Goal: Task Accomplishment & Management: Manage account settings

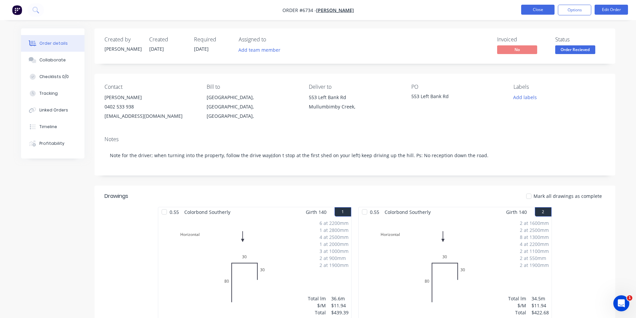
click at [537, 5] on button "Close" at bounding box center [537, 10] width 33 height 10
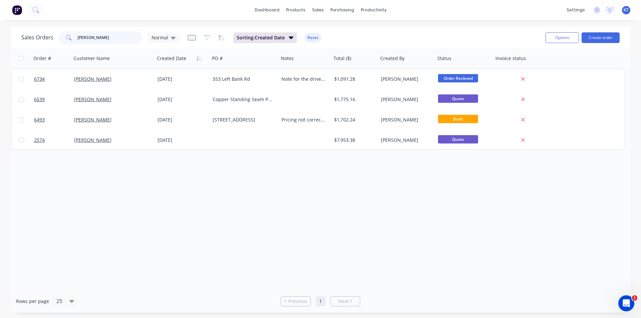
click at [96, 39] on input "[PERSON_NAME]" at bounding box center [109, 37] width 65 height 13
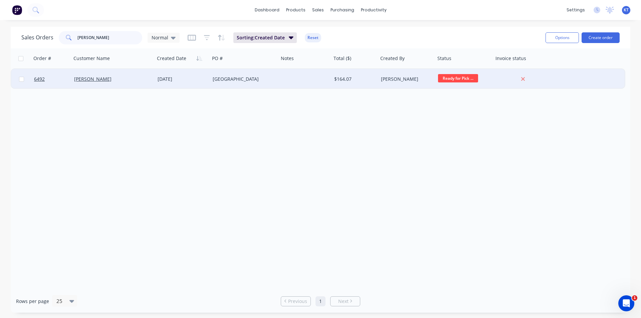
type input "mark tuck"
click at [103, 78] on div "Mark Tucker" at bounding box center [111, 79] width 74 height 7
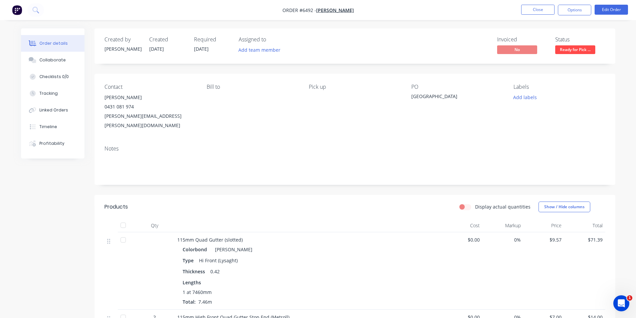
click at [577, 15] on nav "Order #6492 - Mark Tucker Close Options Edit Order" at bounding box center [318, 10] width 636 height 20
click at [590, 6] on button "Options" at bounding box center [574, 10] width 33 height 11
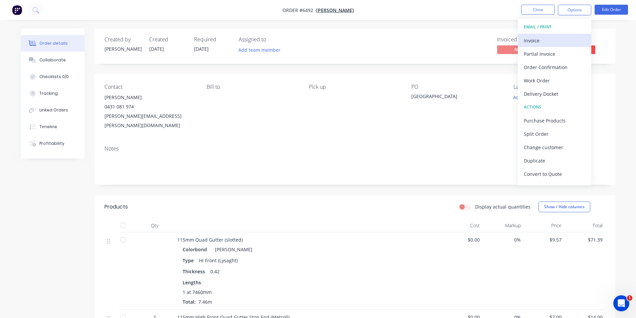
click at [572, 45] on div "Invoice" at bounding box center [554, 41] width 61 height 10
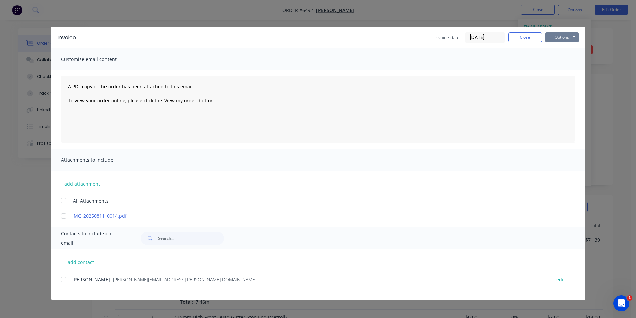
click at [564, 35] on button "Options" at bounding box center [561, 37] width 33 height 10
click at [61, 278] on div at bounding box center [63, 279] width 13 height 13
click at [568, 36] on button "Options" at bounding box center [561, 37] width 33 height 10
click at [571, 69] on button "Email" at bounding box center [566, 71] width 43 height 11
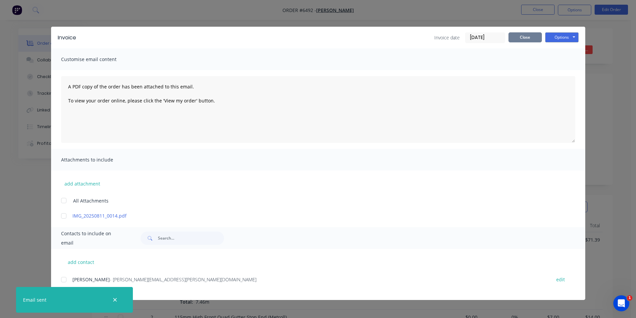
click at [523, 35] on button "Close" at bounding box center [524, 37] width 33 height 10
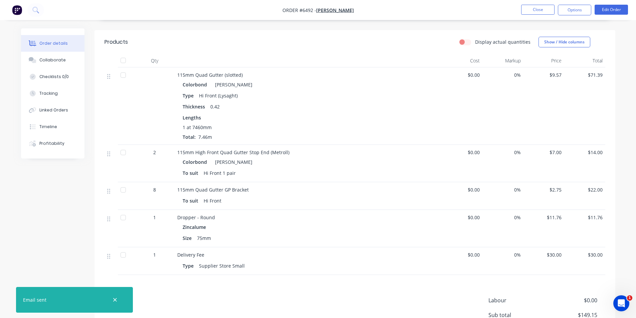
scroll to position [165, 0]
click at [61, 62] on div "Collaborate" at bounding box center [52, 60] width 26 height 6
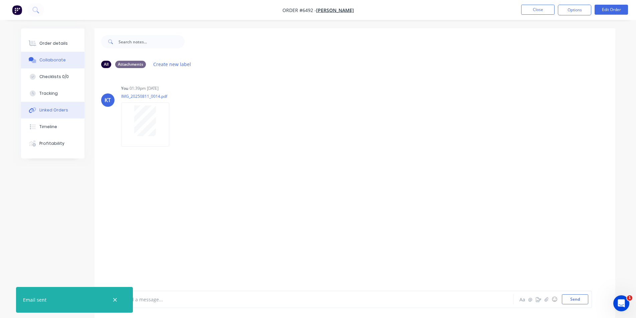
click at [57, 107] on button "Linked Orders" at bounding box center [52, 110] width 63 height 17
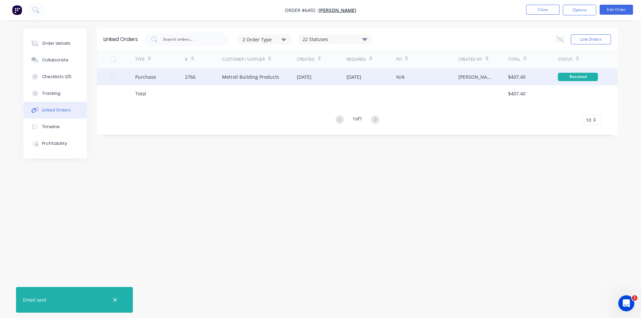
click at [249, 76] on div "Metroll Building Products" at bounding box center [250, 76] width 57 height 7
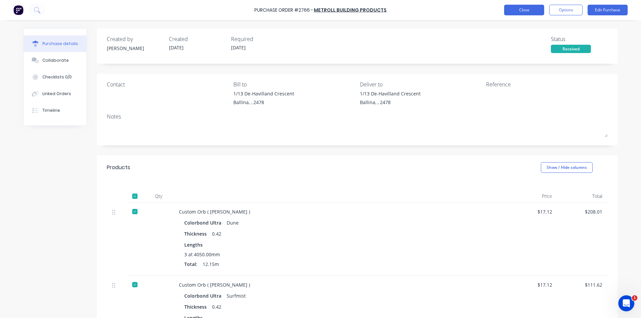
click at [512, 12] on button "Close" at bounding box center [524, 10] width 40 height 11
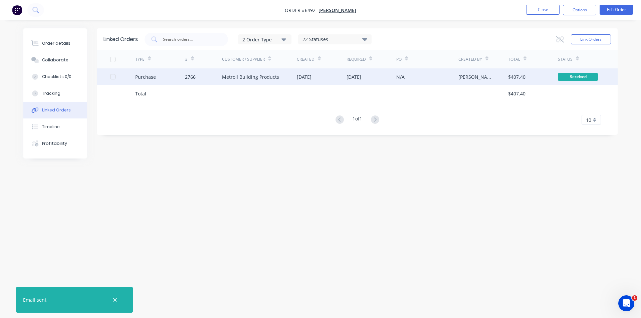
click at [136, 78] on div "Purchase" at bounding box center [145, 76] width 21 height 7
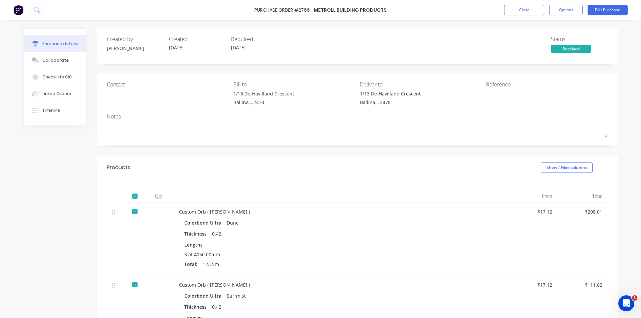
click at [540, 2] on div "Purchase Order #2766 - Metroll Building Products Close Options Edit Purchase" at bounding box center [320, 10] width 641 height 20
click at [540, 10] on button "Close" at bounding box center [524, 10] width 40 height 11
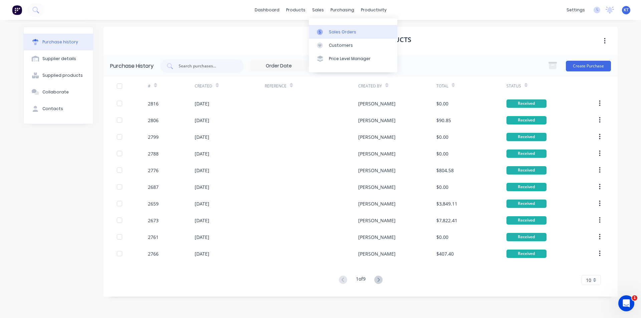
click at [335, 31] on div "Sales Orders" at bounding box center [342, 32] width 27 height 6
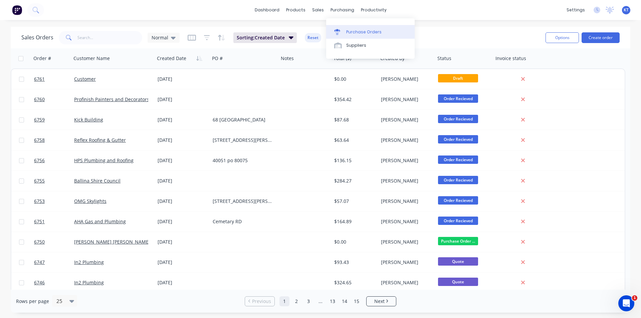
click at [353, 28] on link "Purchase Orders" at bounding box center [370, 31] width 88 height 13
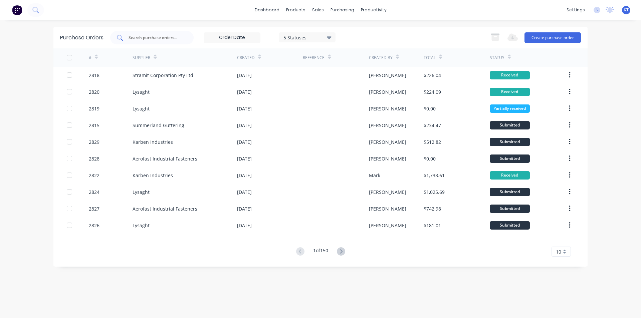
click at [150, 35] on input "text" at bounding box center [155, 37] width 55 height 7
type input "metroll"
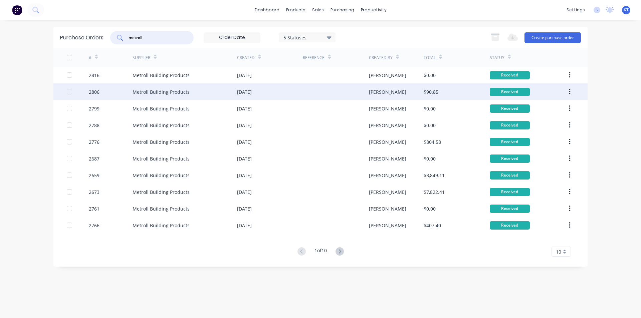
click at [204, 93] on div "Metroll Building Products" at bounding box center [185, 91] width 104 height 17
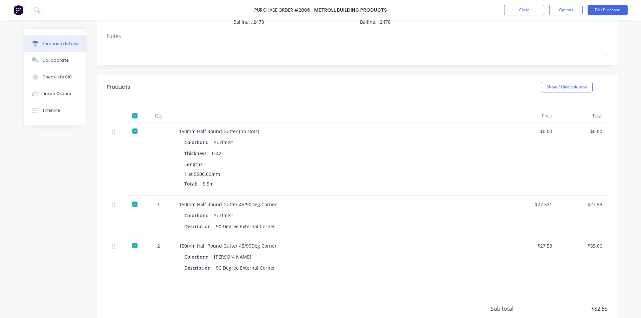
scroll to position [136, 0]
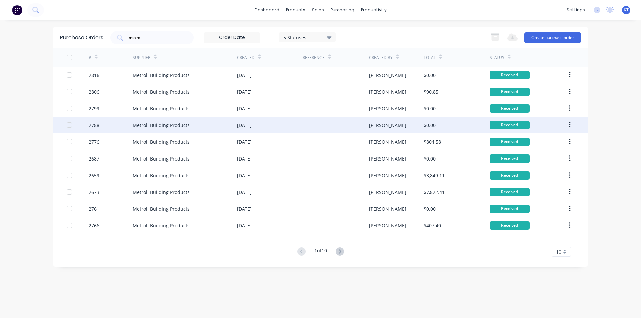
click at [404, 126] on div "[PERSON_NAME]" at bounding box center [396, 125] width 55 height 17
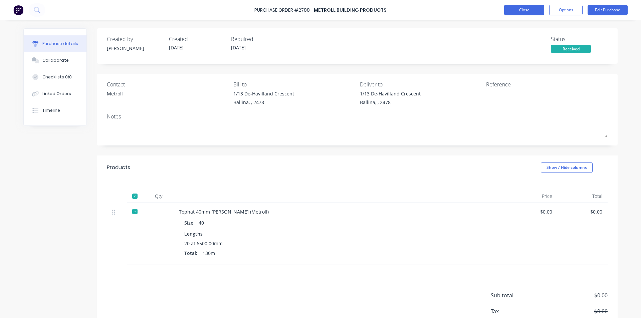
click at [528, 11] on button "Close" at bounding box center [524, 10] width 40 height 11
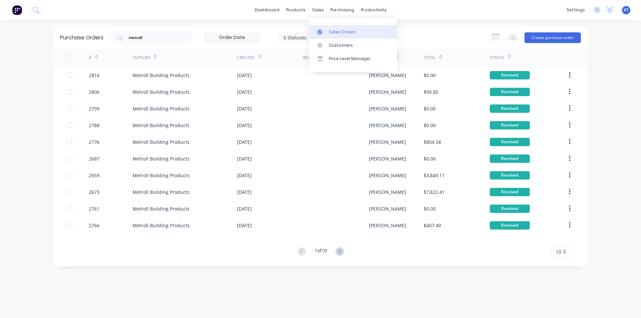
click at [326, 37] on link "Sales Orders" at bounding box center [353, 31] width 88 height 13
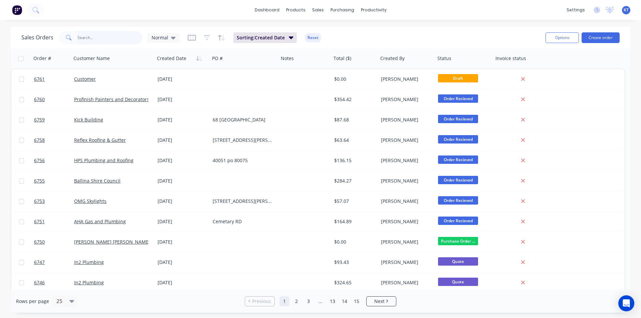
click at [110, 38] on input "text" at bounding box center [109, 37] width 65 height 13
type input "mark tucker"
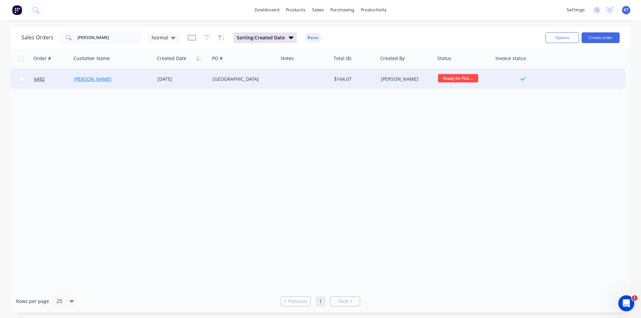
click at [84, 76] on link "[PERSON_NAME]" at bounding box center [92, 79] width 37 height 6
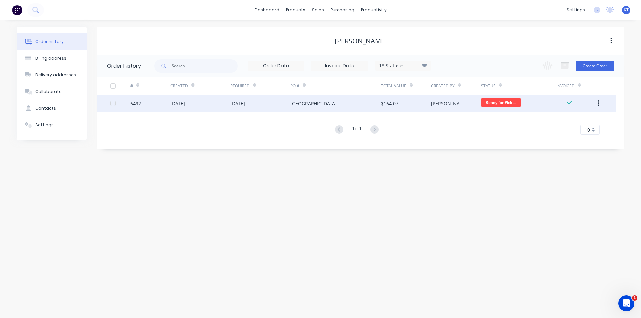
click at [181, 103] on div "[DATE]" at bounding box center [177, 103] width 15 height 7
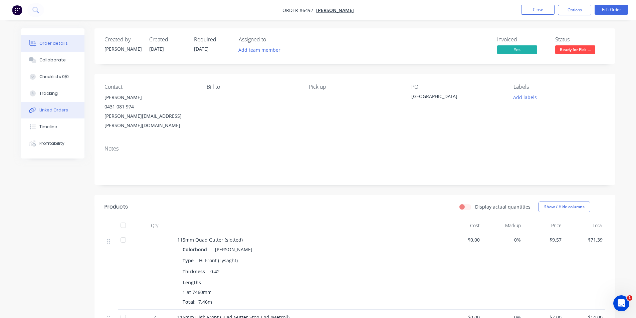
click at [47, 111] on div "Linked Orders" at bounding box center [53, 110] width 29 height 6
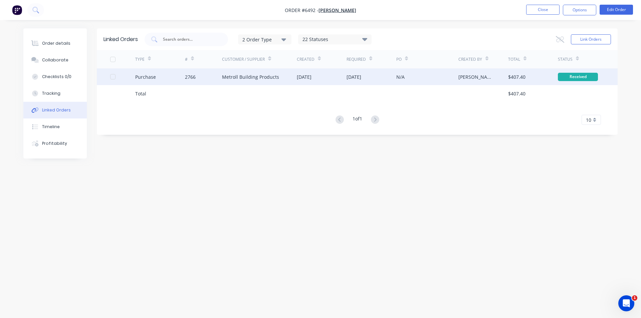
click at [156, 74] on div "Purchase" at bounding box center [160, 76] width 50 height 17
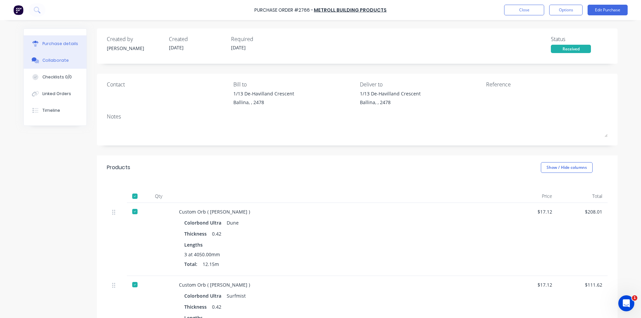
click at [57, 56] on button "Collaborate" at bounding box center [55, 60] width 63 height 17
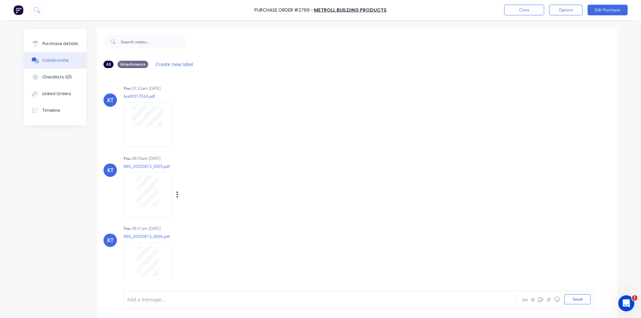
click at [133, 181] on div at bounding box center [148, 191] width 42 height 31
click at [533, 6] on button "Close" at bounding box center [524, 10] width 40 height 11
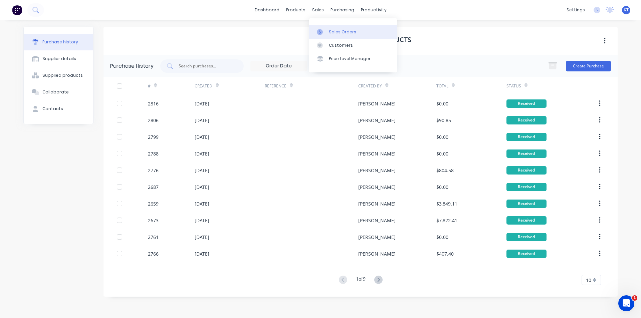
click at [324, 29] on div at bounding box center [322, 32] width 10 height 6
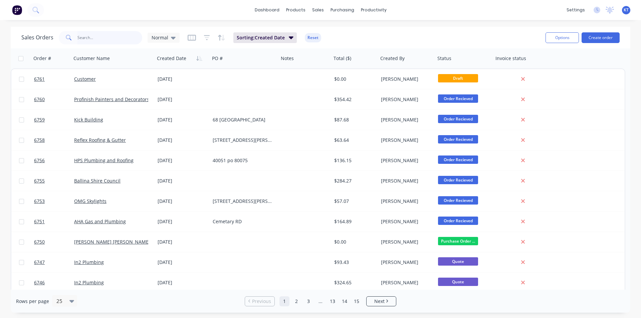
click at [119, 43] on input "text" at bounding box center [109, 37] width 65 height 13
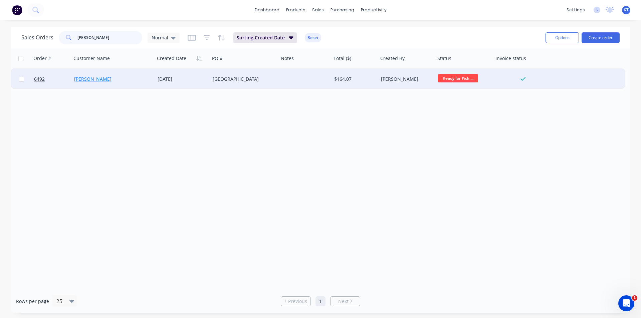
type input "mark tuck"
click at [87, 77] on link "Mark Tucker" at bounding box center [92, 79] width 37 height 6
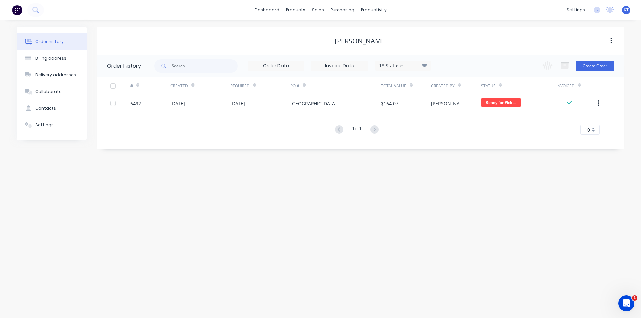
click at [242, 96] on div "11 Aug 2025" at bounding box center [260, 103] width 60 height 17
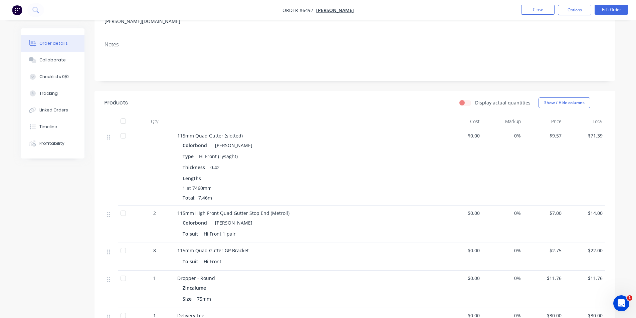
scroll to position [165, 0]
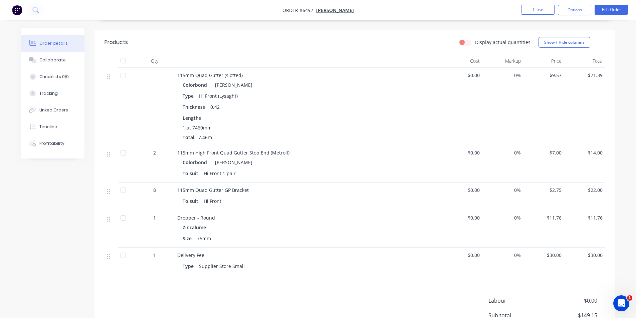
click at [121, 54] on div at bounding box center [123, 60] width 13 height 13
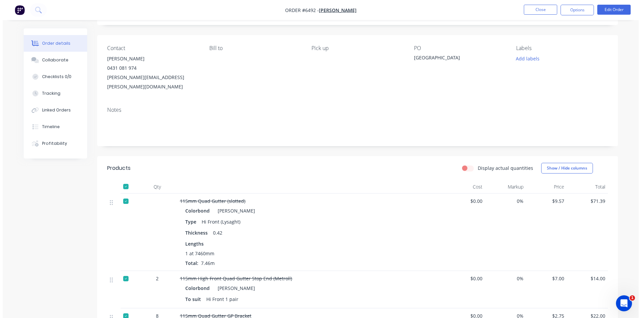
scroll to position [0, 0]
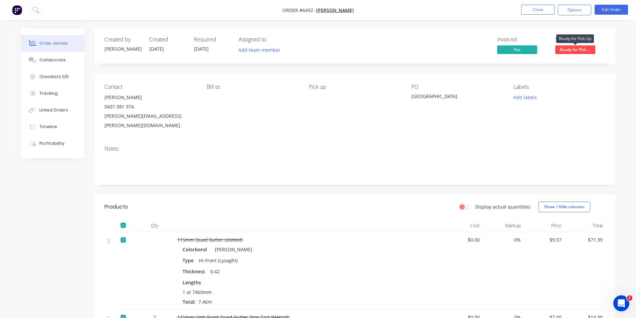
click at [571, 47] on span "Ready for Pick ..." at bounding box center [575, 49] width 40 height 8
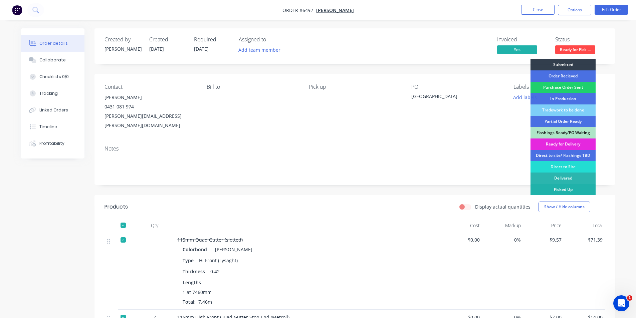
click at [547, 187] on div "Picked Up" at bounding box center [562, 189] width 65 height 11
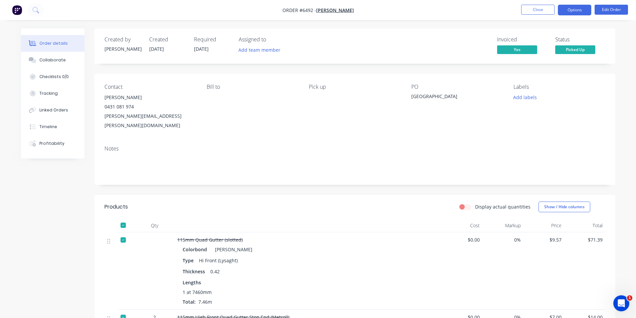
click at [565, 12] on button "Options" at bounding box center [574, 10] width 33 height 11
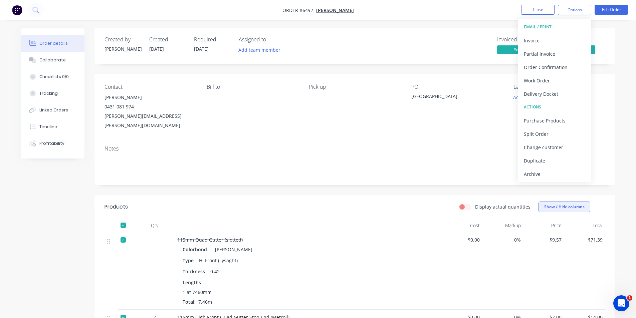
click at [534, 175] on div "Archive" at bounding box center [554, 174] width 61 height 10
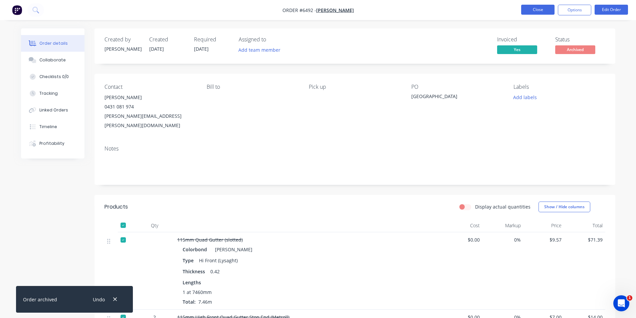
click at [544, 6] on button "Close" at bounding box center [537, 10] width 33 height 10
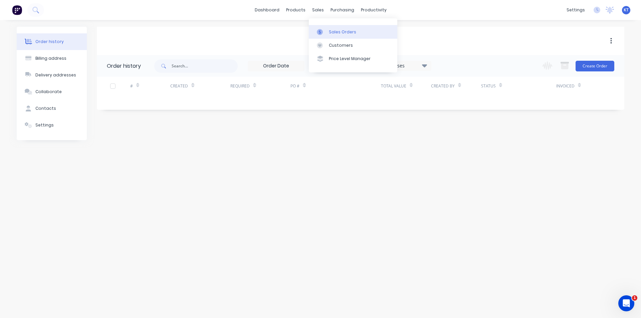
click at [342, 36] on link "Sales Orders" at bounding box center [353, 31] width 88 height 13
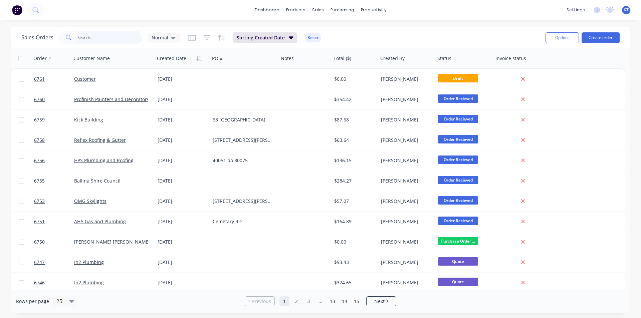
click at [120, 39] on input "text" at bounding box center [109, 37] width 65 height 13
click at [351, 28] on link "Purchase Orders" at bounding box center [370, 31] width 88 height 13
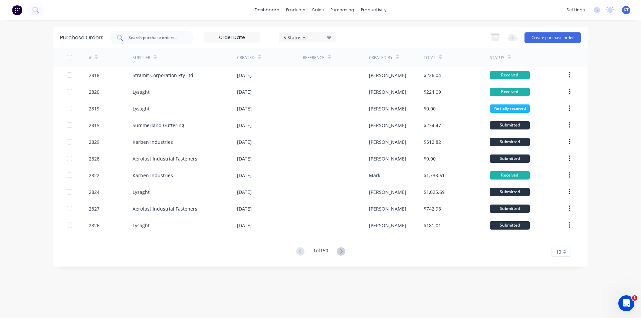
drag, startPoint x: 147, startPoint y: 27, endPoint x: 147, endPoint y: 39, distance: 11.7
click at [147, 33] on div "Purchase Orders 5 Statuses 5 Statuses Export to Excel (XLSX) Create purchase or…" at bounding box center [320, 38] width 534 height 22
click at [147, 39] on input "text" at bounding box center [155, 37] width 55 height 7
type input "2819"
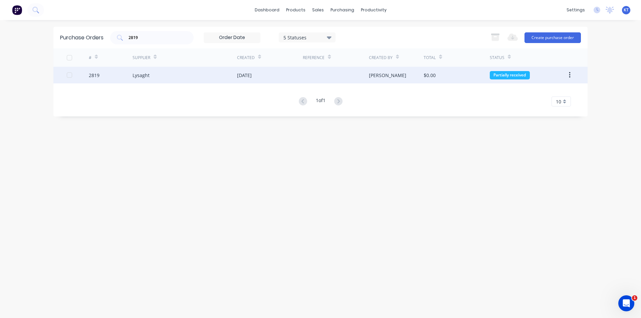
click at [233, 80] on div "Lysaght" at bounding box center [185, 75] width 104 height 17
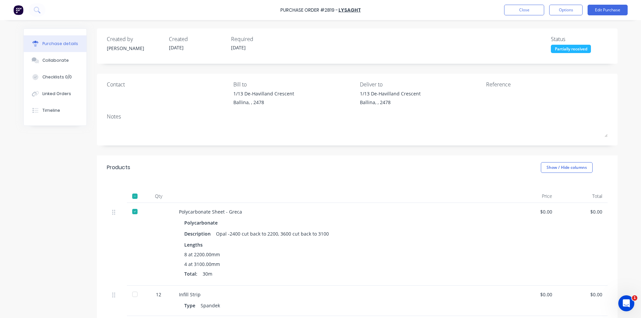
click at [135, 294] on div at bounding box center [134, 294] width 13 height 13
click at [517, 10] on button "Close" at bounding box center [524, 10] width 40 height 11
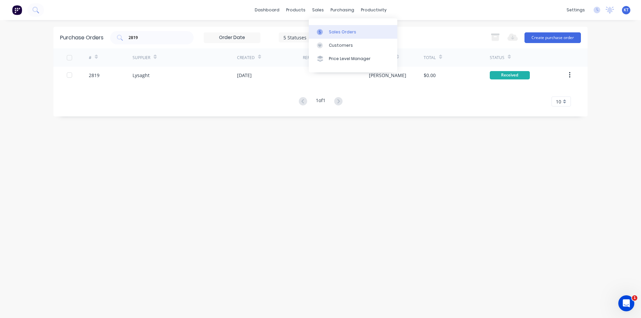
click at [334, 32] on div "Sales Orders" at bounding box center [342, 32] width 27 height 6
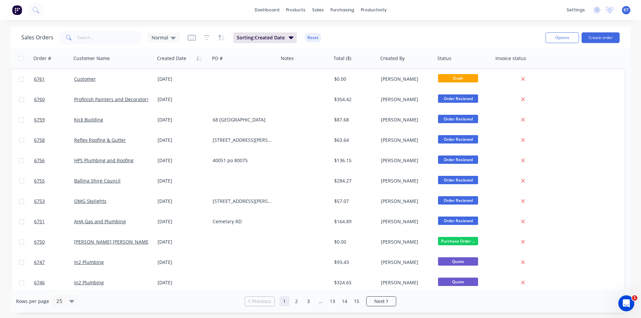
click at [42, 29] on div "Sales Orders Normal Sorting: Created Date Reset Options Create order" at bounding box center [321, 38] width 620 height 22
click at [96, 38] on input "text" at bounding box center [109, 37] width 65 height 13
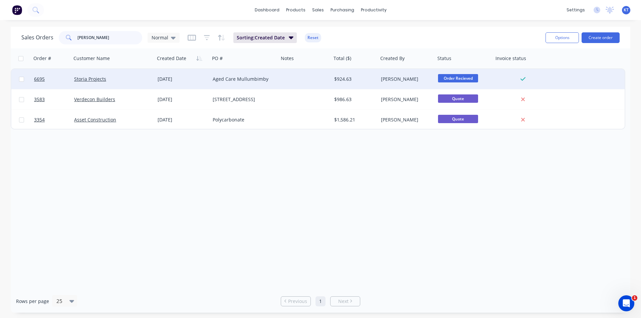
type input "dean"
click at [269, 82] on div "Aged Care Mullumbimby" at bounding box center [243, 79] width 60 height 7
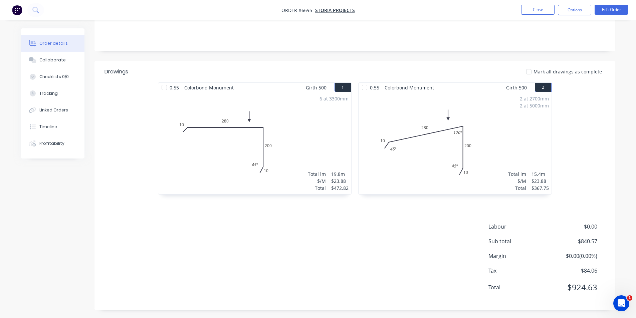
scroll to position [127, 0]
click at [535, 70] on div at bounding box center [528, 69] width 13 height 13
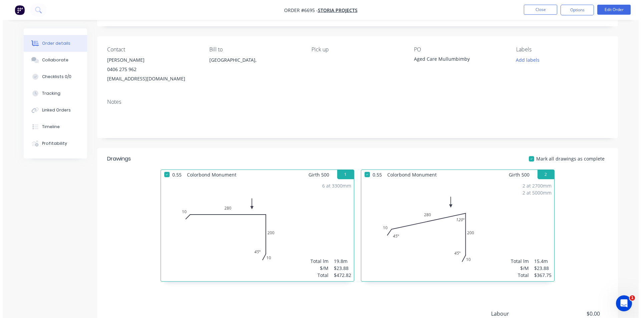
scroll to position [0, 0]
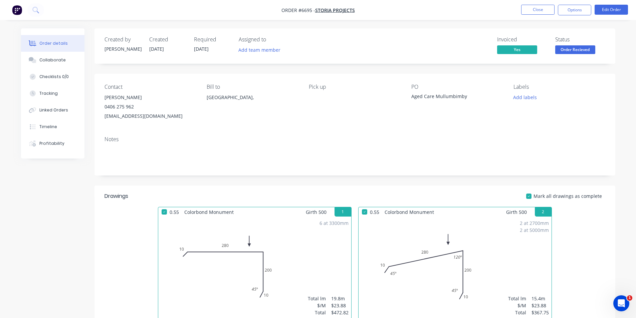
click at [590, 42] on div "Order Recieved" at bounding box center [575, 38] width 34 height 9
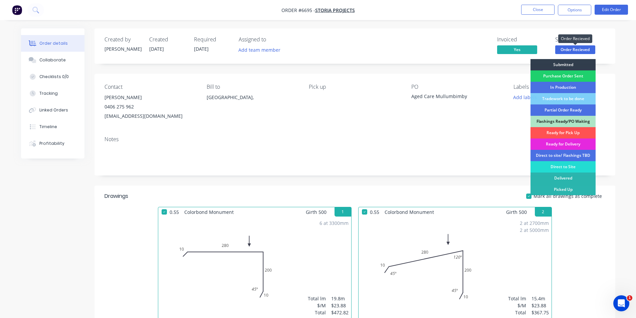
click at [590, 49] on span "Order Recieved" at bounding box center [575, 49] width 40 height 8
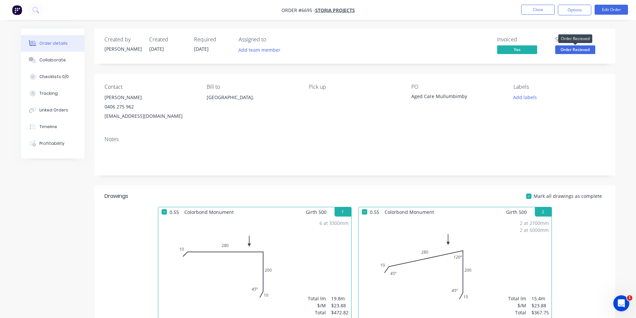
click at [590, 49] on span "Order Recieved" at bounding box center [575, 49] width 40 height 8
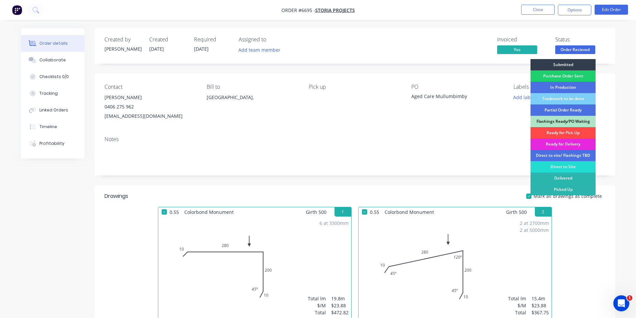
click at [577, 130] on div "Ready for Pick Up" at bounding box center [562, 132] width 65 height 11
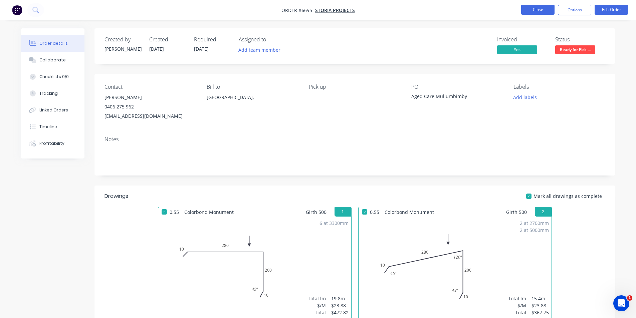
click at [543, 7] on button "Close" at bounding box center [537, 10] width 33 height 10
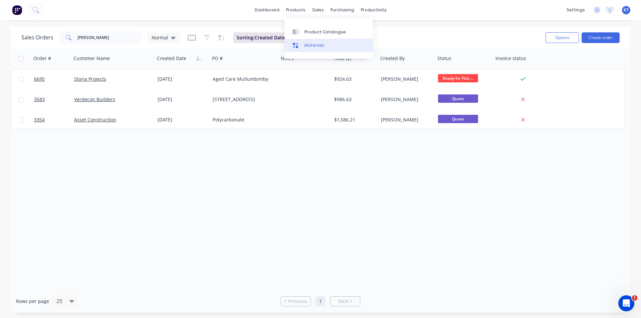
click at [311, 46] on div "Materials" at bounding box center [314, 45] width 20 height 6
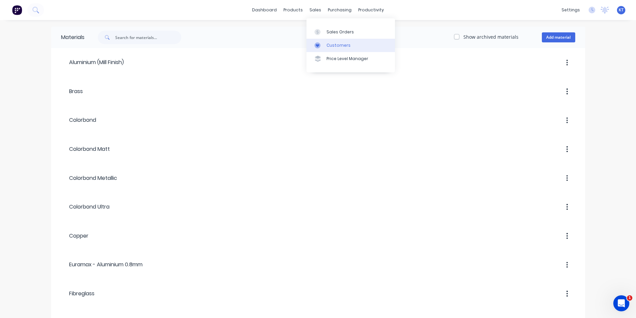
click at [334, 41] on link "Customers" at bounding box center [350, 45] width 88 height 13
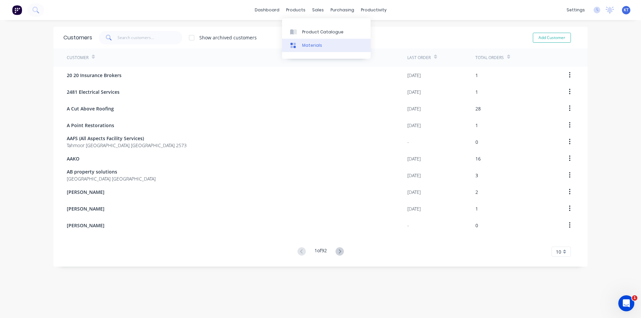
click at [309, 50] on link "Materials" at bounding box center [326, 45] width 88 height 13
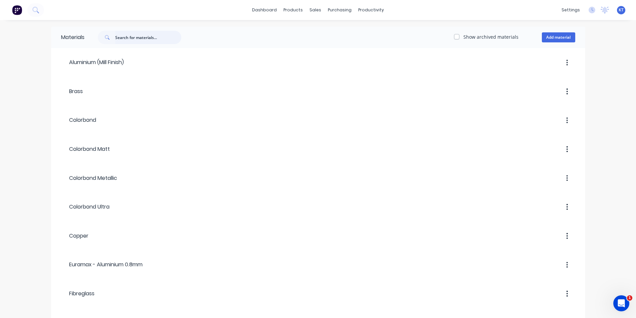
click at [143, 31] on input "text" at bounding box center [148, 37] width 66 height 13
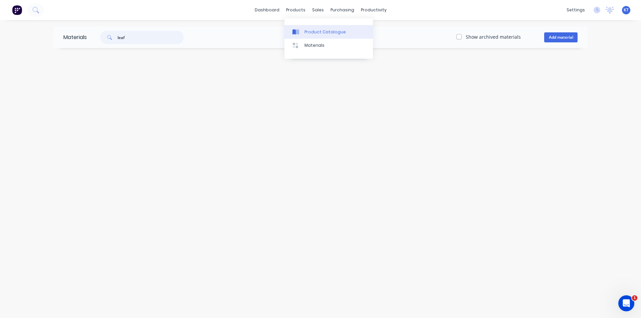
type input "leaf"
click at [305, 33] on div "Product Catalogue" at bounding box center [324, 32] width 41 height 6
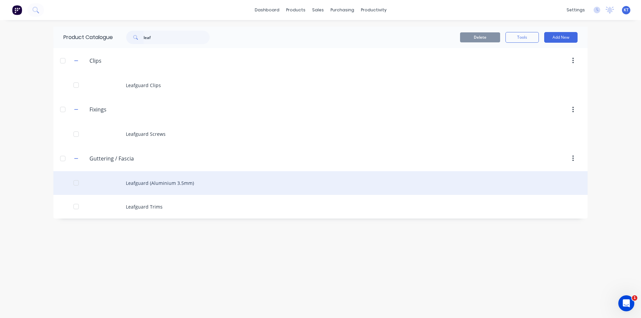
type input "leaf"
click at [185, 184] on div "Leafguard (Aluminium 3.5mm)" at bounding box center [320, 183] width 534 height 24
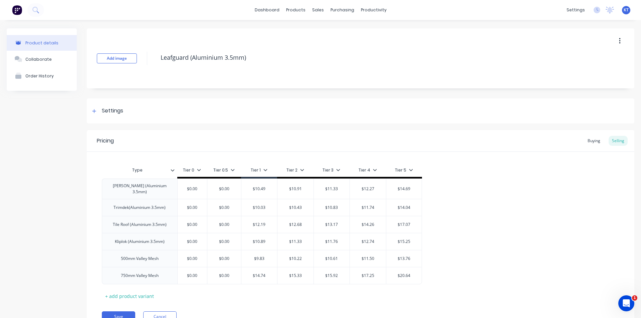
scroll to position [29, 0]
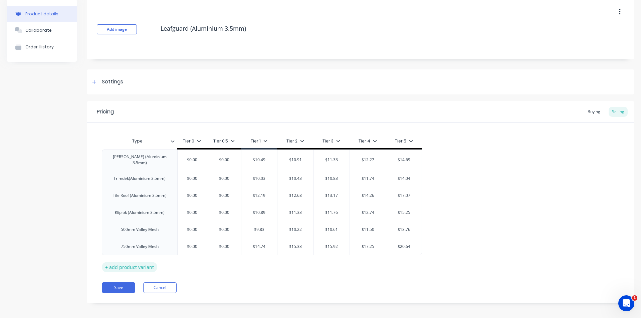
click at [139, 262] on div "+ add product variant" at bounding box center [129, 267] width 55 height 10
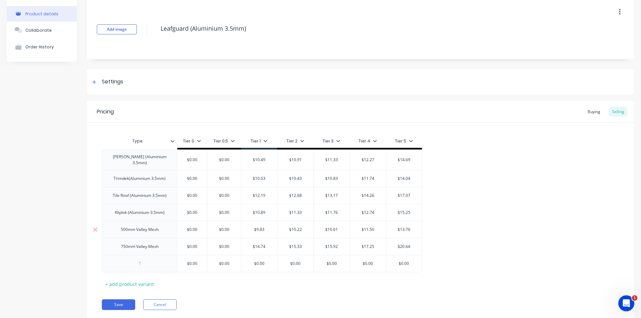
click at [137, 231] on div "500mm Valley Mesh" at bounding box center [139, 229] width 75 height 17
click at [132, 227] on div "500mm Valley Mesh" at bounding box center [140, 229] width 48 height 9
click at [137, 225] on div "500mm Valley Mesh" at bounding box center [140, 229] width 48 height 9
click at [149, 255] on div at bounding box center [139, 263] width 75 height 17
click at [149, 264] on div at bounding box center [139, 263] width 33 height 9
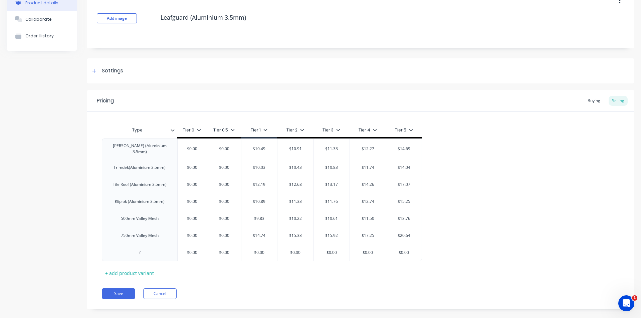
scroll to position [46, 0]
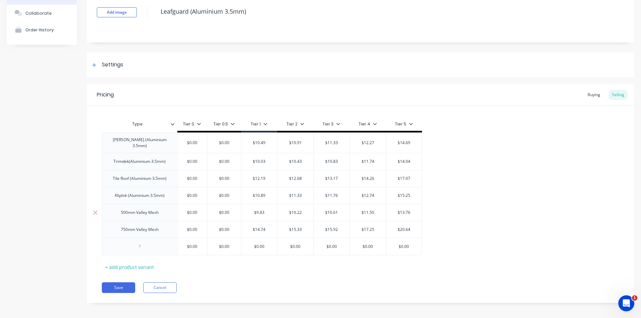
click at [138, 210] on div "500mm Valley Mesh" at bounding box center [140, 212] width 48 height 9
type textarea "x"
click at [135, 211] on div "500mm Valley Mesh" at bounding box center [140, 212] width 48 height 9
click at [135, 236] on div "750mm Valley Mesh" at bounding box center [139, 232] width 75 height 17
click at [135, 230] on div "750mm Valley Mesh" at bounding box center [140, 233] width 48 height 9
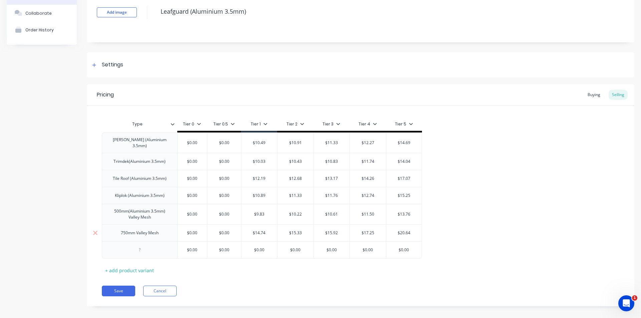
type textarea "x"
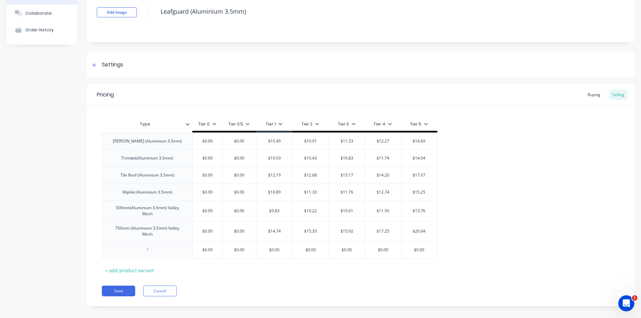
click at [163, 254] on div "Type Tier 0 Tier 0.5 Tier 1 Tier 2 Tier 3 Tier 4 Tier 5 Corro (Aluminium 3.5mm)…" at bounding box center [360, 197] width 517 height 158
type textarea "x"
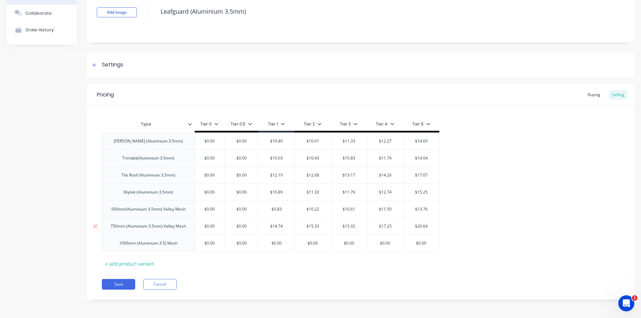
click at [174, 228] on div "750mm (Aluminium 3.5mm) Valley Mesh" at bounding box center [148, 226] width 86 height 9
click at [176, 227] on div "750mm (Aluminium 3.5mm) Valley Mesh" at bounding box center [148, 226] width 86 height 9
click at [174, 212] on div "500mm(Aluminium 3.5mm) Valley Mesh" at bounding box center [148, 209] width 85 height 9
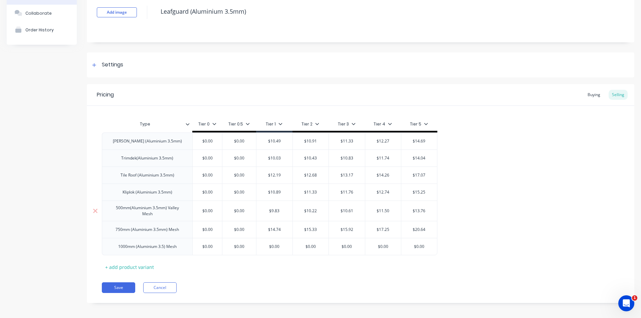
click at [189, 210] on div "500mm(Aluminium 3.5mm) Valley Mesh" at bounding box center [147, 211] width 85 height 15
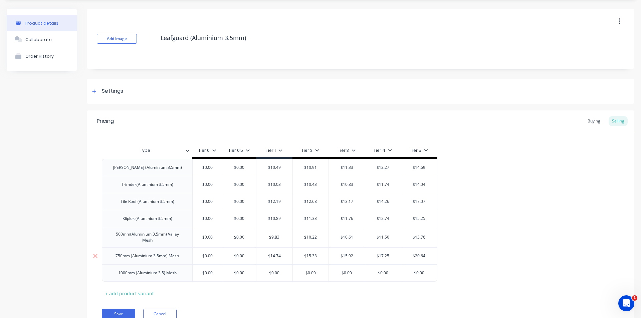
scroll to position [13, 0]
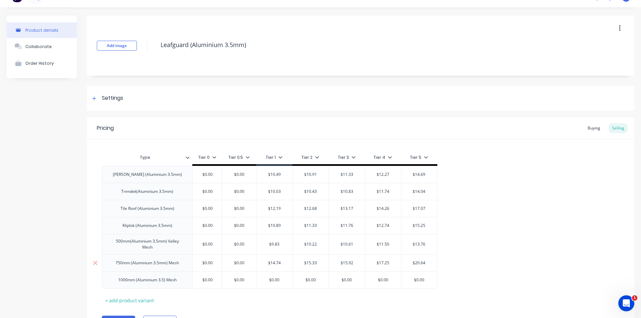
click at [170, 262] on div "750mm (Aluminium 3.5mm) Mesh" at bounding box center [147, 263] width 74 height 9
click at [166, 285] on div "1000mm (Aluminium 3.5) Mesh" at bounding box center [147, 283] width 90 height 17
click at [287, 299] on div "Type Tier 0 Tier 0.5 Tier 1 Tier 2 Tier 3 Tier 4 Tier 5 Corro (Aluminium 3.5mm)…" at bounding box center [360, 227] width 517 height 152
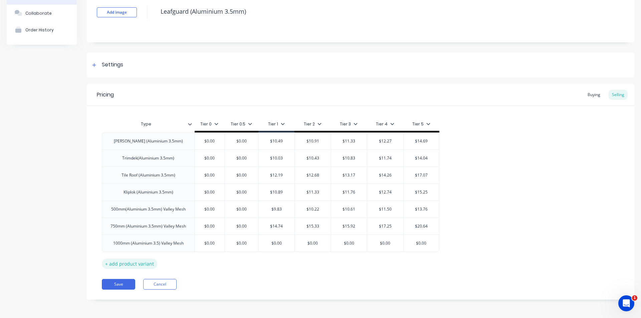
click at [138, 264] on div "+ add product variant" at bounding box center [129, 264] width 55 height 10
type textarea "x"
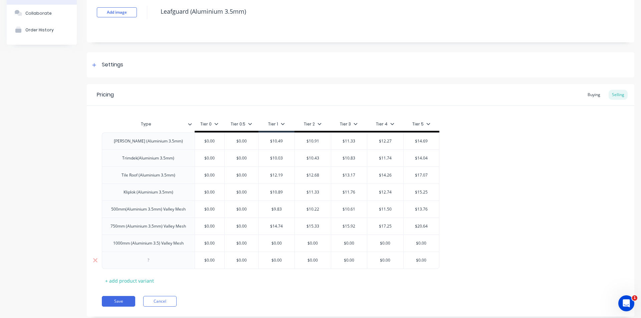
click at [146, 263] on div at bounding box center [148, 260] width 33 height 9
click at [161, 261] on div "Corro Roof Valleys (3.5mm" at bounding box center [148, 260] width 81 height 9
click at [188, 262] on div "Corro Roof Valleys (Aluminium 3.5mm" at bounding box center [148, 262] width 87 height 15
click at [284, 262] on input "text" at bounding box center [279, 262] width 36 height 6
type textarea "x"
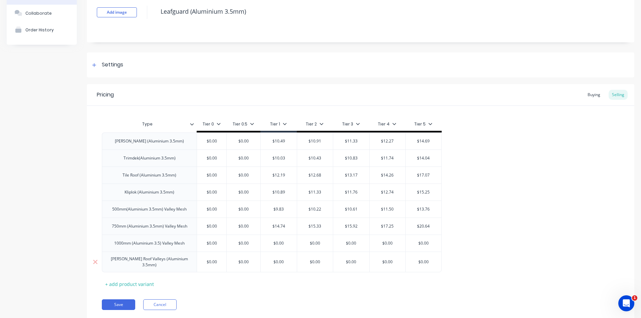
type input "$0.00"
click at [284, 262] on input "$0.00" at bounding box center [279, 262] width 36 height 6
click at [284, 263] on div "$0.00 $0.00" at bounding box center [279, 262] width 36 height 17
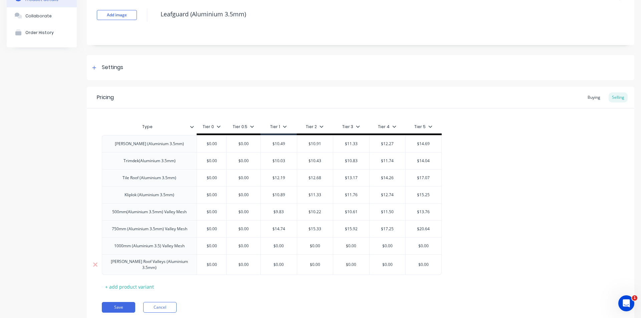
click at [284, 263] on div "Corro (Aluminium 3.5mm) $0.00 $0.00 $10.49 $10.91 $11.33 $12.27 $14.69 Trimdek(…" at bounding box center [360, 205] width 517 height 140
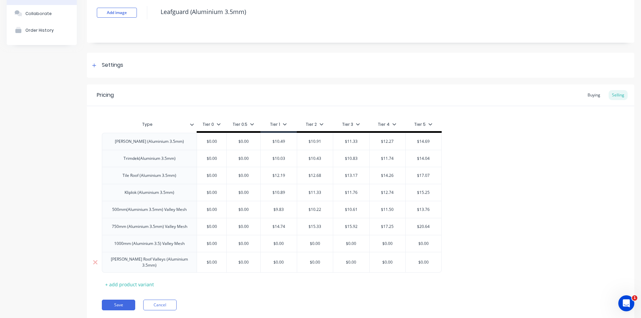
click at [284, 263] on div "$0.00 $0.00" at bounding box center [279, 262] width 36 height 17
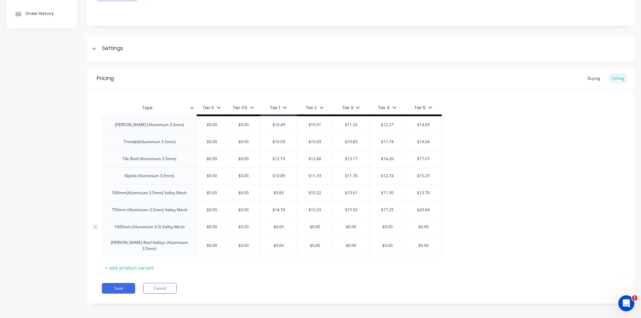
scroll to position [63, 0]
click at [287, 248] on div "$0.00" at bounding box center [279, 245] width 36 height 17
click at [287, 242] on input "$0.00" at bounding box center [279, 245] width 36 height 6
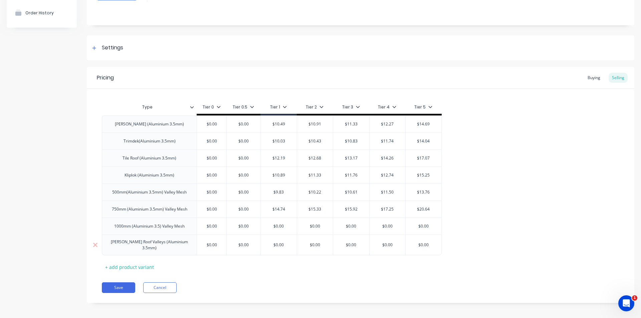
click at [285, 243] on input "$0.00" at bounding box center [279, 245] width 36 height 6
click at [271, 244] on input "$0.00" at bounding box center [279, 245] width 36 height 6
click at [280, 244] on input "$0.00" at bounding box center [279, 245] width 36 height 6
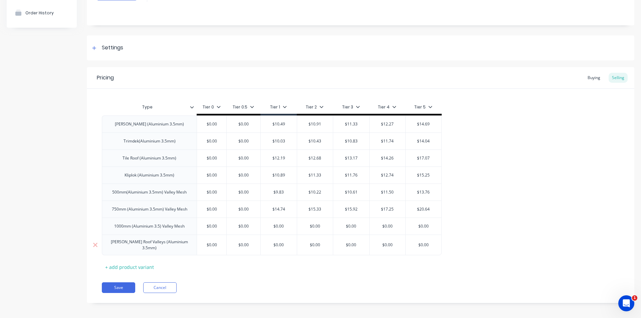
click at [280, 244] on input "$0.00" at bounding box center [279, 245] width 36 height 6
click at [603, 272] on div "Pricing Buying Selling Type Tier 0 Tier 0.5 Tier 1 Tier 2 Tier 3 Tier 4 Tier 5 …" at bounding box center [360, 185] width 547 height 236
click at [289, 243] on input "$0.00" at bounding box center [279, 245] width 36 height 6
click at [288, 243] on input "$0.00" at bounding box center [279, 245] width 36 height 6
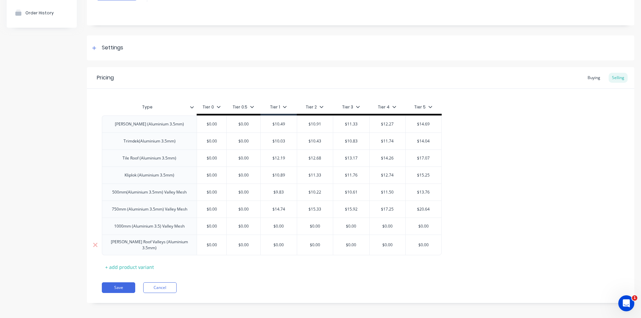
type textarea "x"
type input "1"
type textarea "x"
type input "13"
type textarea "x"
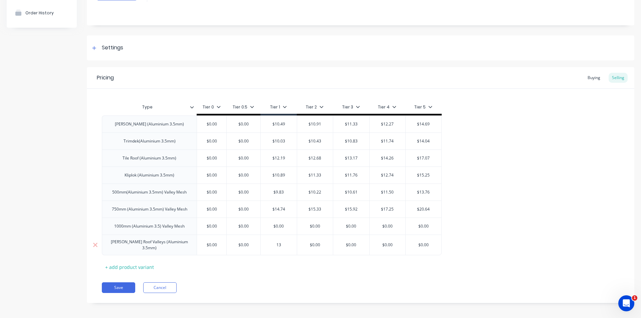
type input "13."
type textarea "x"
type input "13.8"
type textarea "x"
type input "13.85"
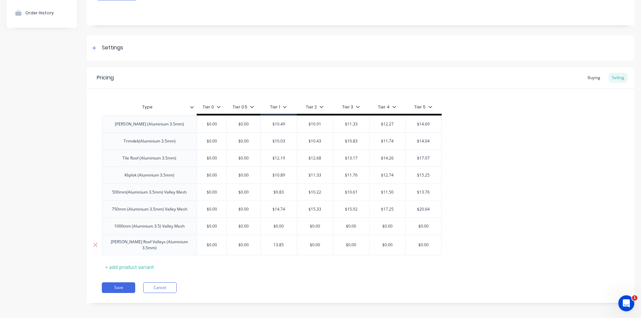
type input "$0.00"
type textarea "x"
type input "$0.0"
type textarea "x"
type input "$0."
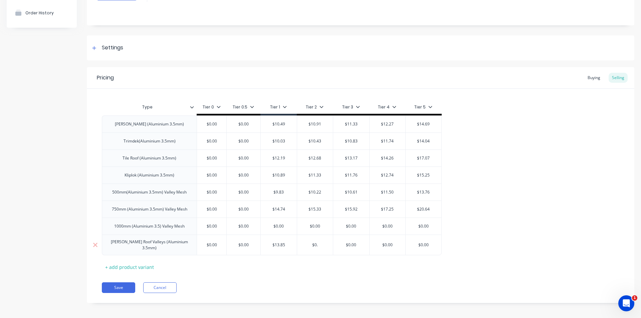
type textarea "x"
type input "$0"
type textarea "x"
type input "$"
type textarea "x"
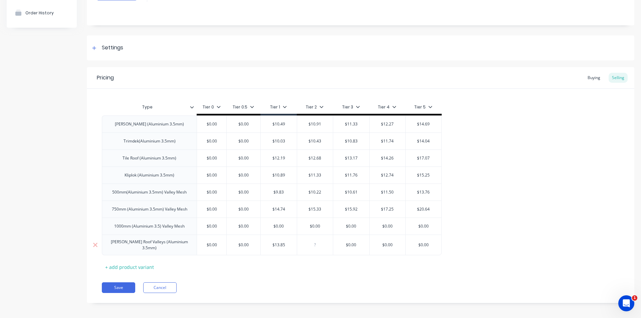
type textarea "x"
type input "1"
type textarea "x"
type input "14"
type textarea "x"
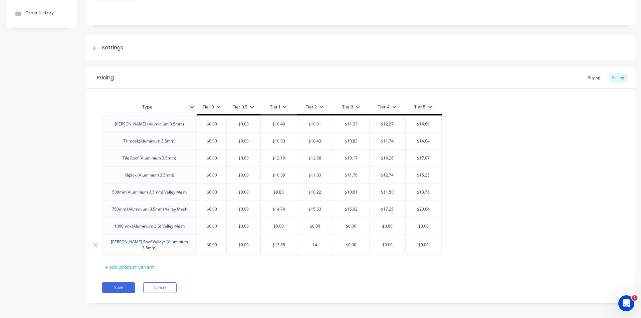
type input "14."
type textarea "x"
type input "14.4"
type textarea "x"
type input "14.41"
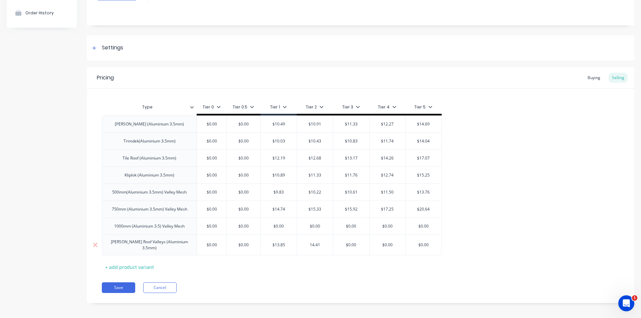
type input "$0.00"
type textarea "x"
type input "$0.0"
type textarea "x"
type input "$0."
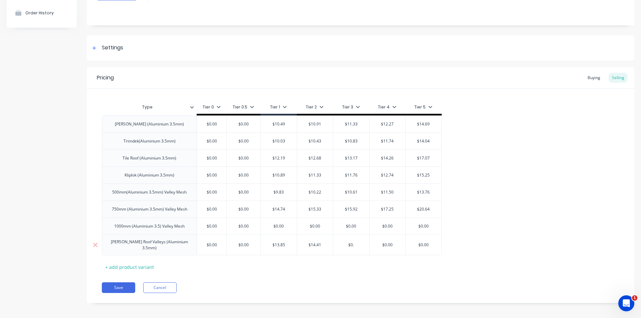
type textarea "x"
type input "$0"
type textarea "x"
type input "$"
type textarea "x"
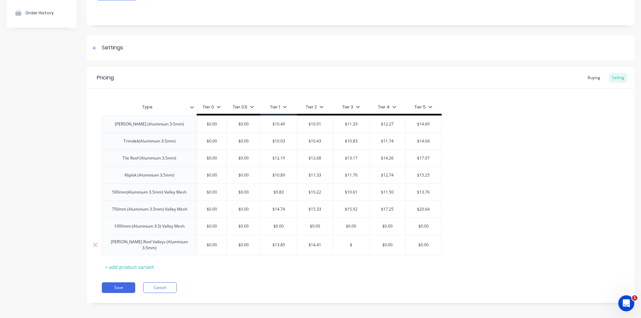
type input "$1"
type textarea "x"
type input "$14"
type textarea "x"
type input "$14."
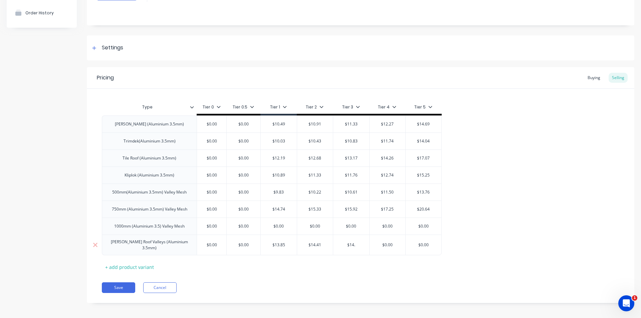
type textarea "x"
type input "$14.9"
type textarea "x"
type input "$14.96"
type input "$0.00"
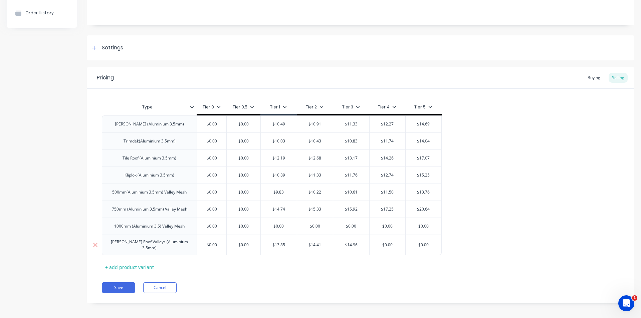
type textarea "x"
type input "$0.0"
type textarea "x"
type input "$0."
type textarea "x"
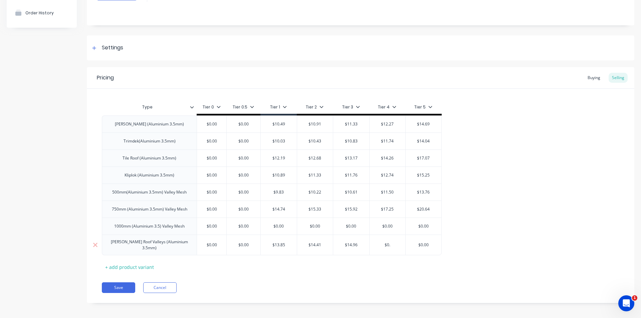
type input "$0"
type textarea "x"
type input "$"
type textarea "x"
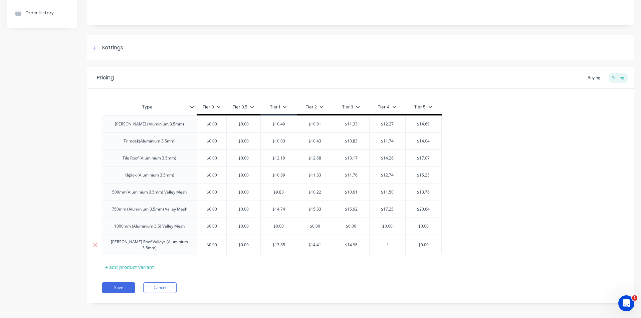
type input "1"
type textarea "x"
type input "16"
type textarea "x"
type input "16."
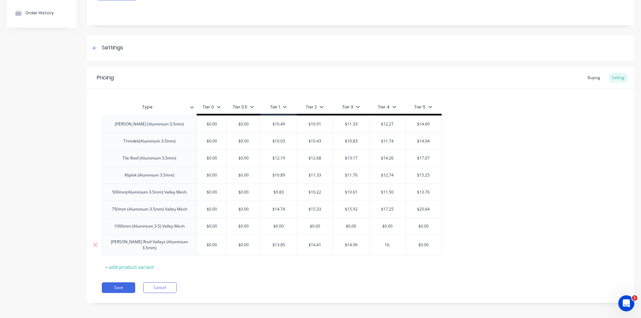
type textarea "x"
type input "16.2"
type textarea "x"
type input "16.21"
type input "$0.00"
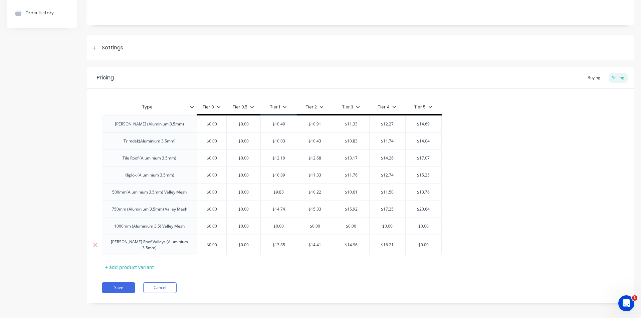
type textarea "x"
type input "$0.0"
type textarea "x"
type input "$0."
type textarea "x"
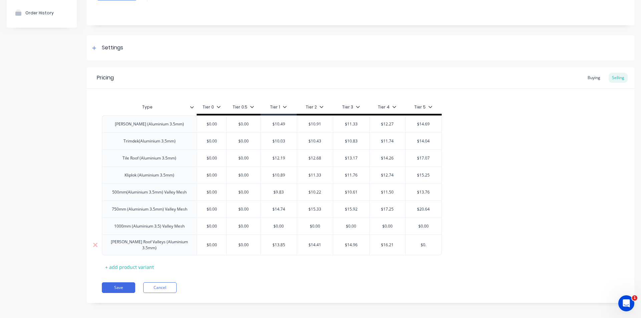
type input "$0"
type textarea "x"
type input "$"
type textarea "x"
type input "$1"
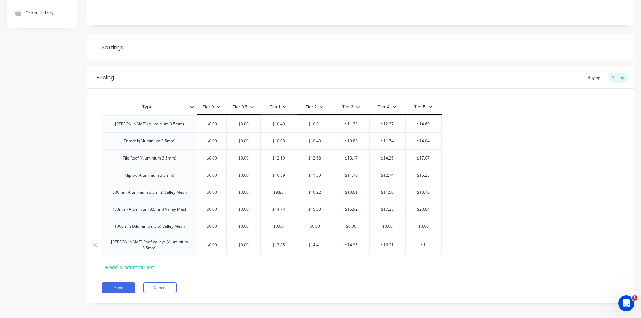
type textarea "x"
type input "$19"
type textarea "x"
type input "$19."
type textarea "x"
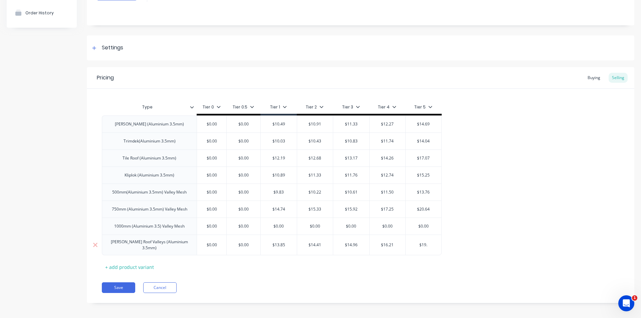
type input "$19.3"
type textarea "x"
type input "$19.39"
type input "$0.00"
click at [253, 225] on input "$0.00" at bounding box center [244, 226] width 34 height 6
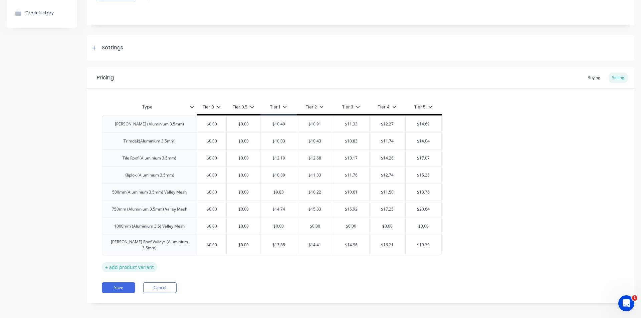
click at [121, 263] on div "+ add product variant" at bounding box center [129, 267] width 55 height 10
type textarea "x"
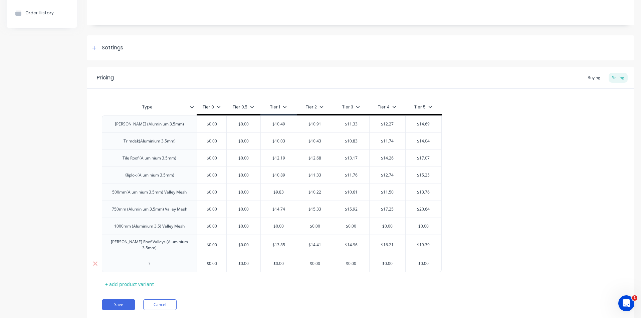
click at [121, 260] on div at bounding box center [149, 263] width 95 height 17
click at [154, 263] on div at bounding box center [149, 263] width 33 height 9
click at [151, 261] on div at bounding box center [149, 263] width 33 height 9
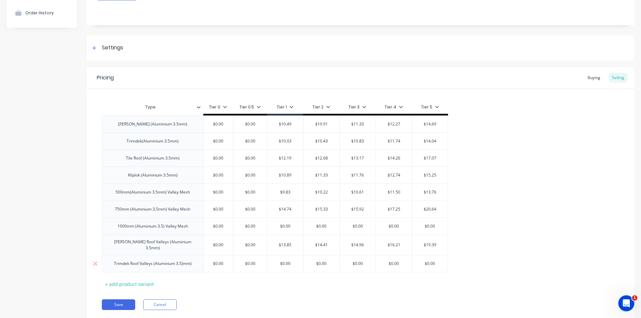
click at [290, 261] on input "text" at bounding box center [285, 264] width 36 height 6
type textarea "x"
type input "$0.00"
type textarea "x"
type input "$0.0"
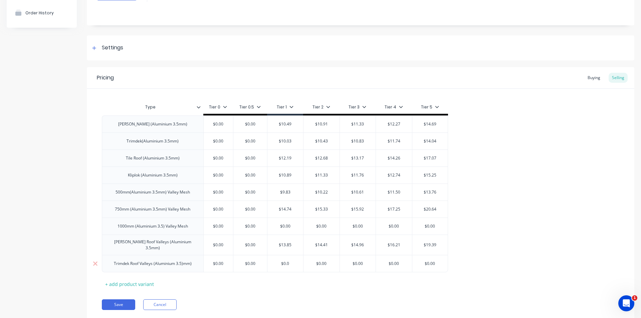
type textarea "x"
type input "$0."
type textarea "x"
type input "$0"
type textarea "x"
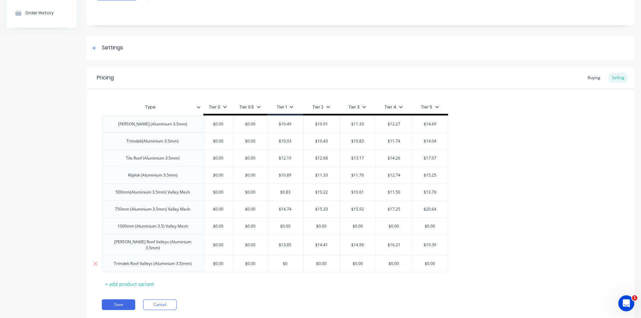
type input "$"
type textarea "x"
type input "$1"
type textarea "x"
type input "$12"
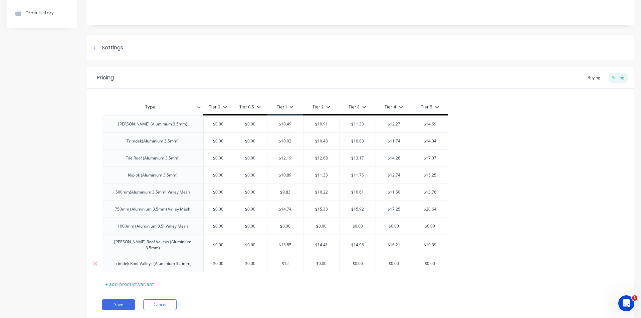
type textarea "x"
type input "$12."
type textarea "x"
type input "$12.0"
type textarea "x"
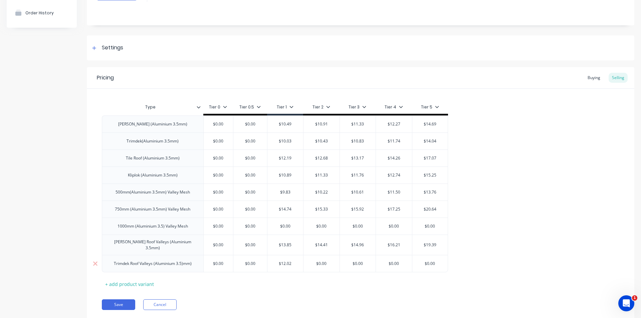
type input "$12.02"
type input "$0.0"
type textarea "x"
type input "$0."
type textarea "x"
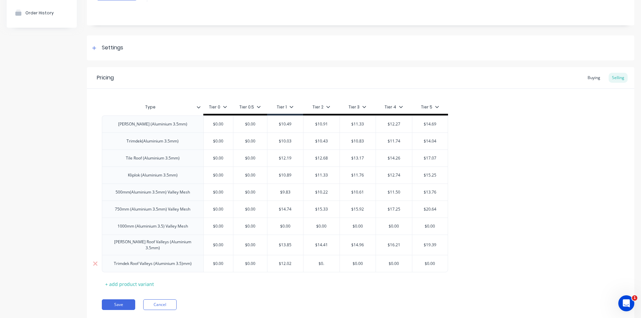
type input "$0"
type textarea "x"
type input "$"
type textarea "x"
type input "$1"
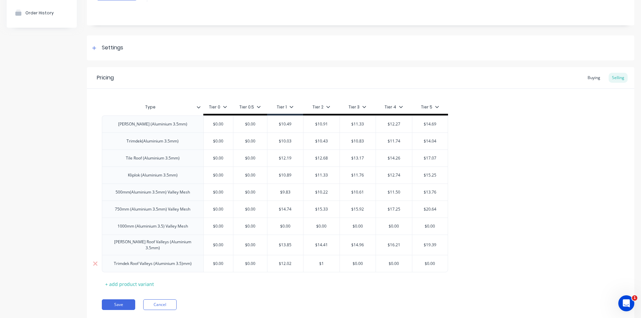
type textarea "x"
type input "$12"
type textarea "x"
type input "$12."
type textarea "x"
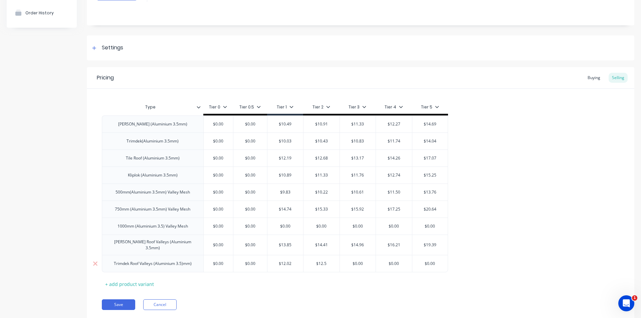
type input "$12.5"
type input "$0.00"
type textarea "x"
type input "$0.0"
type textarea "x"
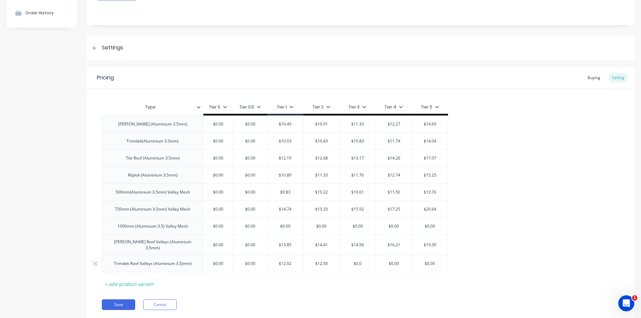
type input "$0."
type textarea "x"
type input "$0"
type textarea "x"
type input "$"
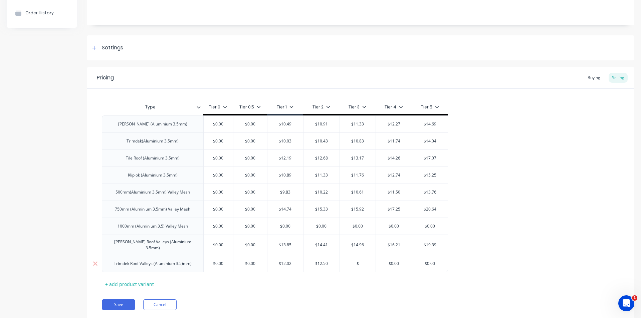
type textarea "x"
type input "1"
type textarea "x"
type input "12"
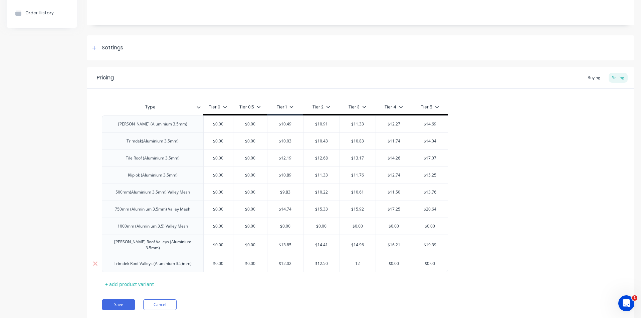
type textarea "x"
type input "12.6"
type textarea "x"
type input "12.69"
type textarea "x"
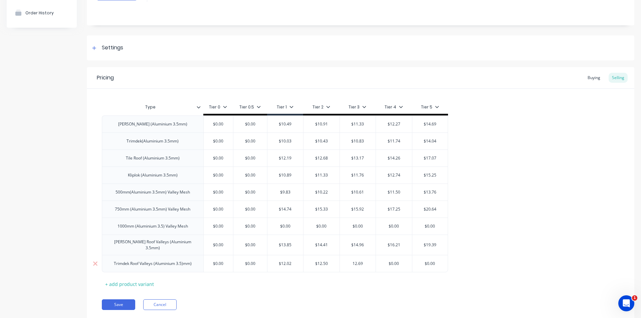
type input "12.6"
type textarea "x"
type input "12."
type textarea "x"
type input "12.9"
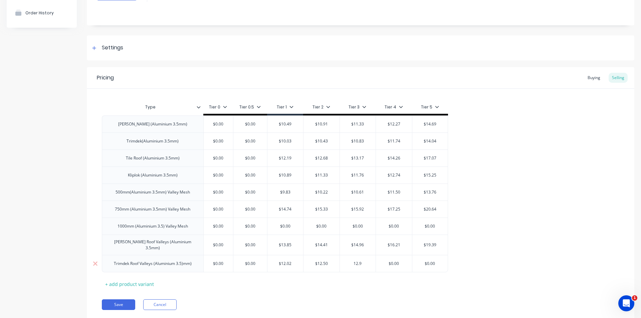
type textarea "x"
type input "12.98"
type input "$0.00"
type textarea "x"
type input "$0.0"
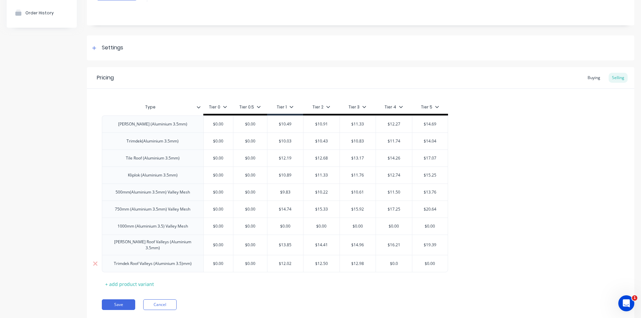
type textarea "x"
type input "$0."
type textarea "x"
type input "$0"
type textarea "x"
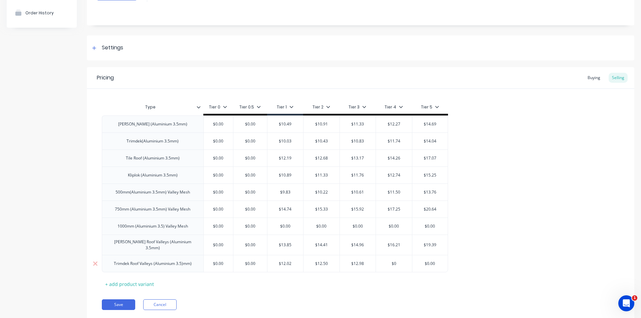
type input "$"
type textarea "x"
type input "$1"
type textarea "x"
type input "$14"
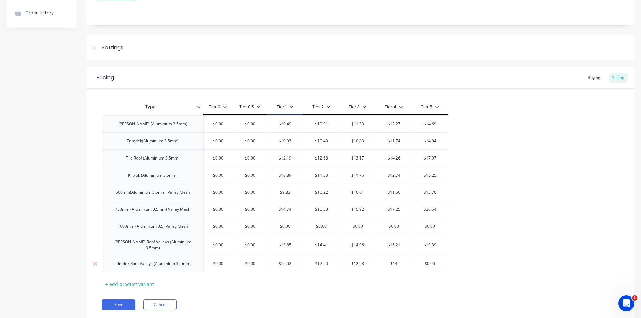
type textarea "x"
type input "$14."
type textarea "x"
type input "$14.0"
type textarea "x"
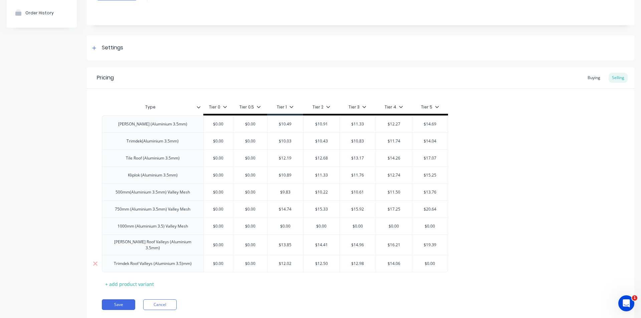
type input "$14.06"
type input "$0.00"
type textarea "x"
type input "$0.0"
type textarea "x"
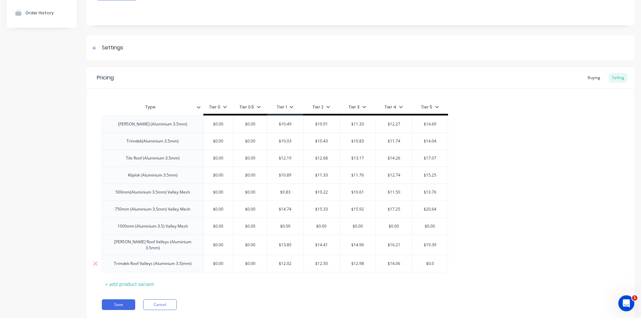
type input "$0."
type textarea "x"
type input "$0"
type textarea "x"
type input "$"
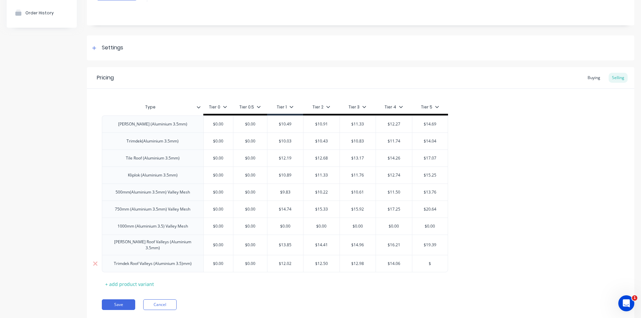
type textarea "x"
type input "$1"
type textarea "x"
type input "$16"
type textarea "x"
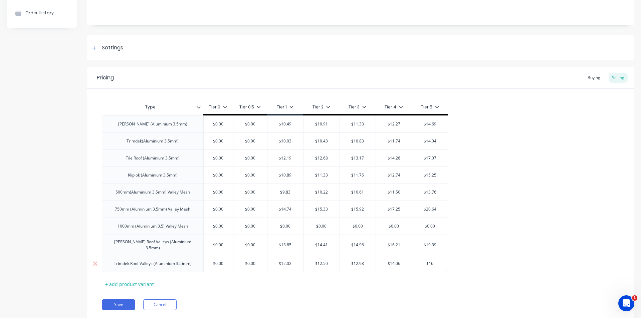
type input "$16."
click at [108, 300] on button "Save" at bounding box center [118, 304] width 33 height 11
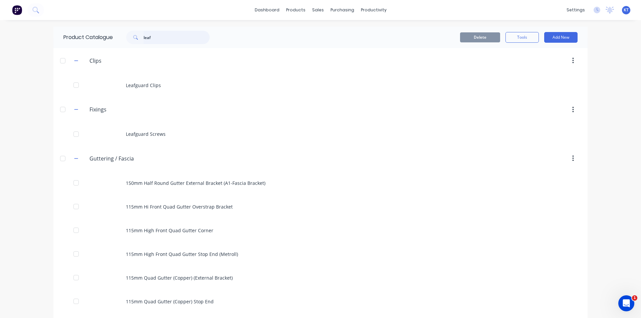
click at [158, 37] on input "leaf" at bounding box center [177, 37] width 66 height 13
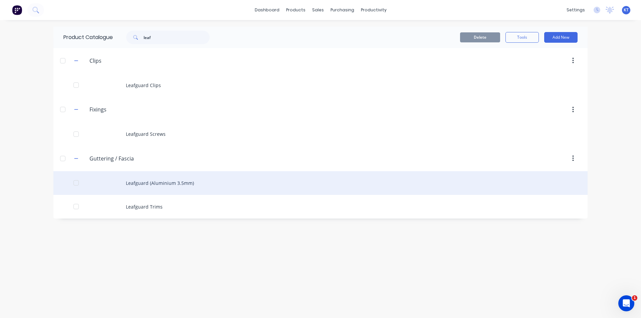
click at [174, 188] on div "Leafguard (Aluminium 3.5mm)" at bounding box center [320, 183] width 534 height 24
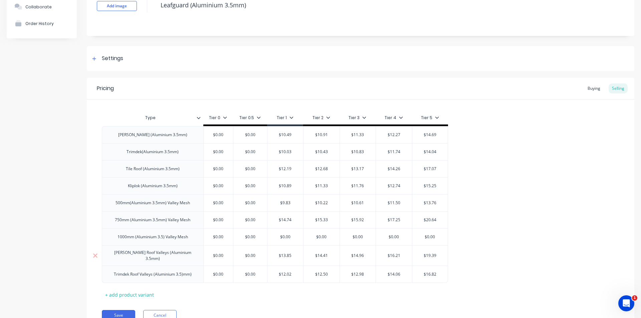
scroll to position [80, 0]
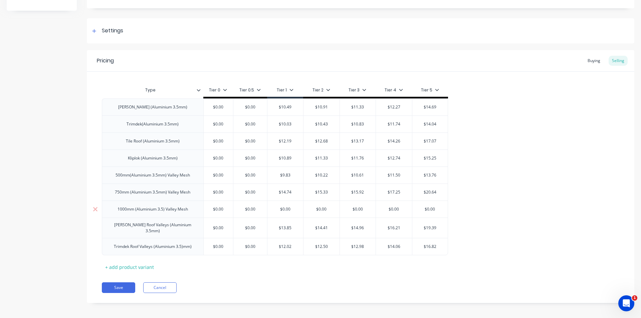
click at [176, 211] on div "1000mm (Aluminium 3.5) Valley Mesh" at bounding box center [152, 209] width 81 height 9
click at [196, 212] on div "1000mm (Aluminium 3.5) Valley Mesh" at bounding box center [152, 209] width 101 height 17
click at [194, 210] on div "1000mm (Aluminium 3.5) Valley Mesh" at bounding box center [152, 209] width 101 height 17
click at [190, 211] on div "1000mm (Aluminium 3.5) Valley Mesh" at bounding box center [152, 209] width 81 height 9
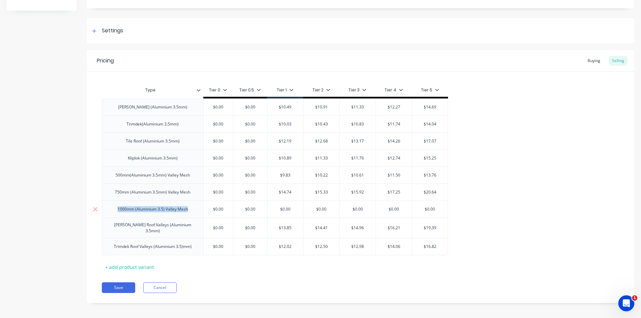
click at [190, 211] on div "1000mm (Aluminium 3.5) Valley Mesh" at bounding box center [152, 209] width 81 height 9
click at [185, 211] on div "1000mm (Aluminium 3.5) Valley Mesh" at bounding box center [152, 209] width 81 height 9
click at [284, 209] on input "text" at bounding box center [285, 209] width 36 height 6
click at [292, 210] on input "$0.00" at bounding box center [285, 209] width 36 height 6
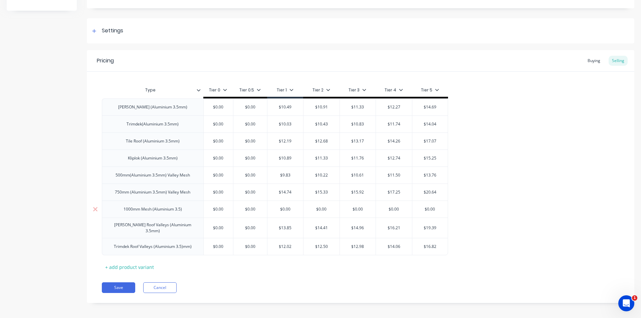
click at [292, 210] on input "$0.00" at bounding box center [285, 209] width 36 height 6
click at [265, 282] on div "Save Cancel" at bounding box center [368, 287] width 532 height 11
click at [191, 174] on div "500mm(Aluminium 3.5mm) Valley Mesh" at bounding box center [152, 175] width 85 height 9
click at [140, 177] on div "500mm(Aluminium 3.5mm)" at bounding box center [153, 175] width 62 height 9
click at [193, 191] on div "750mm (Aluminium 3.5mm) Valley Mesh" at bounding box center [152, 192] width 86 height 9
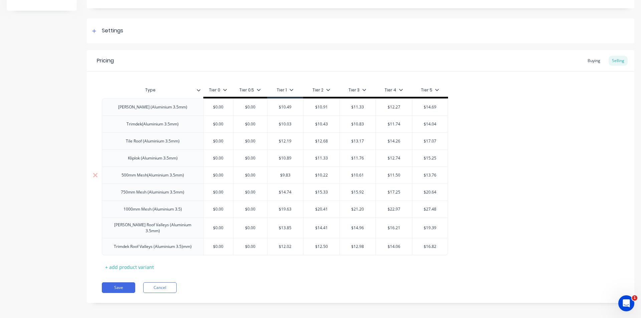
click at [148, 177] on div "500mm Mesh(Aluminium 3.5mm)" at bounding box center [152, 175] width 73 height 9
click at [141, 266] on div "+ add product variant" at bounding box center [129, 267] width 55 height 10
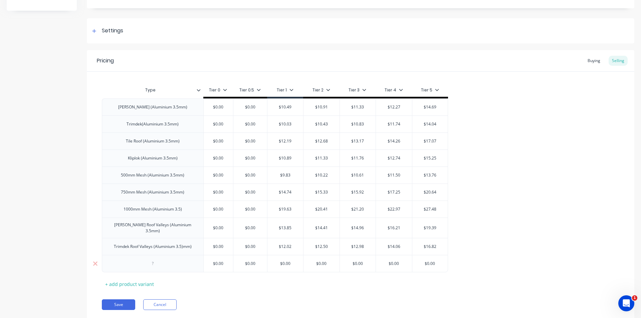
click at [135, 261] on div at bounding box center [152, 263] width 101 height 17
click at [156, 261] on div at bounding box center [152, 263] width 33 height 9
click at [184, 246] on div "Trimdek Roof Valleys (Aluminium 3.5)mm)" at bounding box center [152, 246] width 88 height 9
click at [182, 108] on div "Corro (Aluminium 3.5mm)" at bounding box center [152, 106] width 101 height 17
click at [136, 108] on div "Corro (Aluminium 3.5mm)" at bounding box center [152, 107] width 80 height 9
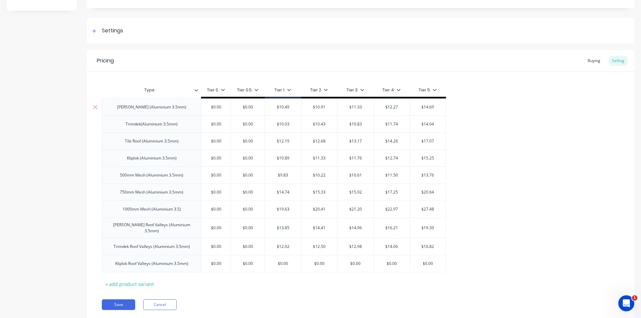
click at [182, 105] on div "Corro (Aluminium 3.5mm)" at bounding box center [151, 106] width 99 height 17
drag, startPoint x: 182, startPoint y: 105, endPoint x: 185, endPoint y: 113, distance: 8.8
click at [184, 110] on div "Corro (Aluminium 3.5mm) $0.00 $0.00 $10.49 $10.91 $11.33 $12.27 $14.69 Trimdek(…" at bounding box center [360, 185] width 517 height 174
click at [185, 112] on div "Corro (Aluminium 3.5mm)" at bounding box center [151, 106] width 99 height 17
click at [186, 110] on div "Corro (Aluminium 3.5mm)" at bounding box center [151, 106] width 99 height 17
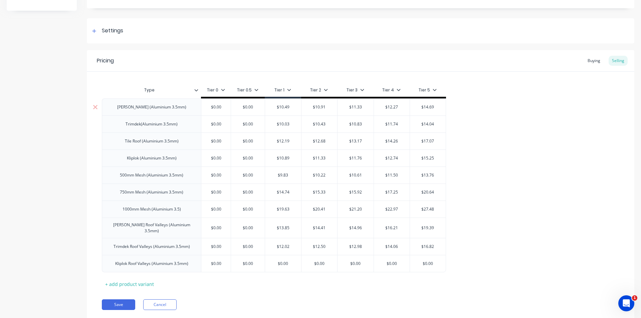
click at [195, 109] on div "Corro (Aluminium 3.5mm)" at bounding box center [151, 106] width 99 height 17
click at [188, 123] on div "Trimdek(Aluminium 3.5mm)" at bounding box center [151, 124] width 99 height 17
click at [185, 127] on div "Trimdek(Aluminium 3.5mm)" at bounding box center [151, 124] width 99 height 17
click at [162, 119] on div "Trimdek(Aluminium 3.5mm)" at bounding box center [151, 124] width 99 height 17
click at [188, 128] on div "Trimdek(Aluminium 3.5mm)" at bounding box center [151, 124] width 99 height 17
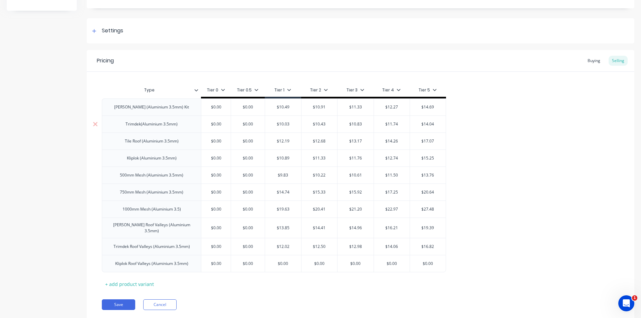
click at [159, 121] on div "Trimdek(Aluminium 3.5mm)" at bounding box center [151, 124] width 63 height 9
click at [177, 127] on div "Trimdek(Aluminium 3.5mm)" at bounding box center [151, 124] width 63 height 9
click at [191, 145] on div "Tile Roof (Aluminium 3.5mm)" at bounding box center [151, 141] width 99 height 17
click at [178, 142] on div "Tile Roof (Aluminium 3.5mm)" at bounding box center [152, 141] width 64 height 9
click at [182, 141] on div "Tile Roof (Aluminium 3.5mm)" at bounding box center [152, 141] width 64 height 9
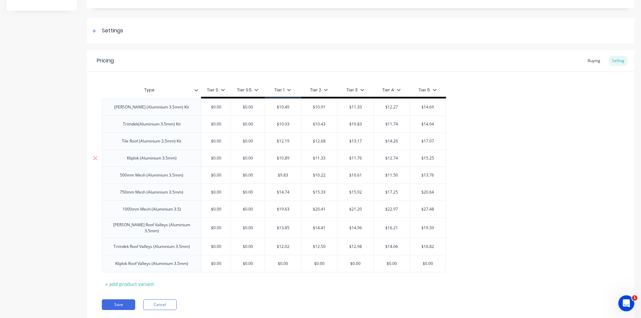
click at [180, 156] on div "Kliplok (Aluminium 3.5mm)" at bounding box center [152, 158] width 60 height 9
click at [187, 177] on div "500mm Mesh (Aluminium 3.5mm)" at bounding box center [152, 175] width 74 height 9
drag, startPoint x: 192, startPoint y: 228, endPoint x: 206, endPoint y: 235, distance: 15.7
click at [191, 228] on div "Corro Roof Valleys (Aluminium 3.5mm)" at bounding box center [151, 228] width 93 height 15
click at [194, 243] on div "Trimdek Roof Valleys (Aluminium 3.5mm)" at bounding box center [151, 246] width 87 height 9
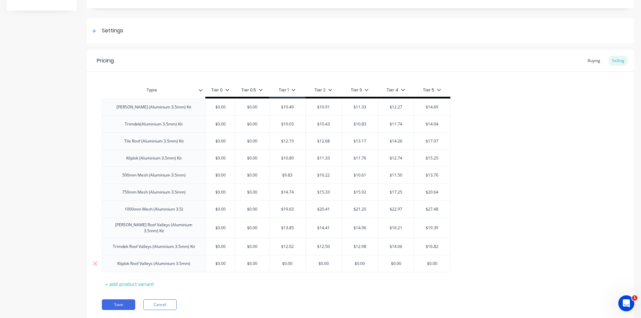
click at [196, 262] on div "Kliplok Roof Valleys (Aluminium 3.5mm)" at bounding box center [154, 263] width 84 height 9
drag, startPoint x: 289, startPoint y: 261, endPoint x: 313, endPoint y: 264, distance: 25.0
click at [289, 261] on input "text" at bounding box center [292, 264] width 36 height 6
click at [295, 261] on input "$0.00" at bounding box center [292, 264] width 36 height 6
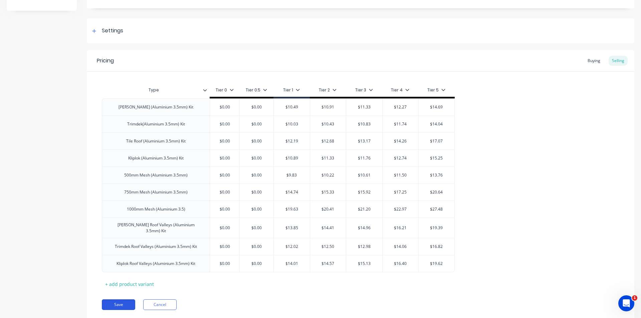
click at [128, 300] on button "Save" at bounding box center [118, 304] width 33 height 11
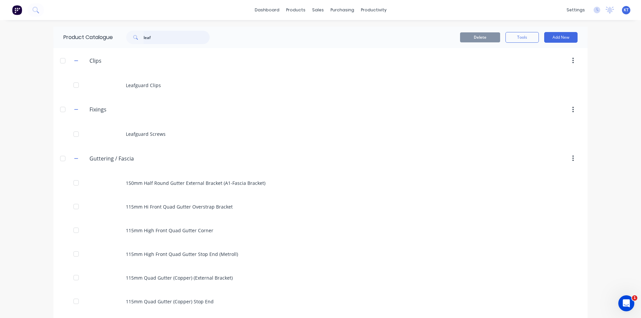
click at [162, 36] on input "leaf" at bounding box center [177, 37] width 66 height 13
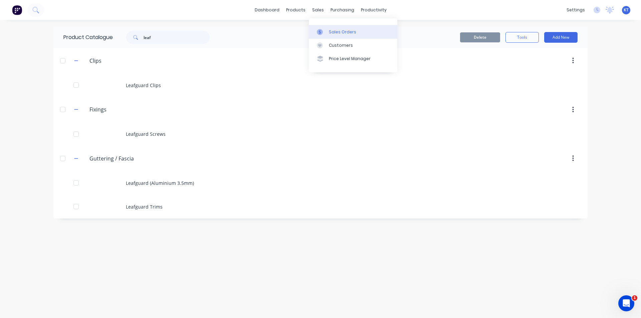
click at [334, 28] on link "Sales Orders" at bounding box center [353, 31] width 88 height 13
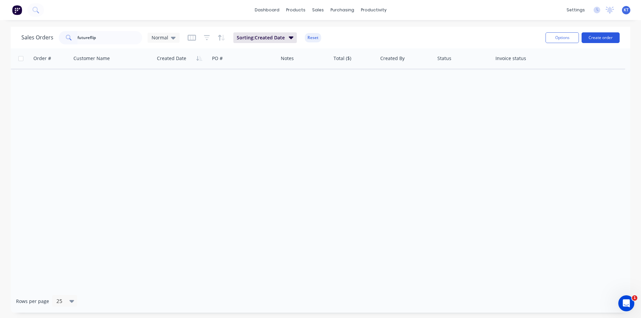
type input "futureflip"
click at [612, 35] on button "Create order" at bounding box center [601, 37] width 38 height 11
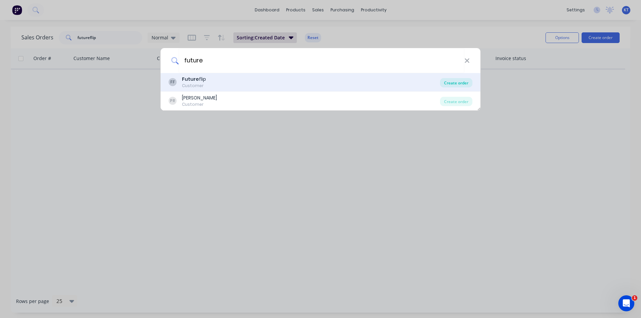
type input "future"
click at [459, 82] on div "Create order" at bounding box center [456, 82] width 32 height 9
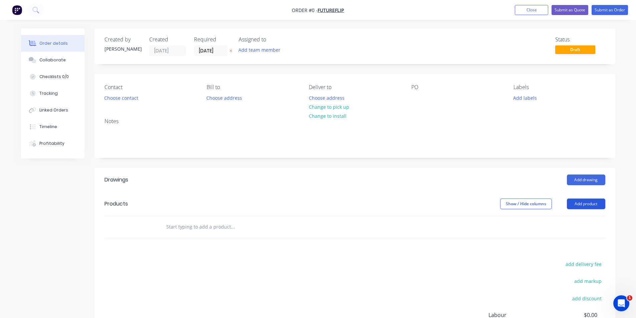
click at [594, 204] on button "Add product" at bounding box center [586, 204] width 38 height 11
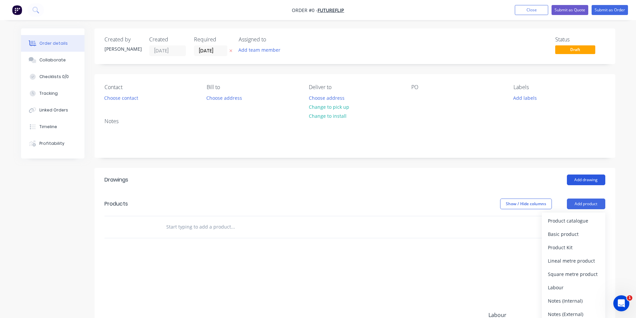
click at [593, 183] on button "Add drawing" at bounding box center [586, 180] width 38 height 11
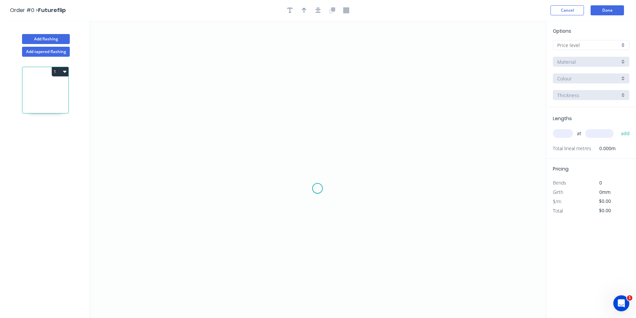
click at [254, 240] on icon "0" at bounding box center [318, 169] width 456 height 297
click at [363, 125] on icon "0" at bounding box center [318, 169] width 456 height 297
click at [597, 40] on div at bounding box center [591, 45] width 76 height 10
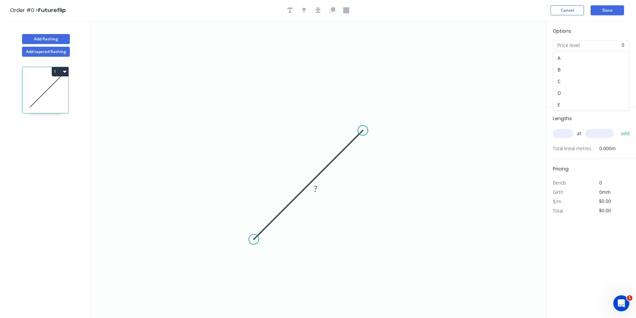
click at [588, 93] on div "D" at bounding box center [591, 93] width 76 height 12
type input "D"
click at [586, 57] on div "Brass" at bounding box center [591, 62] width 76 height 10
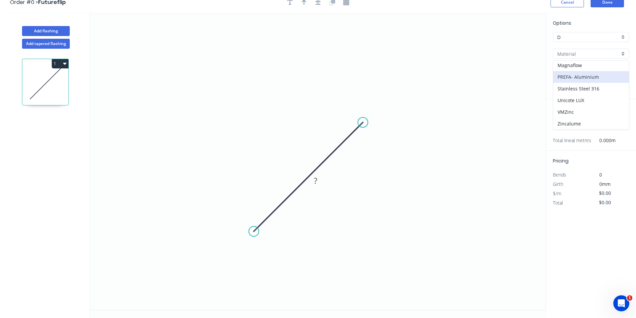
scroll to position [12, 0]
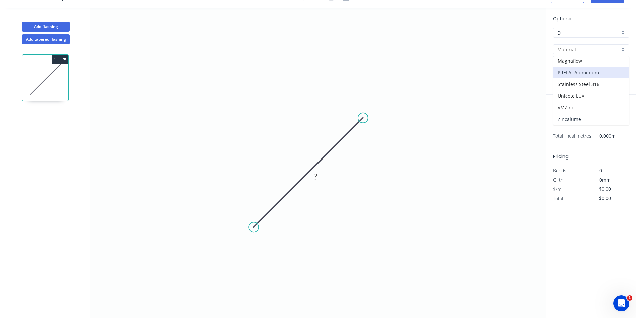
click at [578, 115] on div "Zincalume" at bounding box center [591, 119] width 76 height 12
type input "Zincalume"
type input "0.55"
click at [567, 118] on input "text" at bounding box center [563, 121] width 20 height 9
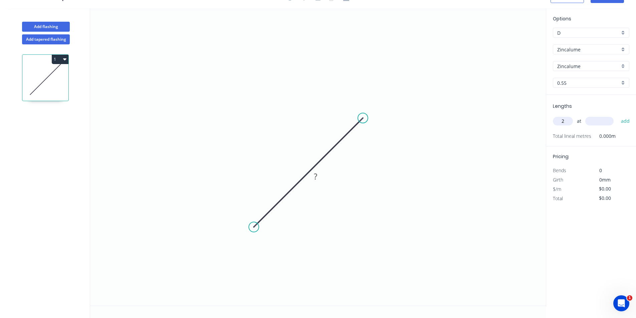
type input "2"
type input "4000"
click at [618, 116] on button "add" at bounding box center [626, 121] width 16 height 11
click at [316, 176] on tspan "?" at bounding box center [315, 176] width 3 height 11
type input "$36.83"
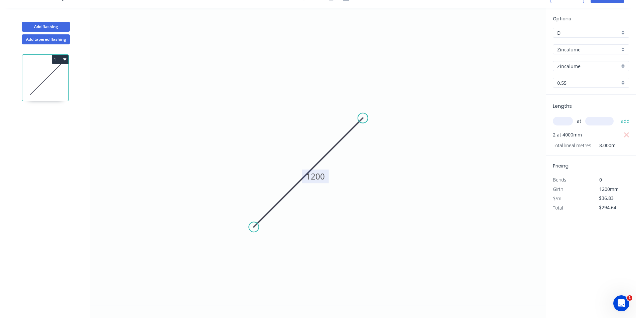
click at [523, 184] on icon "0 1200" at bounding box center [318, 156] width 456 height 297
click at [627, 133] on icon "button" at bounding box center [627, 135] width 6 height 8
type input "$0.00"
click at [568, 119] on input "text" at bounding box center [563, 121] width 20 height 9
type input "1"
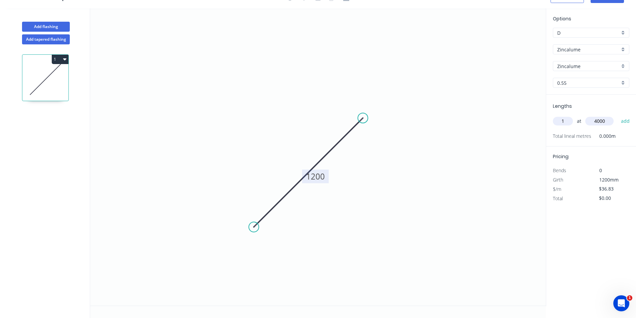
type input "4000"
click at [618, 116] on button "add" at bounding box center [626, 121] width 16 height 11
type input "$147.32"
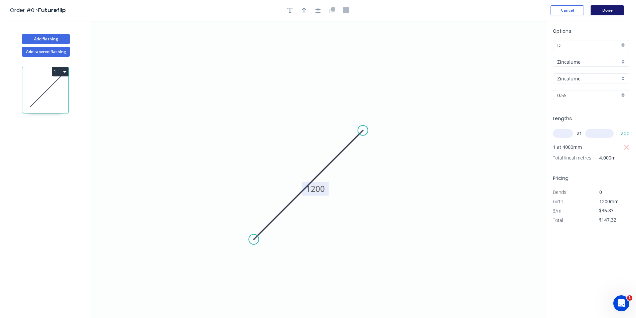
click at [621, 11] on button "Done" at bounding box center [607, 10] width 33 height 10
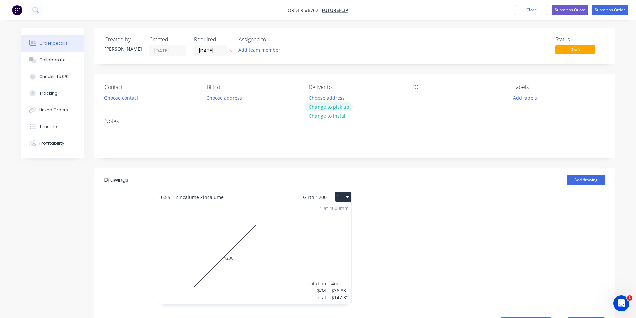
click at [329, 109] on button "Change to pick up" at bounding box center [328, 106] width 47 height 9
click at [122, 95] on button "Choose contact" at bounding box center [120, 97] width 41 height 9
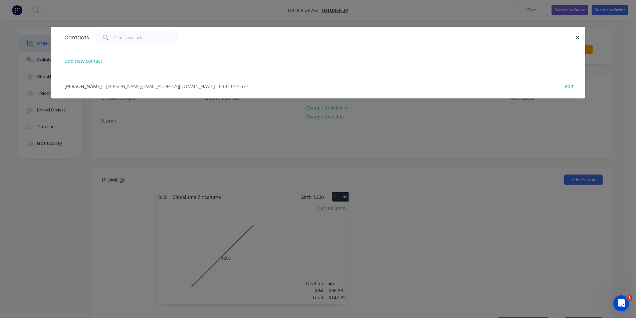
click at [93, 91] on div "Neil - neil@futureflip.com.au - 0433 054 677 edit" at bounding box center [318, 85] width 514 height 25
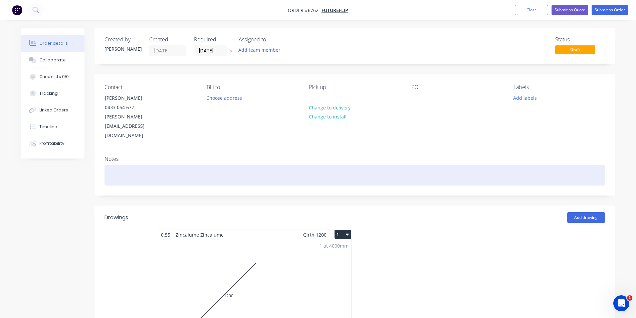
click at [123, 165] on div at bounding box center [354, 175] width 501 height 20
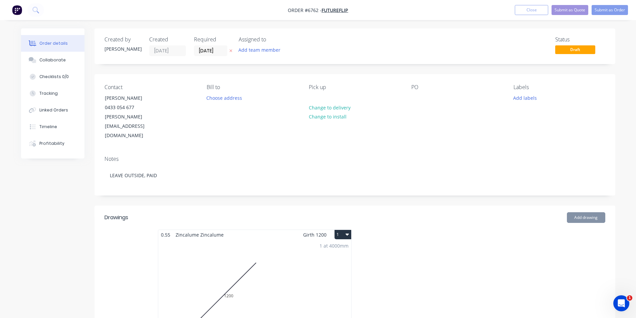
click at [604, 15] on nav "Order #6762 - Futureflip Add product Close Submit as Quote Submit as Order" at bounding box center [318, 10] width 636 height 20
click at [607, 9] on button "Submit as Order" at bounding box center [610, 10] width 36 height 10
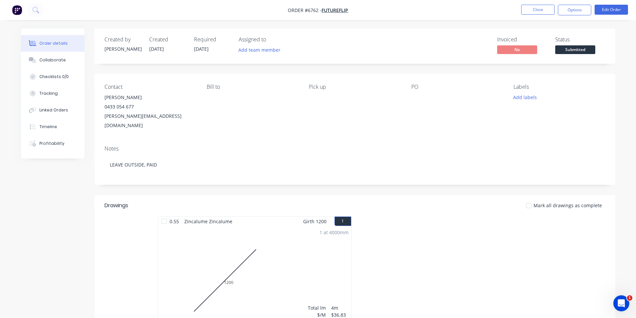
click at [584, 49] on span "Submitted" at bounding box center [575, 49] width 40 height 8
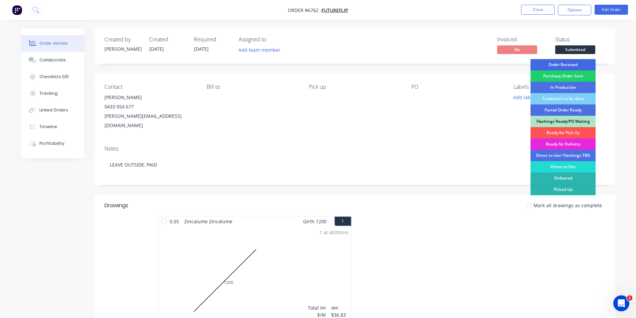
click at [576, 62] on div "Order Recieved" at bounding box center [562, 64] width 65 height 11
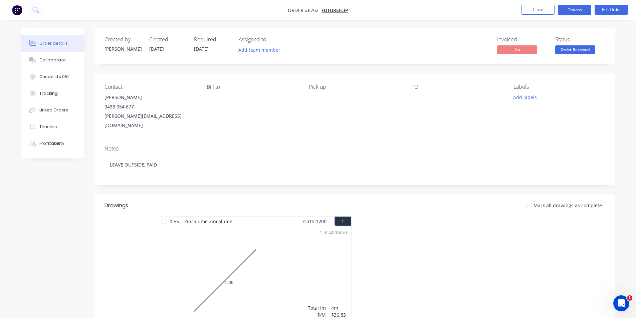
click at [580, 9] on button "Options" at bounding box center [574, 10] width 33 height 11
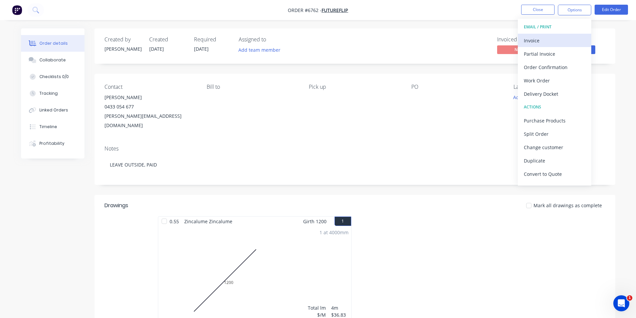
click at [527, 42] on div "Invoice" at bounding box center [554, 41] width 61 height 10
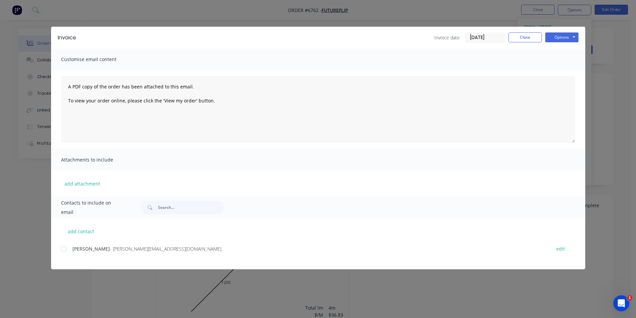
click at [58, 252] on div "add contact Neil - neil@futureflip.com.au edit" at bounding box center [318, 243] width 534 height 51
click at [62, 249] on div at bounding box center [63, 248] width 13 height 13
click at [561, 38] on button "Options" at bounding box center [561, 37] width 33 height 10
click at [562, 68] on button "Email" at bounding box center [566, 71] width 43 height 11
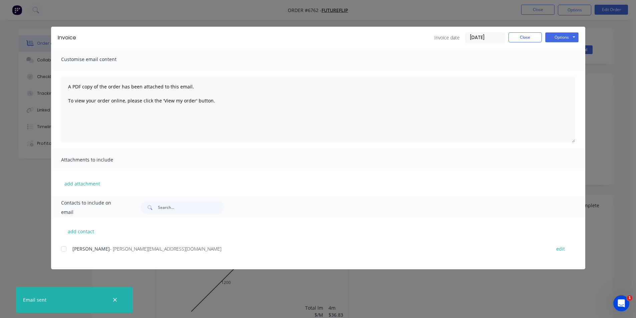
click at [523, 31] on div "Invoice Invoice date 03/09/25 Close Options Preview Print Email" at bounding box center [318, 38] width 534 height 22
click at [537, 35] on button "Close" at bounding box center [524, 37] width 33 height 10
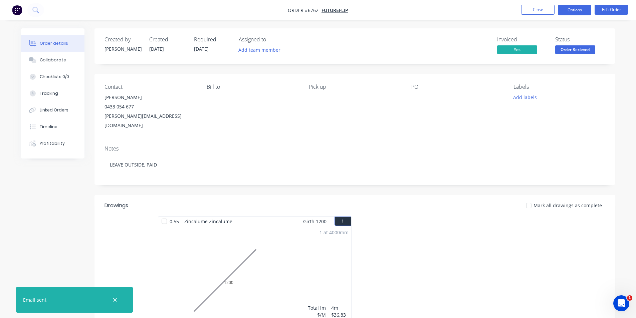
click at [582, 6] on button "Options" at bounding box center [574, 10] width 33 height 11
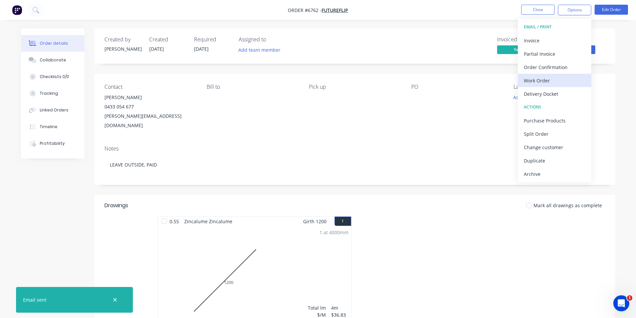
click at [534, 79] on div "Work Order" at bounding box center [554, 81] width 61 height 10
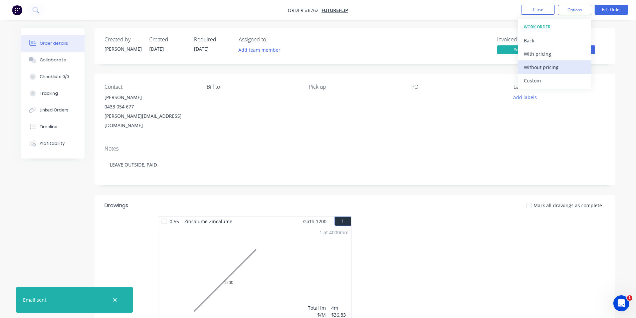
click at [540, 70] on div "Without pricing" at bounding box center [554, 67] width 61 height 10
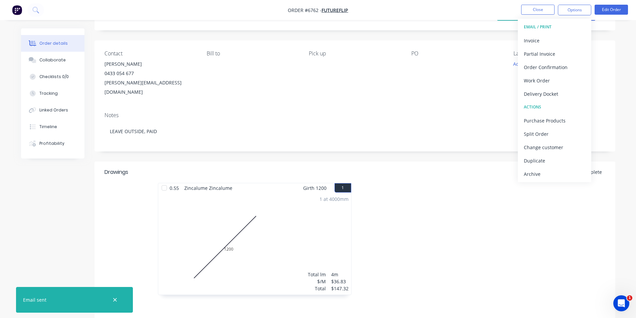
drag, startPoint x: 433, startPoint y: 98, endPoint x: 516, endPoint y: 74, distance: 86.2
click at [435, 107] on div "Notes LEAVE OUTSIDE, PAID" at bounding box center [354, 129] width 521 height 45
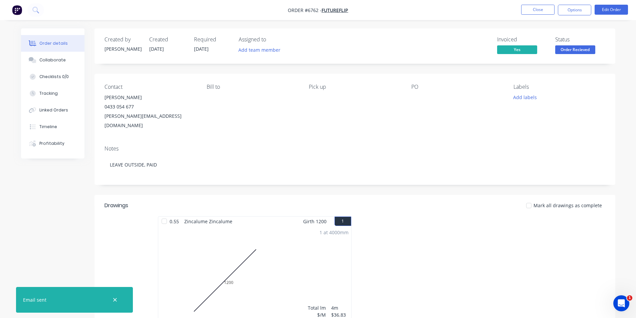
click at [577, 50] on span "Order Recieved" at bounding box center [575, 49] width 40 height 8
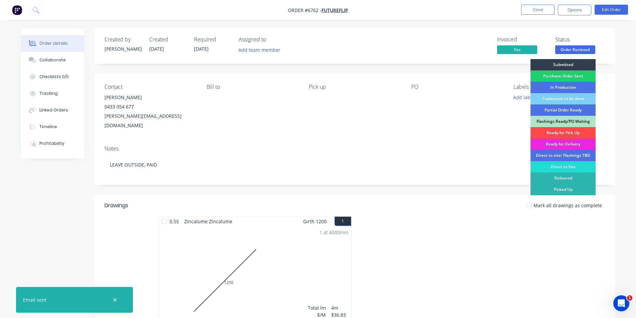
click at [573, 132] on div "Ready for Pick Up" at bounding box center [562, 132] width 65 height 11
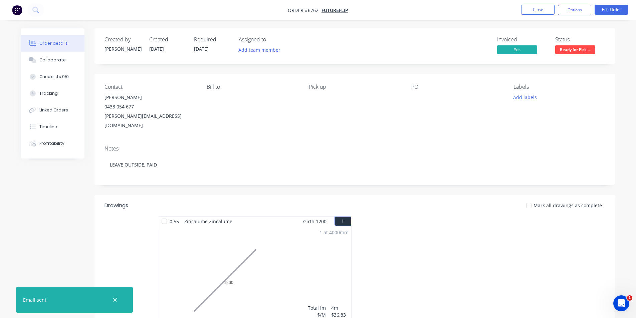
drag, startPoint x: 532, startPoint y: 198, endPoint x: 608, endPoint y: 174, distance: 79.6
click at [534, 199] on div at bounding box center [528, 205] width 13 height 13
click at [542, 8] on button "Close" at bounding box center [537, 10] width 33 height 10
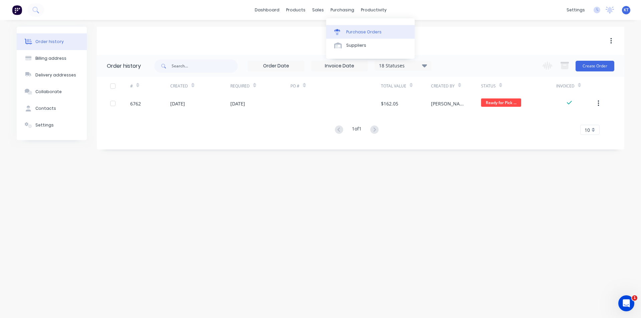
click at [351, 28] on link "Purchase Orders" at bounding box center [370, 31] width 88 height 13
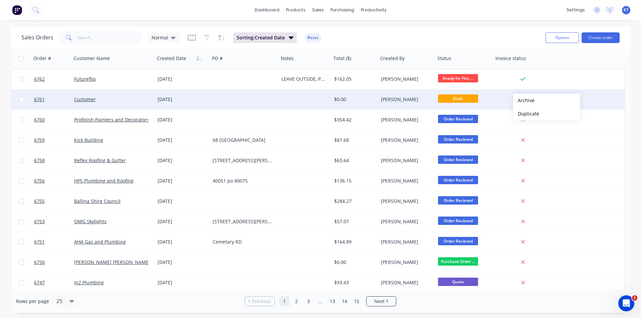
click at [524, 100] on button "Archive" at bounding box center [546, 100] width 67 height 13
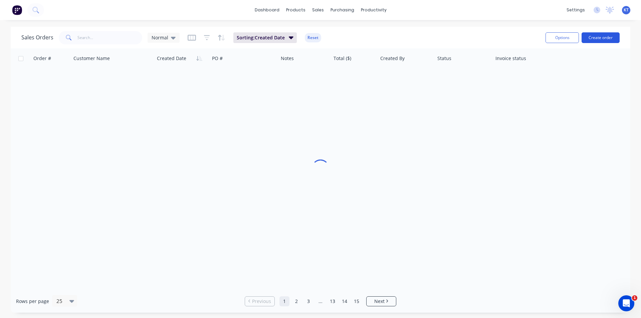
click at [591, 32] on button "Create order" at bounding box center [601, 37] width 38 height 11
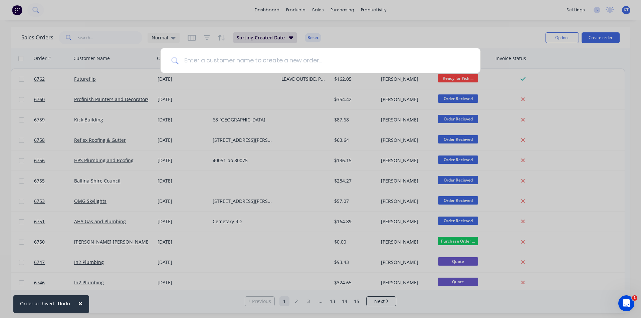
click at [270, 65] on input at bounding box center [324, 60] width 291 height 25
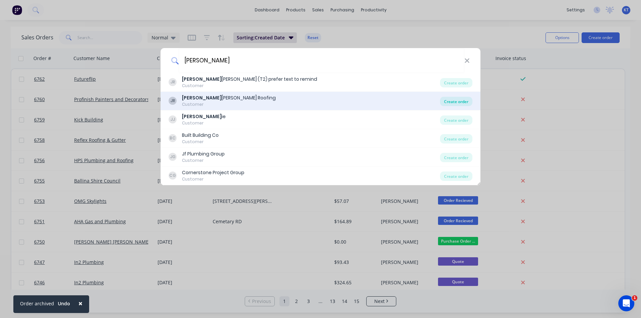
type input "[PERSON_NAME]"
click at [449, 102] on div "Create order" at bounding box center [456, 101] width 32 height 9
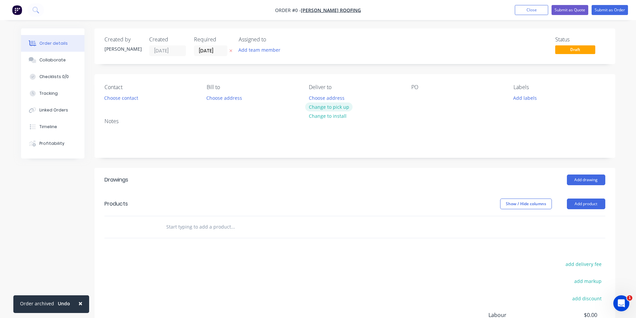
click at [321, 107] on button "Change to pick up" at bounding box center [328, 106] width 47 height 9
click at [417, 96] on div at bounding box center [416, 98] width 11 height 10
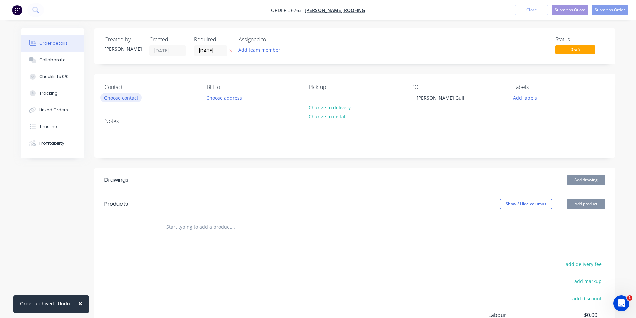
click at [136, 98] on button "Choose contact" at bounding box center [120, 97] width 41 height 9
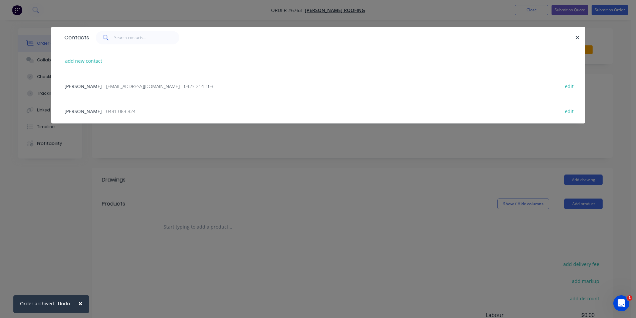
click at [109, 85] on span "- jessperry76@hotmail.com - 0423 214 103" at bounding box center [158, 86] width 110 height 6
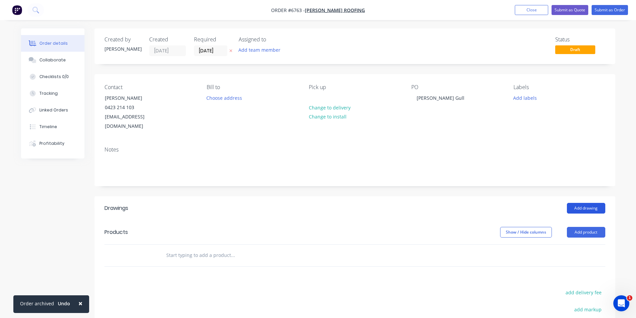
click at [583, 203] on button "Add drawing" at bounding box center [586, 208] width 38 height 11
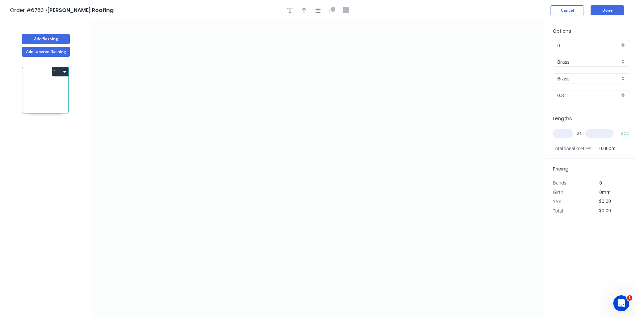
click at [593, 64] on input "Brass" at bounding box center [588, 61] width 62 height 7
click at [593, 84] on div "Colorbond" at bounding box center [591, 86] width 76 height 12
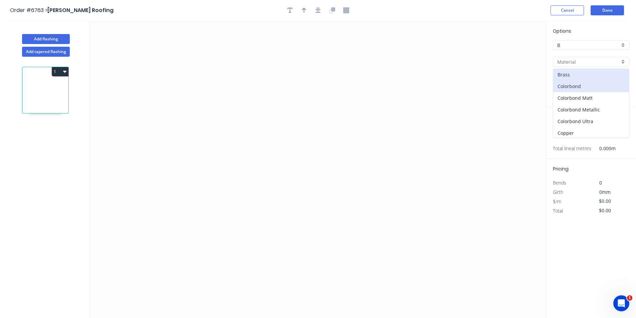
type input "Colorbond"
type input "Basalt"
type input "0.55"
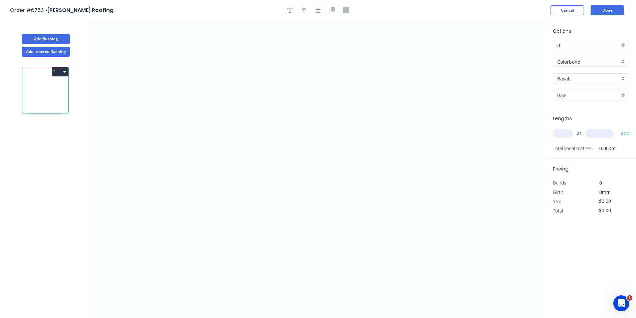
click at [591, 77] on input "Basalt" at bounding box center [588, 78] width 62 height 7
click at [569, 116] on div "Surfmist" at bounding box center [591, 113] width 76 height 12
type input "Surfmist"
click at [308, 204] on icon "0" at bounding box center [318, 169] width 456 height 297
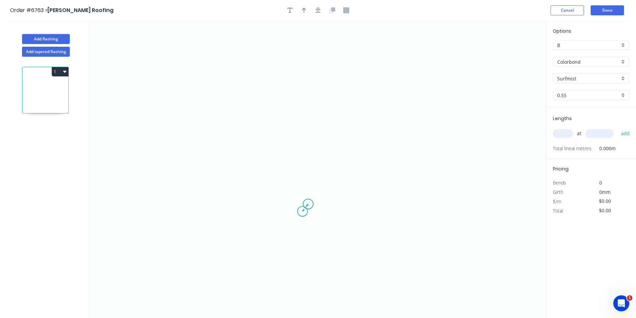
click at [302, 212] on icon "0" at bounding box center [318, 169] width 456 height 297
click at [258, 212] on icon "0 ?" at bounding box center [318, 169] width 456 height 297
click at [257, 231] on icon "0 ? ? ? º" at bounding box center [318, 169] width 456 height 297
click at [216, 229] on icon "0 ? ? ? ? º" at bounding box center [318, 169] width 456 height 297
click at [217, 103] on icon "0 ? ? ? ? ? º" at bounding box center [318, 169] width 456 height 297
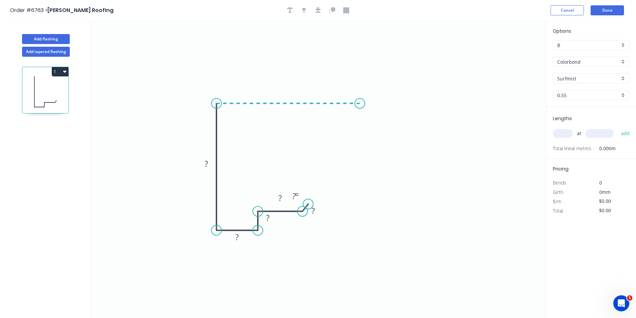
click at [360, 96] on icon "0 ? ? ? ? ? ? º" at bounding box center [318, 169] width 456 height 297
click at [382, 131] on icon "0 ? ? ? ? ? ? ? º" at bounding box center [318, 169] width 456 height 297
click at [316, 13] on icon "button" at bounding box center [317, 10] width 5 height 5
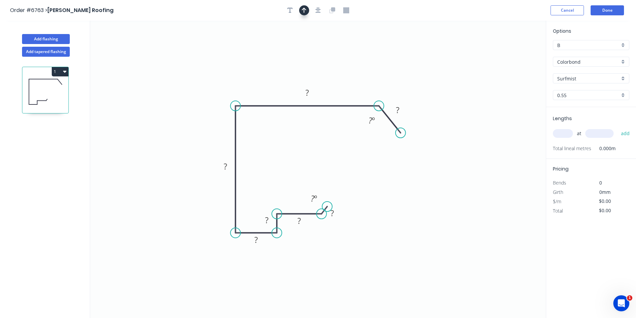
click at [302, 12] on icon "button" at bounding box center [304, 10] width 5 height 6
click at [513, 52] on icon at bounding box center [512, 46] width 6 height 21
drag, startPoint x: 513, startPoint y: 52, endPoint x: 292, endPoint y: 78, distance: 222.6
click at [292, 78] on icon at bounding box center [297, 71] width 19 height 19
drag, startPoint x: 402, startPoint y: 104, endPoint x: 401, endPoint y: 109, distance: 5.1
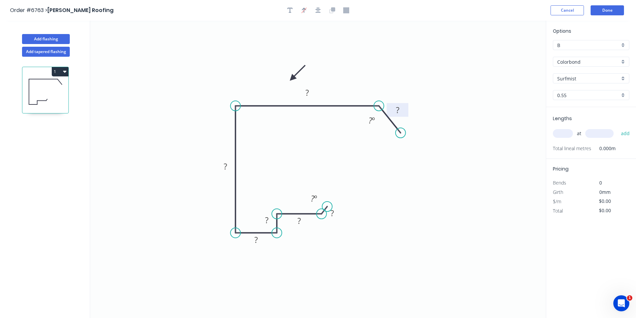
click at [401, 108] on rect at bounding box center [398, 110] width 22 height 14
click at [401, 109] on rect at bounding box center [397, 114] width 22 height 14
click at [402, 116] on rect at bounding box center [396, 114] width 13 height 9
type input "$21.89"
click at [563, 133] on input "text" at bounding box center [563, 133] width 20 height 9
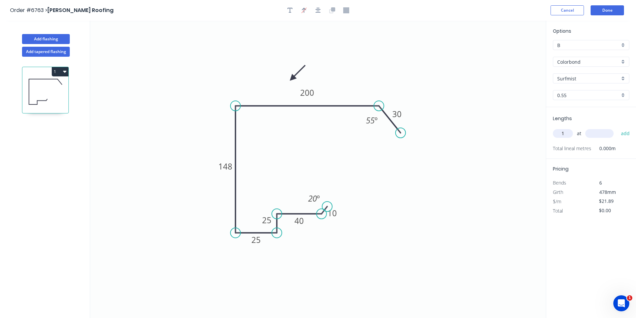
type input "1"
type input "4100"
click at [618, 128] on button "add" at bounding box center [626, 133] width 16 height 11
type input "$89.75"
click at [54, 38] on button "Add flashing" at bounding box center [46, 39] width 48 height 10
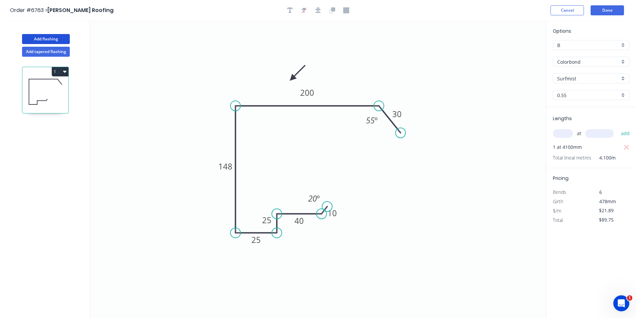
type input "$0.00"
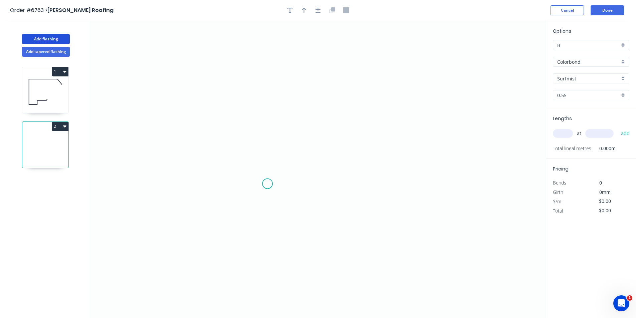
click at [267, 184] on icon "0" at bounding box center [318, 169] width 456 height 297
click at [267, 129] on icon at bounding box center [267, 156] width 0 height 55
click at [332, 130] on icon "0 ?" at bounding box center [318, 169] width 456 height 297
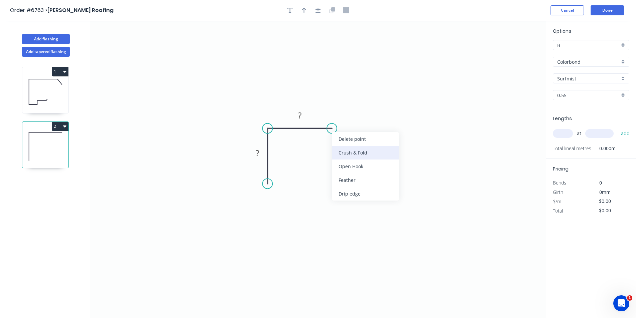
click at [354, 157] on div "Crush & Fold" at bounding box center [365, 153] width 67 height 14
click at [350, 151] on div "Flip bend" at bounding box center [362, 150] width 67 height 14
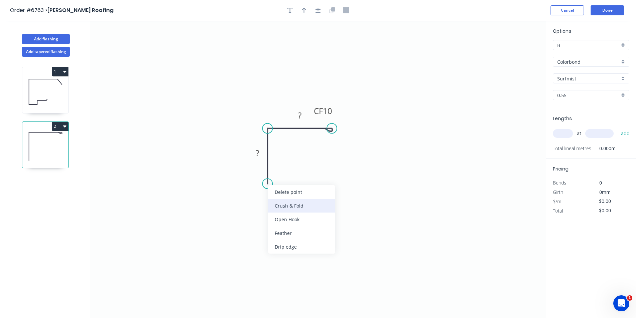
click at [306, 201] on div "Crush & Fold" at bounding box center [301, 206] width 67 height 14
click at [259, 151] on tspan "?" at bounding box center [257, 153] width 3 height 11
type input "$12.06"
click at [317, 9] on icon "button" at bounding box center [317, 10] width 5 height 6
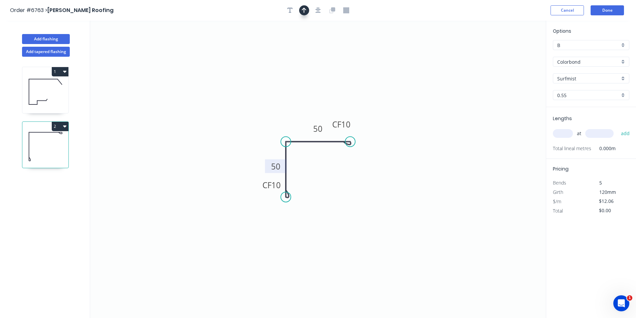
click at [304, 8] on icon "button" at bounding box center [304, 10] width 5 height 5
drag, startPoint x: 513, startPoint y: 52, endPoint x: 296, endPoint y: 130, distance: 229.7
click at [296, 130] on icon at bounding box center [296, 121] width 6 height 21
click at [573, 132] on div "at add" at bounding box center [592, 133] width 78 height 11
click at [568, 132] on input "text" at bounding box center [563, 133] width 20 height 9
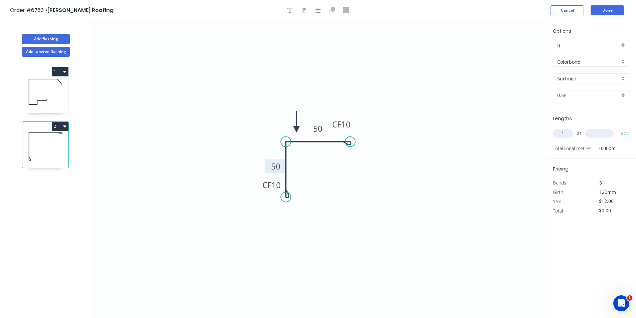
type input "1"
type input "4100"
click at [618, 128] on button "add" at bounding box center [626, 133] width 16 height 11
type input "$49.45"
click at [607, 9] on button "Done" at bounding box center [607, 10] width 33 height 10
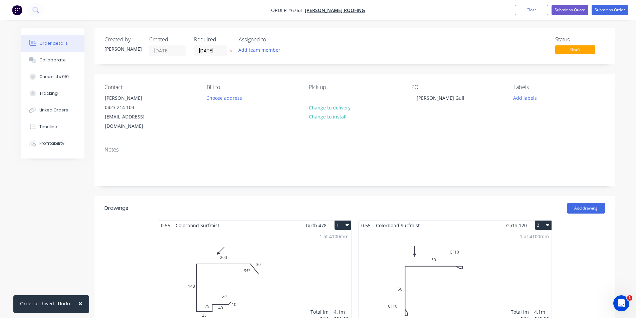
drag, startPoint x: 66, startPoint y: 59, endPoint x: 268, endPoint y: 226, distance: 262.2
click at [66, 59] on button "Collaborate" at bounding box center [52, 60] width 63 height 17
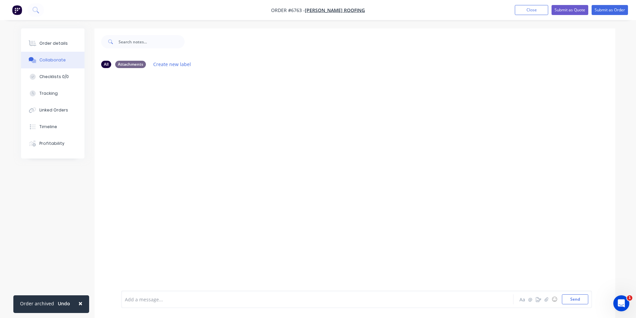
scroll to position [10, 0]
click at [545, 297] on icon "button" at bounding box center [546, 299] width 4 height 5
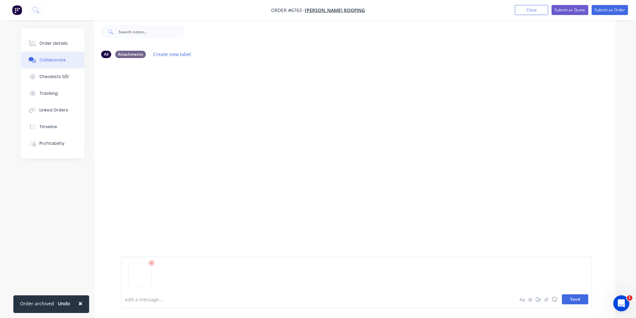
click at [579, 298] on button "Send" at bounding box center [575, 299] width 26 height 10
click at [73, 46] on button "Order details" at bounding box center [52, 43] width 63 height 17
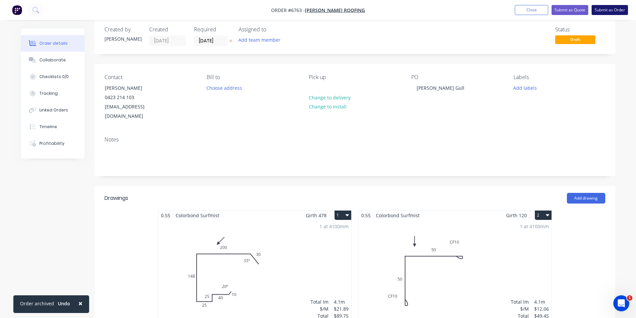
click at [617, 8] on button "Submit as Order" at bounding box center [610, 10] width 36 height 10
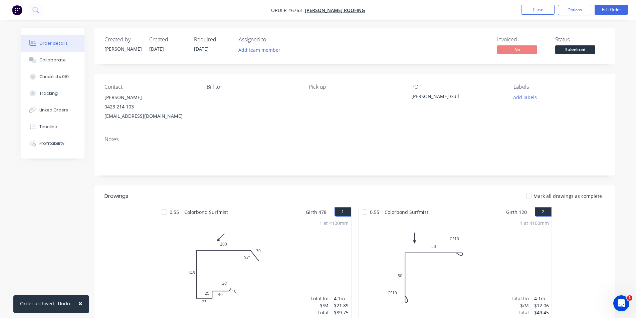
click at [582, 49] on span "Submitted" at bounding box center [575, 49] width 40 height 8
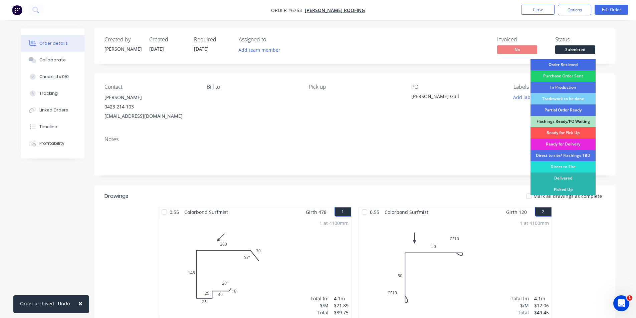
click at [582, 64] on div "Order Recieved" at bounding box center [562, 64] width 65 height 11
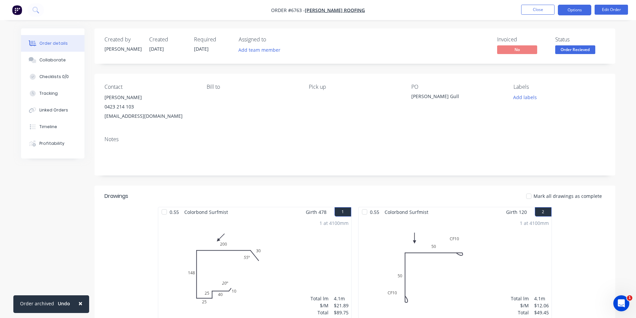
click at [577, 10] on button "Options" at bounding box center [574, 10] width 33 height 11
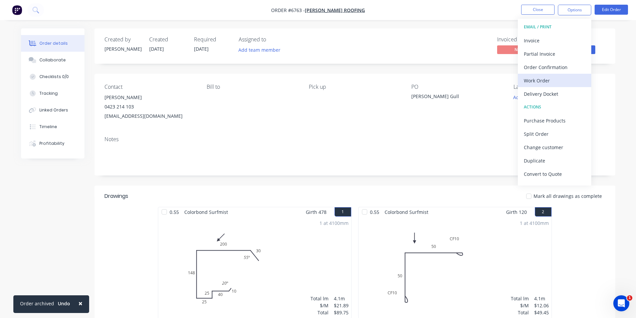
click at [558, 80] on div "Work Order" at bounding box center [554, 81] width 61 height 10
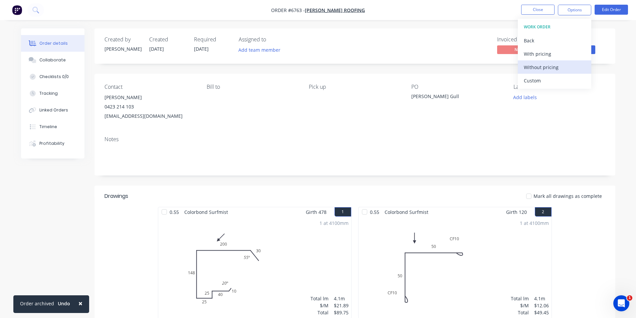
click at [557, 64] on div "Without pricing" at bounding box center [554, 67] width 61 height 10
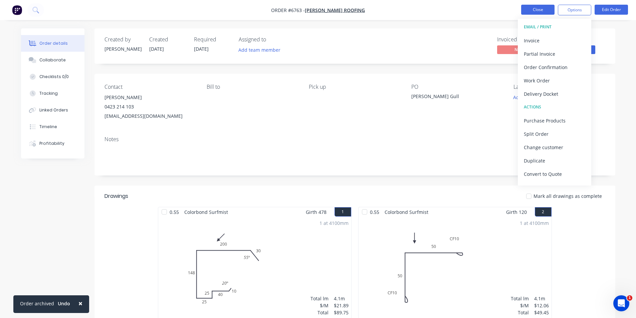
click at [538, 8] on button "Close" at bounding box center [537, 10] width 33 height 10
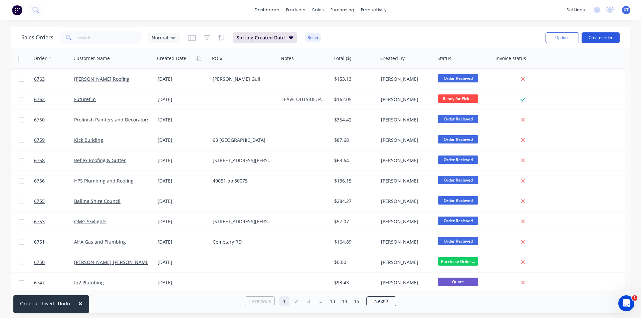
click at [604, 41] on button "Create order" at bounding box center [601, 37] width 38 height 11
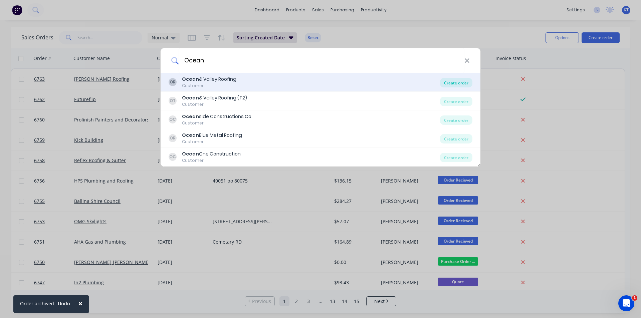
type input "Ocean"
click at [458, 81] on div "Create order" at bounding box center [456, 82] width 32 height 9
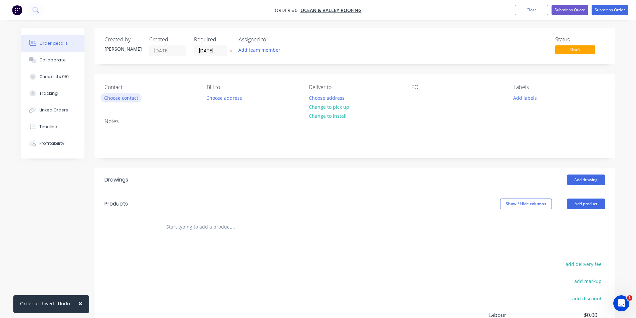
click at [126, 97] on button "Choose contact" at bounding box center [120, 97] width 41 height 9
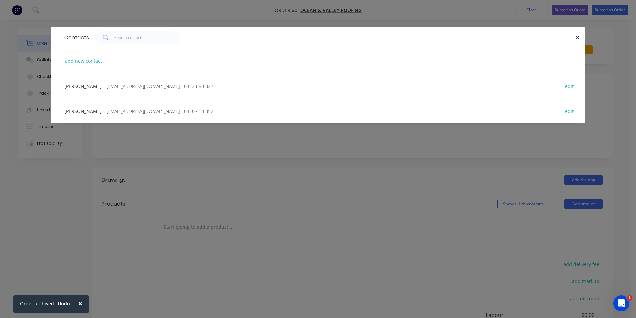
click at [128, 86] on span "- info@oceanvalleyroofing.com - 0412 883 827" at bounding box center [158, 86] width 110 height 6
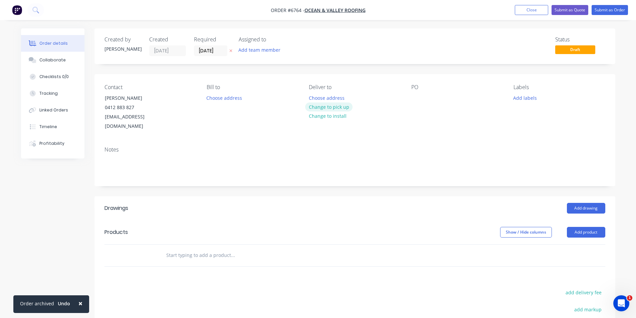
click at [344, 103] on button "Change to pick up" at bounding box center [328, 106] width 47 height 9
click at [419, 96] on div at bounding box center [416, 98] width 11 height 10
click at [580, 203] on button "Add drawing" at bounding box center [586, 208] width 38 height 11
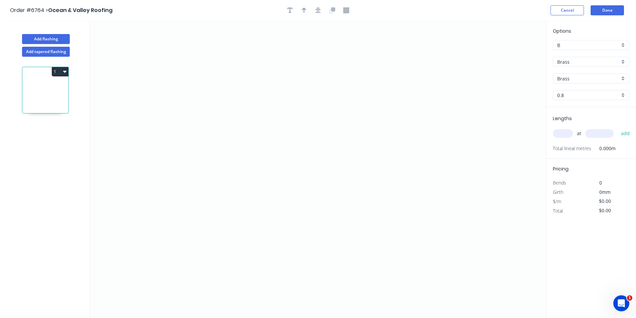
click at [585, 60] on input "Brass" at bounding box center [588, 61] width 62 height 7
click at [589, 86] on div "Colorbond" at bounding box center [591, 86] width 76 height 12
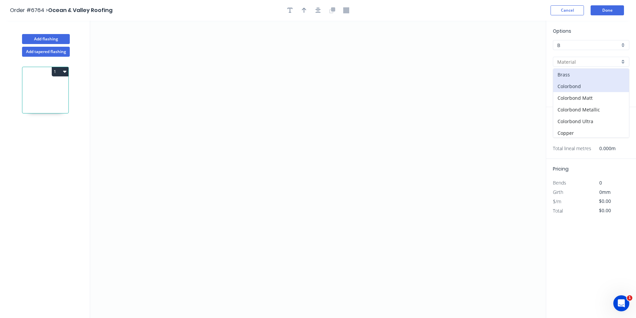
type input "Colorbond"
type input "Basalt"
type input "0.55"
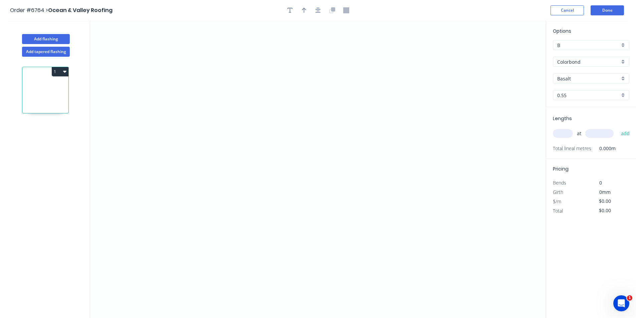
click at [589, 80] on input "Basalt" at bounding box center [588, 78] width 62 height 7
click at [581, 135] on div "Monument" at bounding box center [591, 132] width 76 height 12
type input "Monument"
click at [220, 106] on icon "0" at bounding box center [318, 169] width 456 height 297
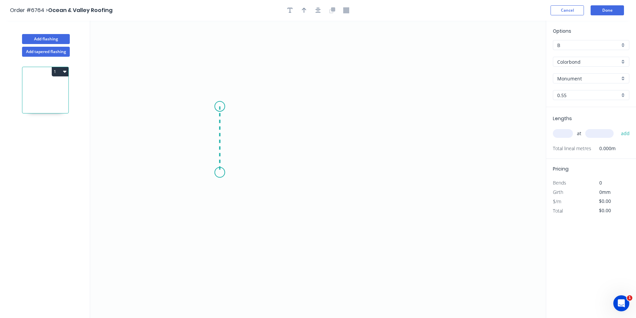
click at [218, 173] on icon "0" at bounding box center [318, 169] width 456 height 297
click at [316, 170] on icon "0 ?" at bounding box center [318, 169] width 456 height 297
click at [328, 190] on icon "0 ? ?" at bounding box center [318, 169] width 456 height 297
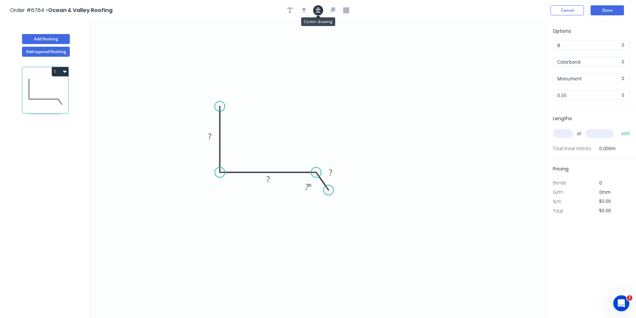
click at [317, 8] on icon "button" at bounding box center [317, 10] width 5 height 5
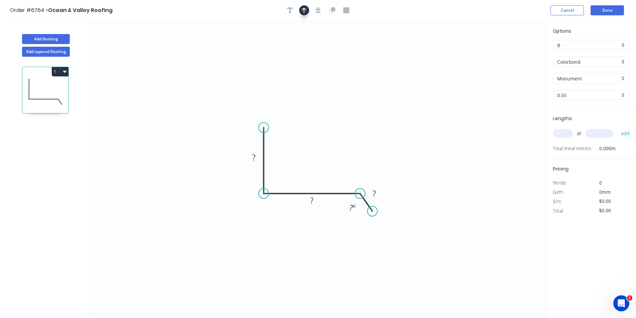
click at [306, 9] on icon "button" at bounding box center [304, 10] width 5 height 6
drag, startPoint x: 512, startPoint y: 52, endPoint x: 296, endPoint y: 177, distance: 249.5
click at [317, 171] on icon at bounding box center [320, 160] width 6 height 21
click at [257, 158] on rect at bounding box center [253, 157] width 13 height 9
type input "$12.82"
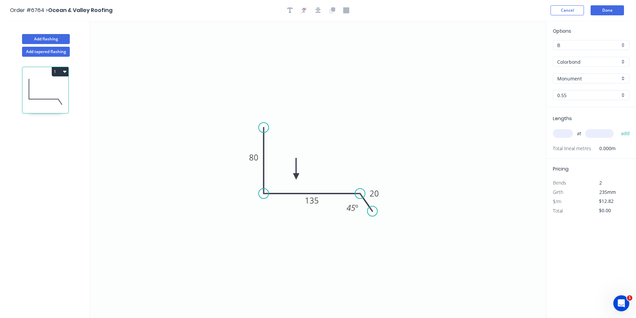
click at [555, 127] on div "at add" at bounding box center [592, 134] width 78 height 18
click at [564, 137] on input "text" at bounding box center [563, 133] width 20 height 9
type input "1"
type input "1100"
click at [618, 128] on button "add" at bounding box center [626, 133] width 16 height 11
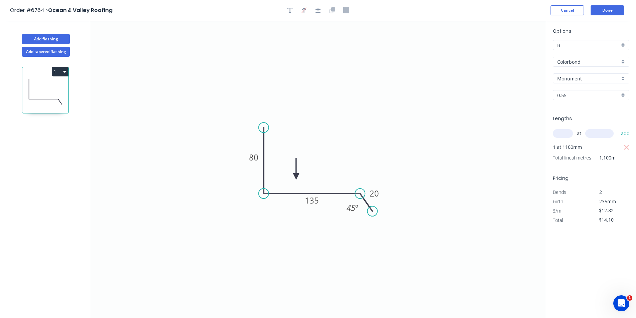
click at [61, 72] on button "1" at bounding box center [60, 71] width 17 height 9
click at [53, 91] on div "Duplicate" at bounding box center [36, 88] width 51 height 10
type input "$0.00"
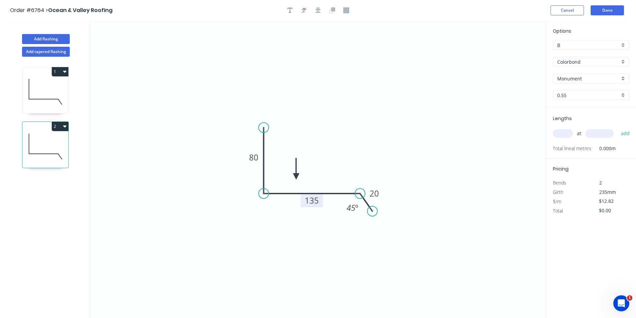
click at [313, 202] on tspan "135" at bounding box center [312, 200] width 14 height 11
click at [557, 135] on input "text" at bounding box center [563, 133] width 20 height 9
type input "1"
type input "1100"
click at [618, 128] on button "add" at bounding box center [626, 133] width 16 height 11
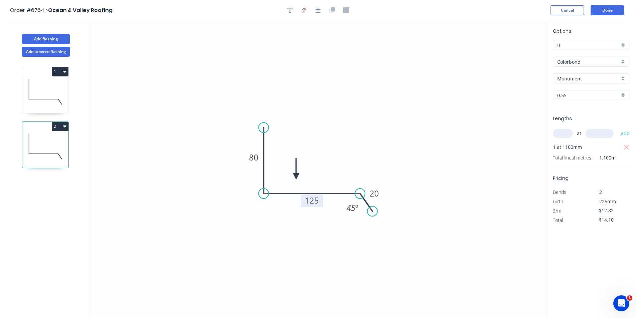
click at [59, 131] on icon at bounding box center [45, 146] width 46 height 43
click at [56, 126] on button "2" at bounding box center [60, 126] width 17 height 9
click at [52, 139] on div "Duplicate" at bounding box center [36, 143] width 51 height 10
type input "$0.00"
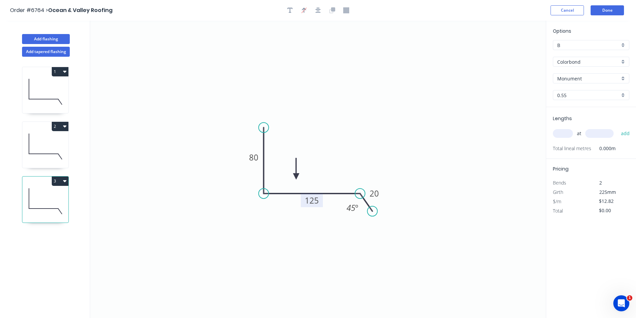
click at [311, 198] on tspan "125" at bounding box center [312, 200] width 14 height 11
click at [569, 133] on input "text" at bounding box center [563, 133] width 20 height 9
type input "1"
type input "1200"
click at [618, 128] on button "add" at bounding box center [626, 133] width 16 height 11
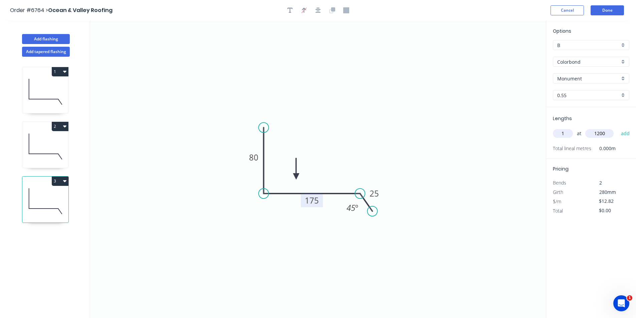
type input "$15.38"
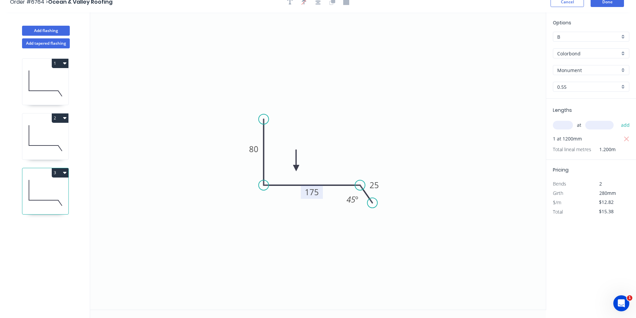
scroll to position [12, 0]
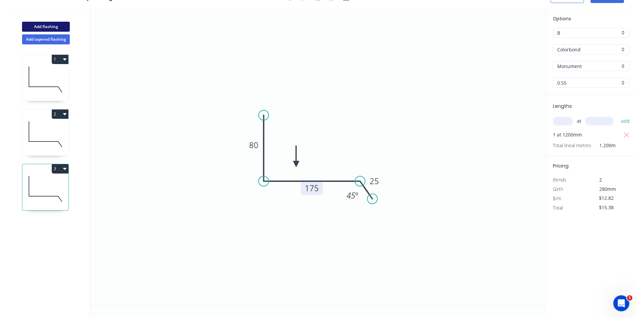
click at [42, 27] on button "Add flashing" at bounding box center [46, 27] width 48 height 10
type input "$0.00"
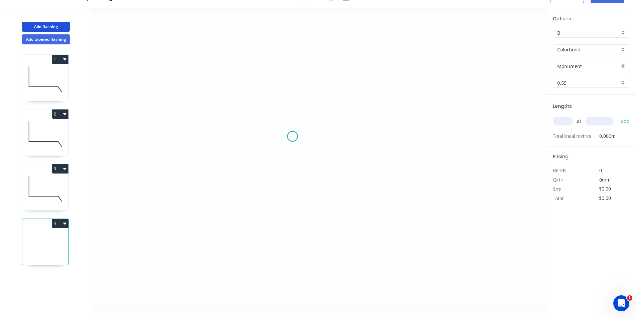
click at [292, 137] on icon "0" at bounding box center [318, 156] width 456 height 297
click at [292, 195] on icon "0" at bounding box center [318, 156] width 456 height 297
click at [344, 193] on icon "0 ?" at bounding box center [318, 156] width 456 height 297
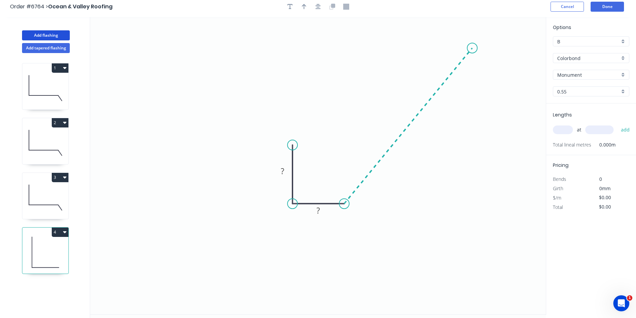
scroll to position [0, 0]
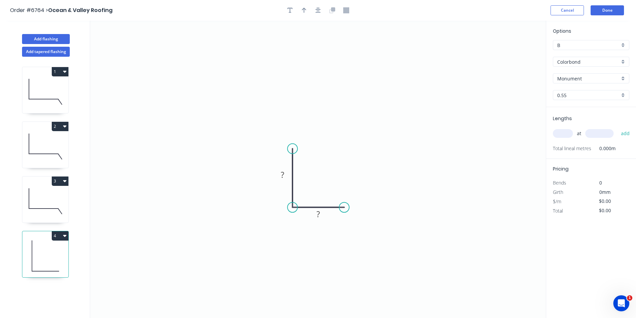
drag, startPoint x: 322, startPoint y: 8, endPoint x: 312, endPoint y: 10, distance: 10.0
click at [321, 8] on button "button" at bounding box center [318, 10] width 10 height 10
click at [304, 10] on icon "button" at bounding box center [304, 10] width 5 height 6
click at [510, 53] on icon at bounding box center [512, 46] width 6 height 21
drag, startPoint x: 512, startPoint y: 53, endPoint x: 310, endPoint y: 171, distance: 233.1
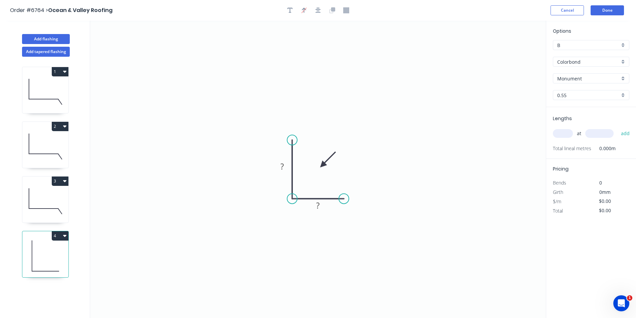
click at [318, 169] on icon at bounding box center [327, 159] width 19 height 19
click at [286, 165] on rect at bounding box center [281, 166] width 13 height 9
type input "$9.09"
drag, startPoint x: 568, startPoint y: 133, endPoint x: 574, endPoint y: 130, distance: 6.8
click at [568, 133] on input "text" at bounding box center [563, 133] width 20 height 9
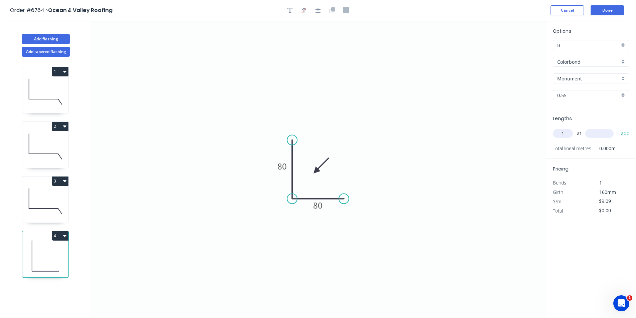
type input "1"
type input "1200"
click at [618, 128] on button "add" at bounding box center [626, 133] width 16 height 11
type input "$10.91"
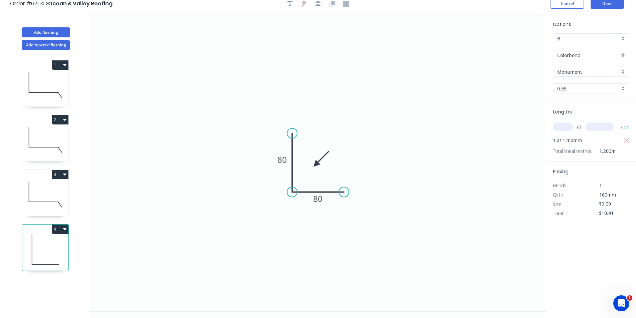
scroll to position [12, 0]
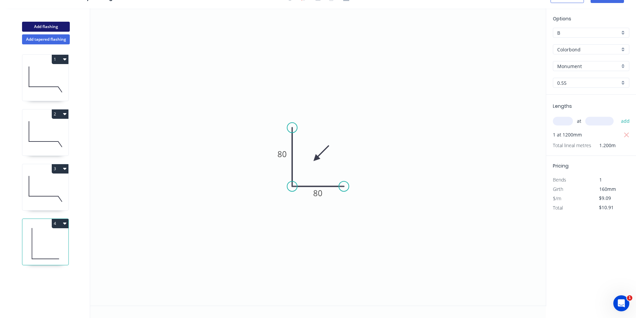
click at [51, 23] on button "Add flashing" at bounding box center [46, 27] width 48 height 10
type input "$0.00"
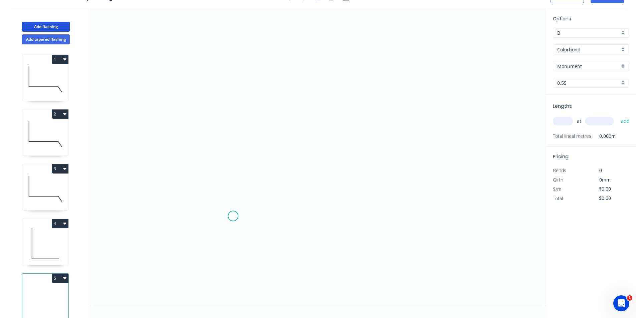
click at [231, 214] on icon "0" at bounding box center [318, 156] width 456 height 297
click at [241, 199] on icon "0" at bounding box center [318, 156] width 456 height 297
click at [390, 202] on icon "0 ?" at bounding box center [318, 156] width 456 height 297
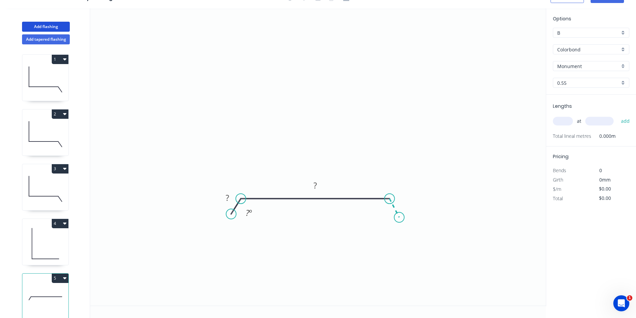
click at [399, 218] on icon "0 ? ? ? º" at bounding box center [318, 156] width 456 height 297
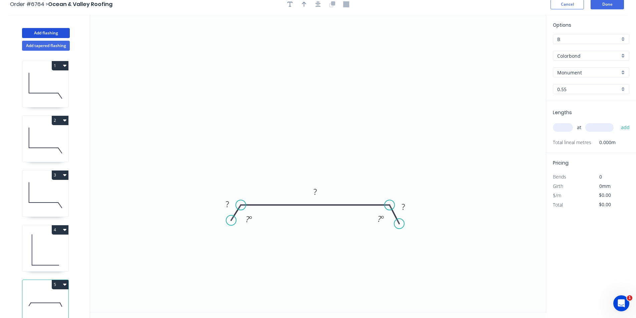
scroll to position [0, 0]
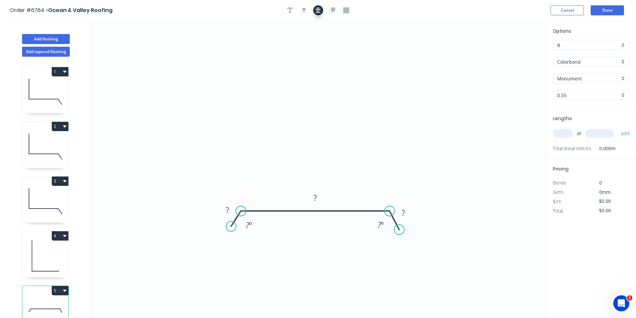
click at [320, 13] on icon "button" at bounding box center [317, 10] width 5 height 6
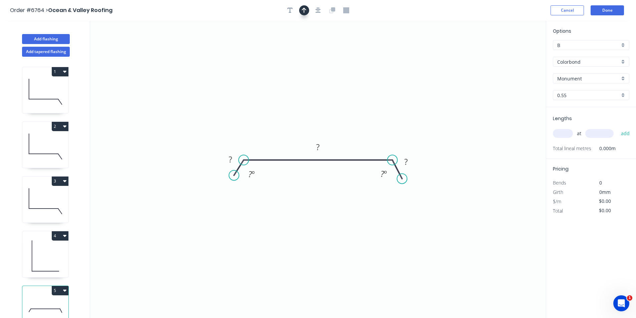
click at [301, 11] on button "button" at bounding box center [304, 10] width 10 height 10
drag, startPoint x: 513, startPoint y: 52, endPoint x: 274, endPoint y: 147, distance: 258.0
click at [274, 147] on icon at bounding box center [274, 139] width 6 height 21
click at [229, 158] on tspan "?" at bounding box center [230, 159] width 3 height 11
type input "$35.60"
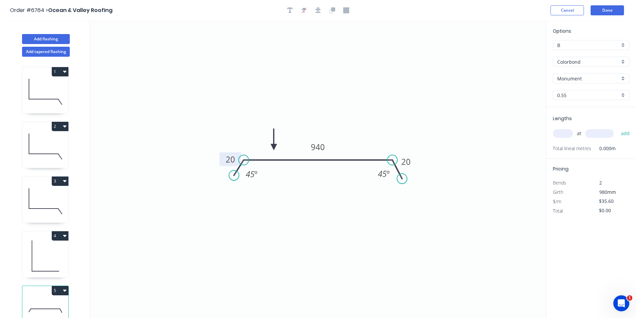
click at [562, 136] on input "text" at bounding box center [563, 133] width 20 height 9
type input "2"
type input "800"
click at [618, 128] on button "add" at bounding box center [626, 133] width 16 height 11
type input "$71.20"
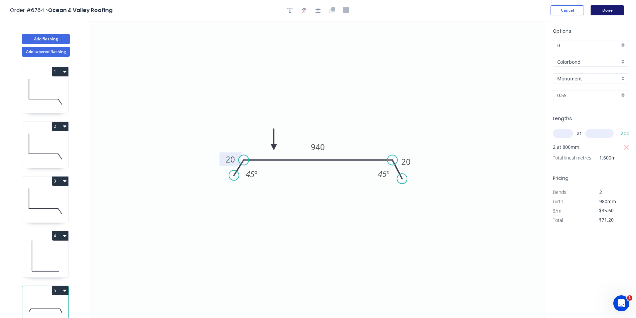
click at [611, 10] on button "Done" at bounding box center [607, 10] width 33 height 10
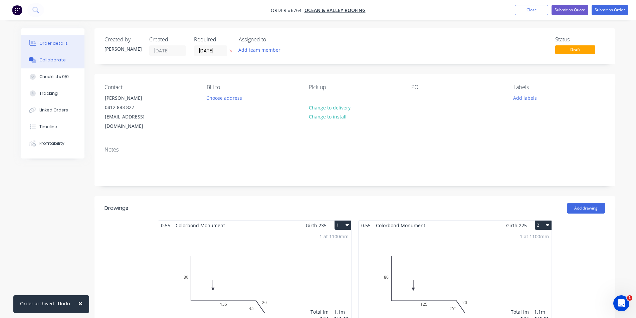
click at [46, 58] on div "Collaborate" at bounding box center [52, 60] width 26 height 6
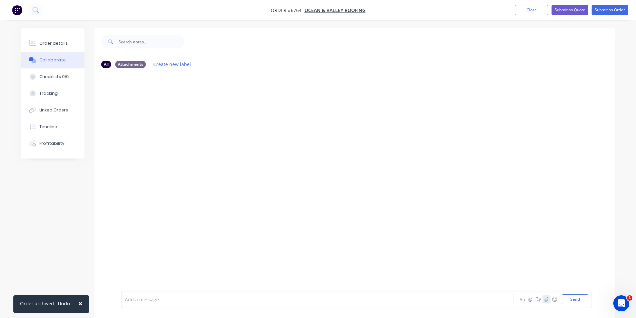
click at [548, 301] on icon "button" at bounding box center [546, 299] width 4 height 5
click at [579, 303] on button "Send" at bounding box center [575, 299] width 26 height 10
click at [606, 7] on button "Submit as Order" at bounding box center [610, 10] width 36 height 10
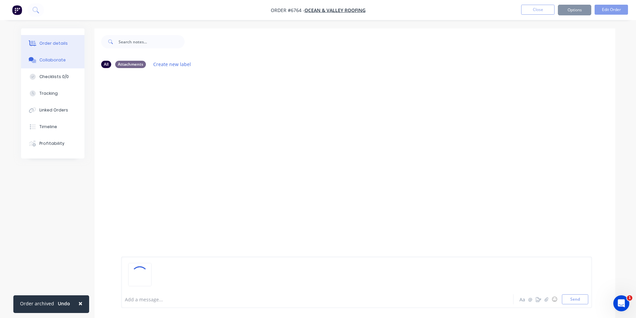
click at [46, 42] on div "Order details" at bounding box center [53, 43] width 28 height 6
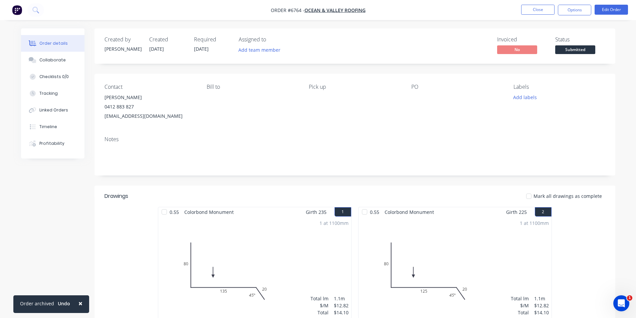
click at [571, 45] on div "Submitted" at bounding box center [575, 38] width 24 height 13
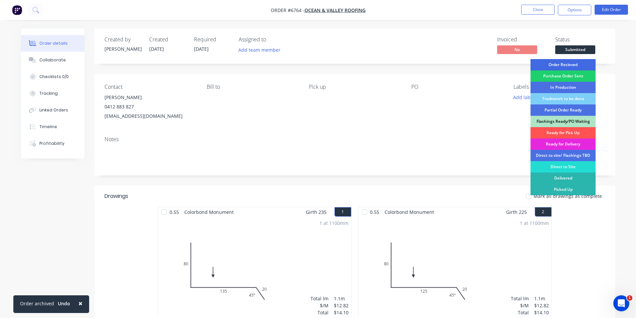
click at [571, 69] on div "Order Recieved" at bounding box center [562, 64] width 65 height 11
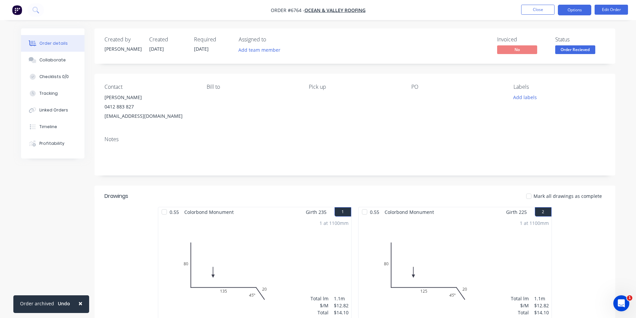
click at [570, 15] on button "Options" at bounding box center [574, 10] width 33 height 11
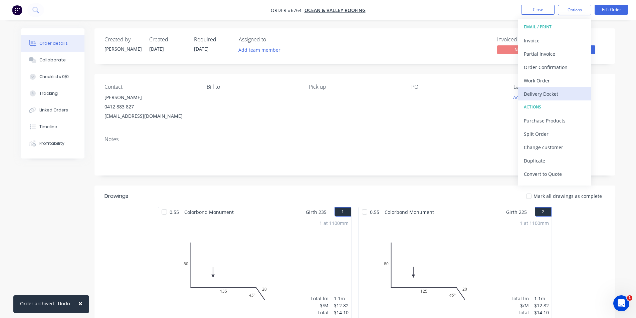
click at [539, 87] on button "Delivery Docket" at bounding box center [554, 93] width 73 height 13
click at [533, 33] on button "DELIVERY DOCKET" at bounding box center [554, 26] width 73 height 13
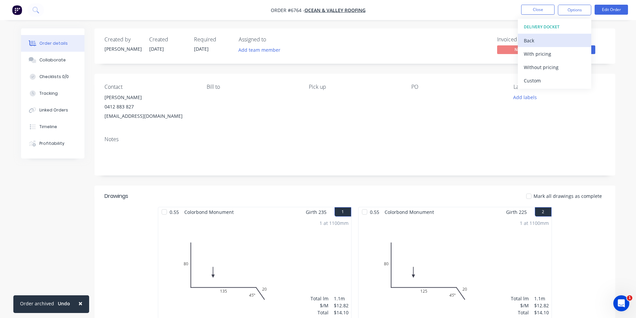
click at [533, 37] on div "Back" at bounding box center [554, 41] width 61 height 10
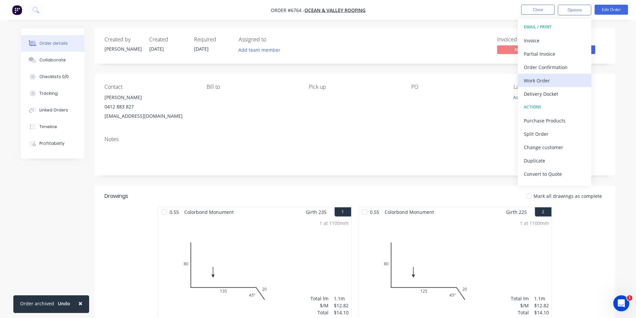
click at [560, 80] on div "Work Order" at bounding box center [554, 81] width 61 height 10
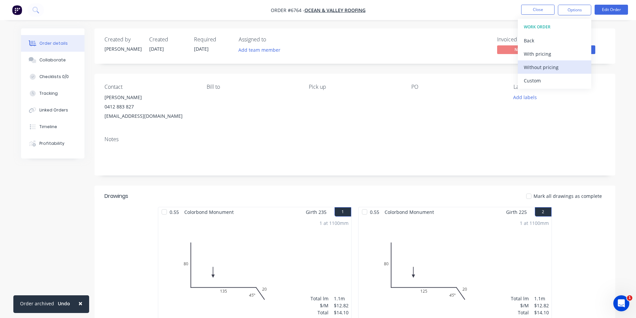
click at [559, 67] on div "Without pricing" at bounding box center [554, 67] width 61 height 10
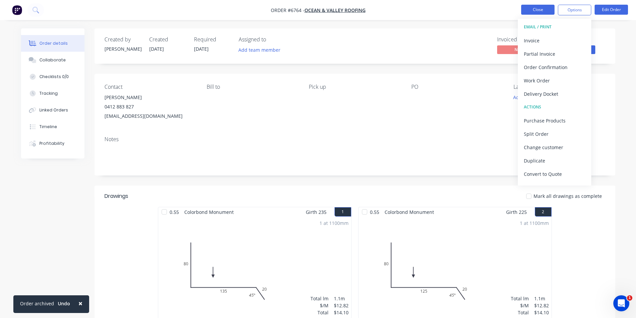
click at [535, 10] on button "Close" at bounding box center [537, 10] width 33 height 10
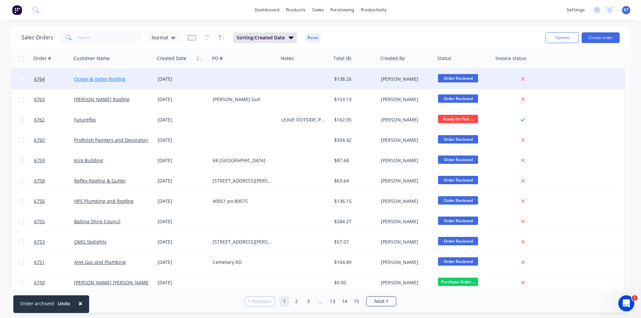
click at [96, 76] on link "Ocean & Valley Roofing" at bounding box center [99, 79] width 51 height 6
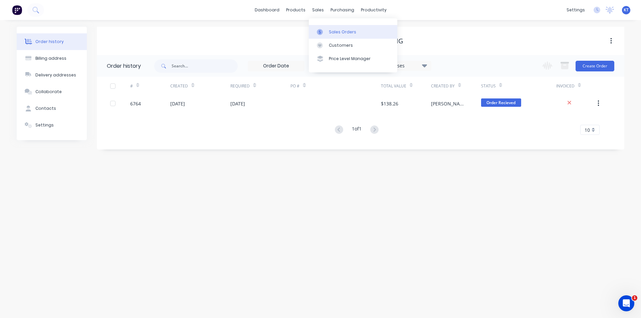
click at [334, 31] on div "Sales Orders" at bounding box center [342, 32] width 27 height 6
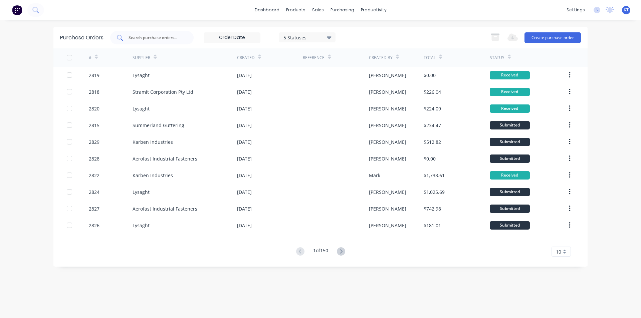
click at [143, 41] on div at bounding box center [151, 37] width 83 height 13
click at [559, 39] on button "Create purchase order" at bounding box center [552, 37] width 56 height 11
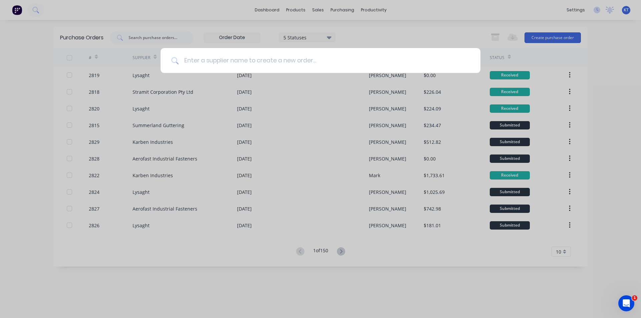
click at [231, 57] on input at bounding box center [324, 60] width 291 height 25
drag, startPoint x: 313, startPoint y: 7, endPoint x: 313, endPoint y: 12, distance: 4.7
click at [313, 8] on div at bounding box center [320, 159] width 641 height 318
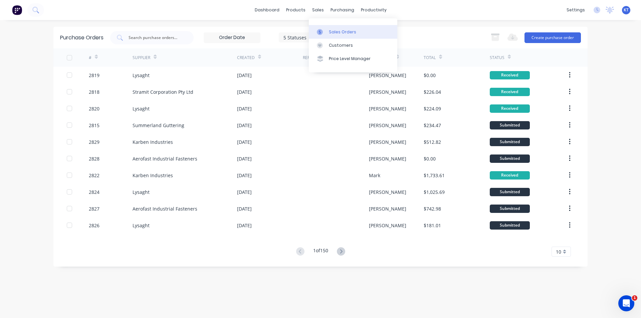
click at [324, 29] on div at bounding box center [322, 32] width 10 height 6
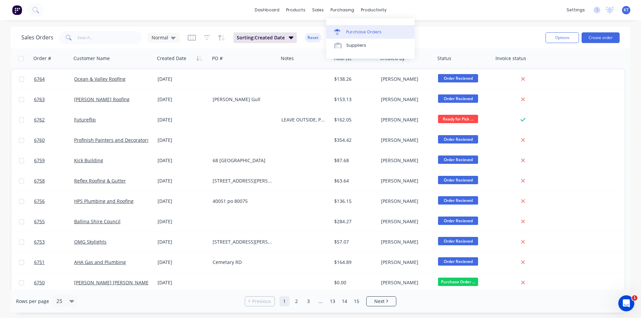
click at [347, 26] on link "Purchase Orders" at bounding box center [370, 31] width 88 height 13
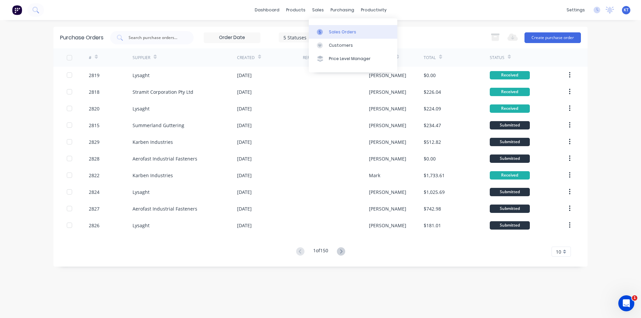
click at [331, 36] on link "Sales Orders" at bounding box center [353, 31] width 88 height 13
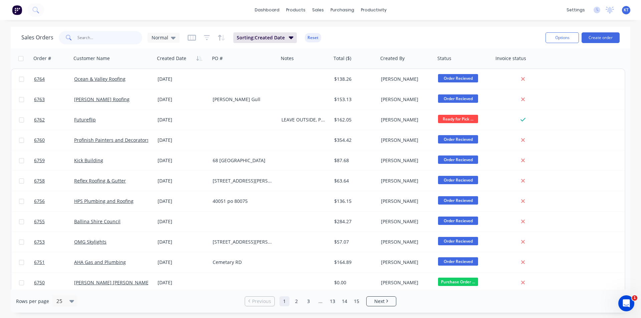
click at [107, 43] on input "text" at bounding box center [109, 37] width 65 height 13
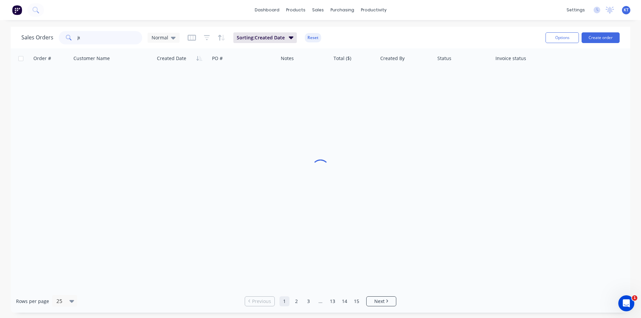
type input "j"
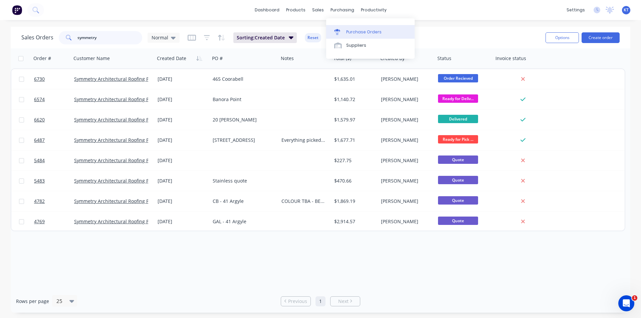
type input "symmetry"
click at [354, 28] on link "Purchase Orders" at bounding box center [370, 31] width 88 height 13
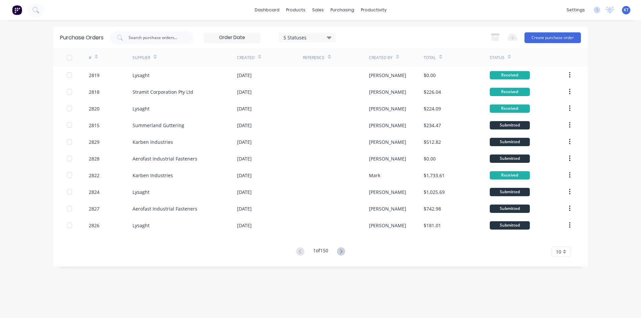
click at [546, 33] on button "Create purchase order" at bounding box center [552, 37] width 56 height 11
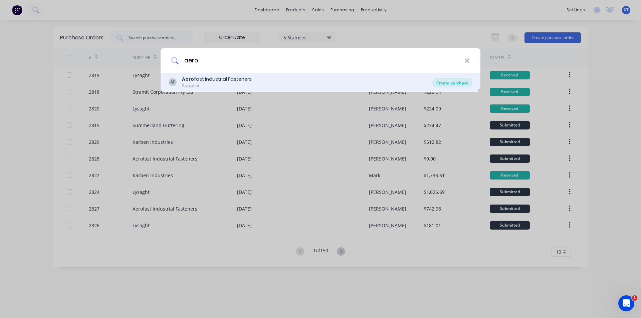
type input "aero"
click at [461, 84] on div "Create purchase" at bounding box center [452, 82] width 40 height 9
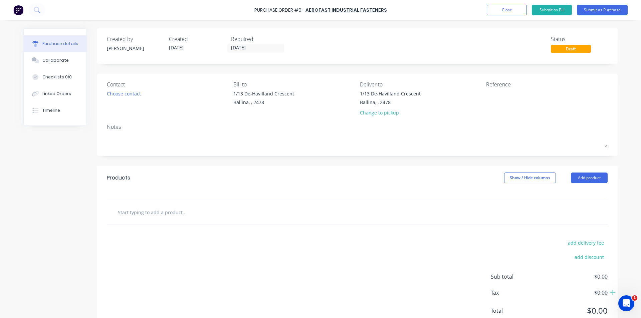
click at [121, 100] on div "Contact Choose contact" at bounding box center [168, 99] width 122 height 39
click at [121, 98] on div "Contact Choose contact" at bounding box center [168, 99] width 122 height 39
click at [126, 91] on div "Choose contact" at bounding box center [124, 93] width 34 height 7
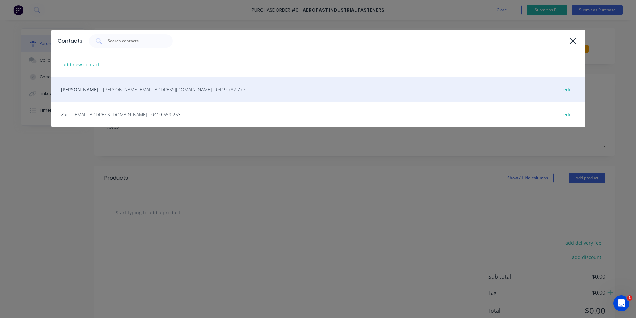
click at [117, 96] on div "Michael Woods - [EMAIL_ADDRESS][DOMAIN_NAME] - 0419 782 777 edit" at bounding box center [318, 89] width 534 height 25
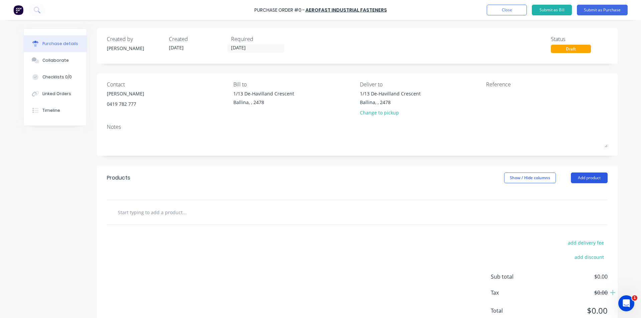
click at [576, 175] on button "Add product" at bounding box center [589, 178] width 37 height 11
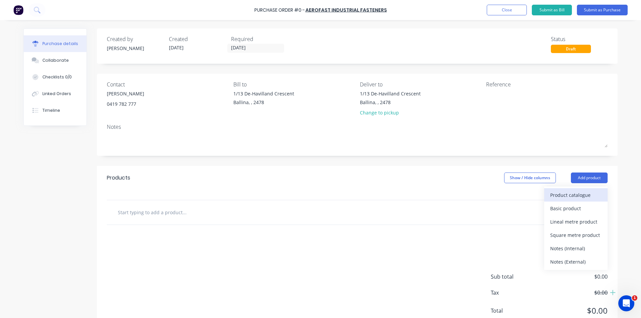
click at [576, 189] on button "Product catalogue" at bounding box center [575, 194] width 63 height 13
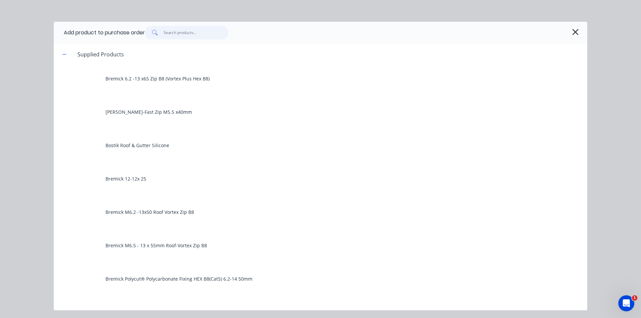
click at [175, 33] on input "text" at bounding box center [196, 32] width 65 height 13
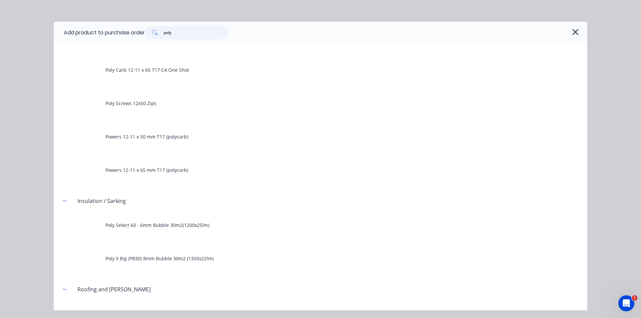
scroll to position [576, 0]
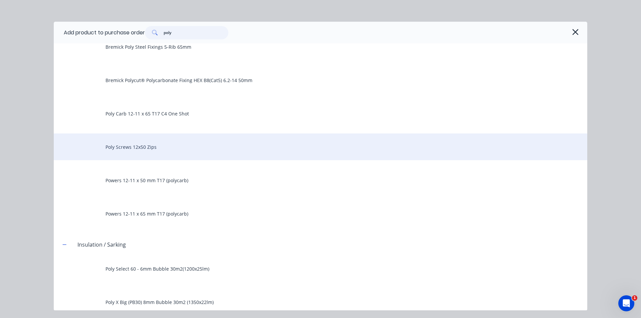
type input "poly"
click at [146, 154] on div "Poly Screws 12x50 Zips" at bounding box center [320, 147] width 533 height 27
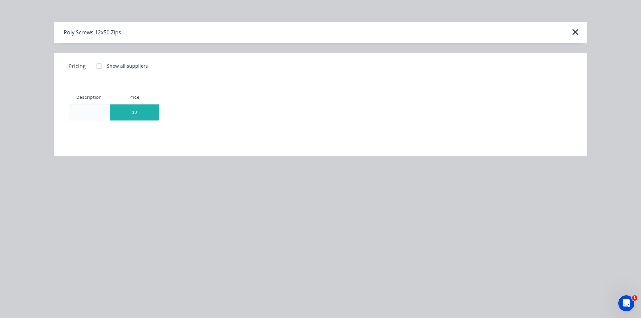
click at [146, 120] on div "$0" at bounding box center [134, 112] width 49 height 16
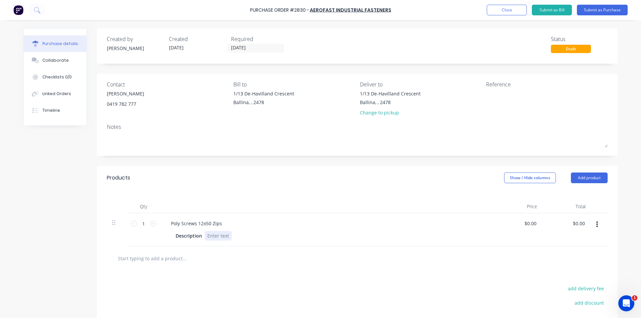
click at [218, 236] on div at bounding box center [218, 236] width 27 height 10
click at [592, 181] on button "Add product" at bounding box center [589, 178] width 37 height 11
click at [578, 198] on div "Product catalogue" at bounding box center [575, 195] width 51 height 10
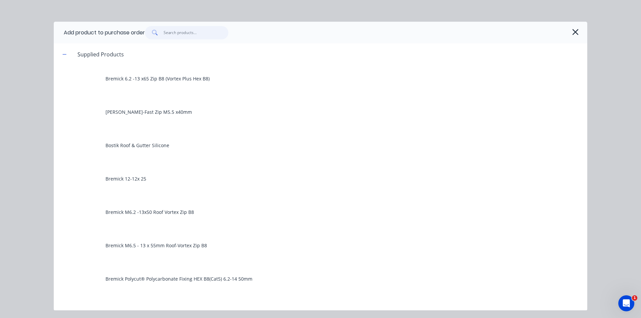
click at [203, 36] on input "text" at bounding box center [196, 32] width 65 height 13
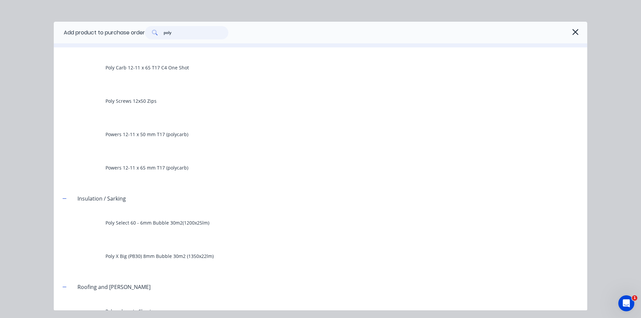
scroll to position [609, 0]
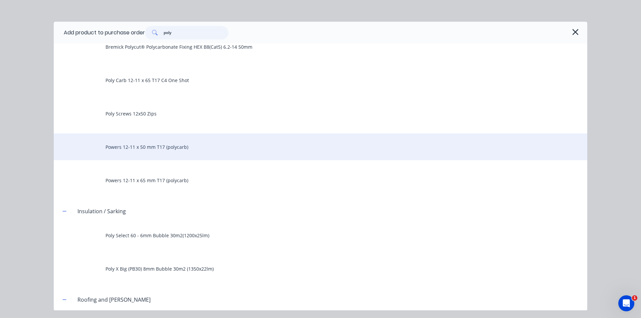
type input "poly"
click at [146, 148] on div "Powers 12-11 x 50 mm T17 (polycarb)" at bounding box center [320, 147] width 533 height 27
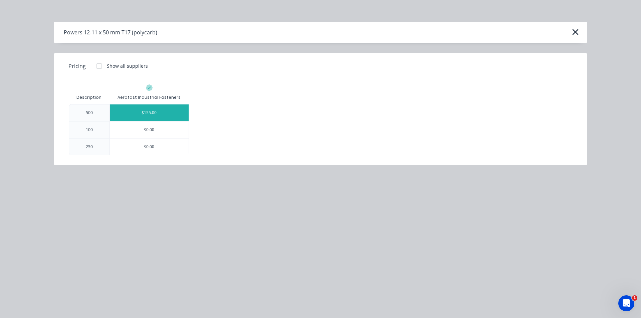
click at [165, 110] on div "$155.00" at bounding box center [149, 112] width 79 height 17
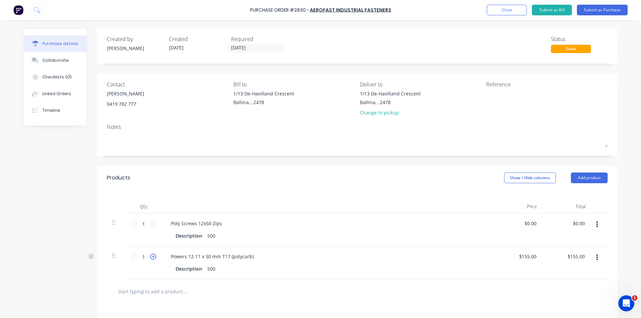
click at [153, 256] on icon at bounding box center [153, 257] width 6 height 6
type input "2"
type input "$310.00"
click at [153, 256] on icon at bounding box center [153, 257] width 6 height 6
type input "3"
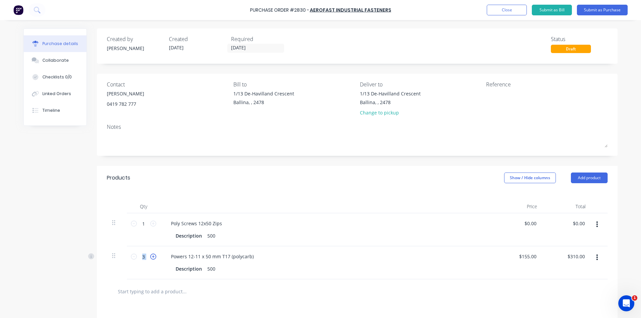
type input "$465.00"
click at [153, 256] on icon at bounding box center [153, 257] width 6 height 6
type input "4"
type input "$620.00"
click at [594, 9] on button "Submit as Purchase" at bounding box center [602, 10] width 51 height 11
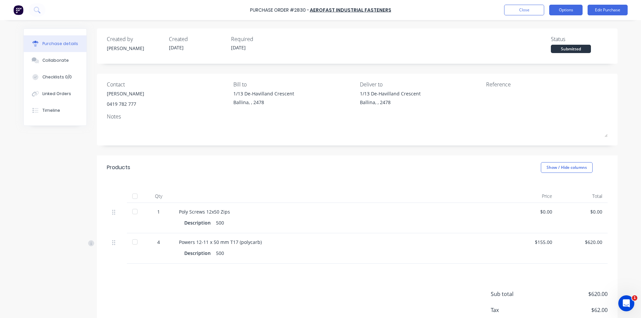
click at [565, 7] on button "Options" at bounding box center [565, 10] width 33 height 11
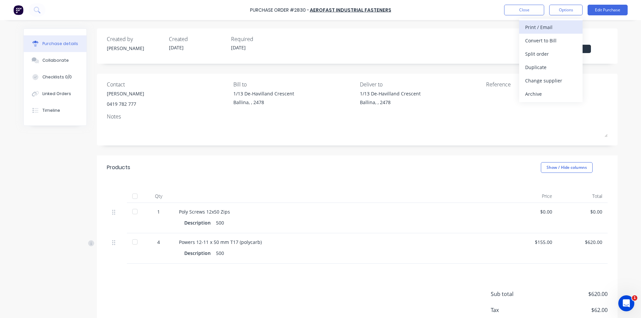
click at [565, 26] on div "Print / Email" at bounding box center [550, 27] width 51 height 10
click at [543, 52] on div "Without pricing" at bounding box center [550, 54] width 51 height 10
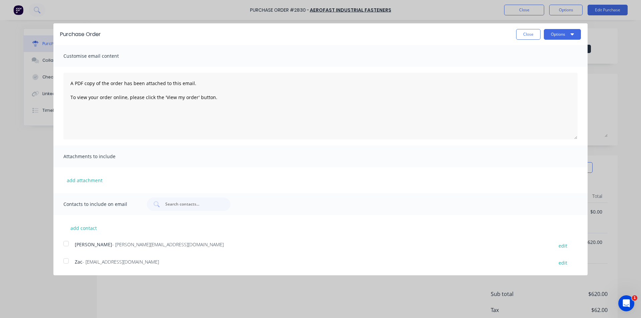
click at [61, 244] on div at bounding box center [65, 243] width 13 height 13
click at [554, 35] on button "Options" at bounding box center [562, 34] width 37 height 11
click at [549, 68] on div "Email" at bounding box center [548, 65] width 51 height 10
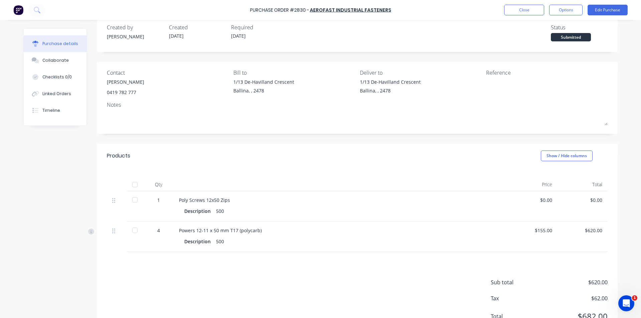
scroll to position [0, 0]
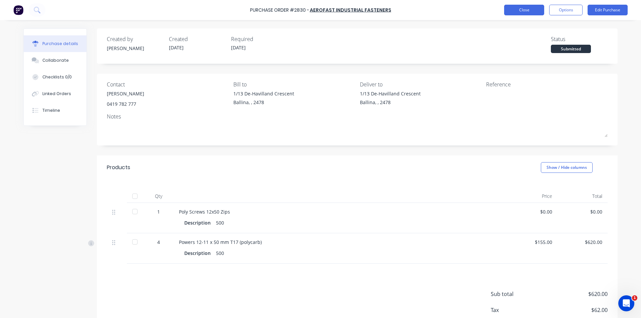
click at [531, 6] on button "Close" at bounding box center [524, 10] width 40 height 11
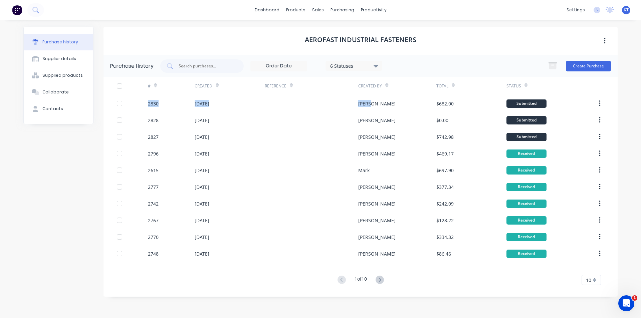
drag, startPoint x: 386, startPoint y: 105, endPoint x: 383, endPoint y: 91, distance: 14.4
click at [383, 92] on div "# Created Reference Created By Total Status 2830 03 Sep 2025 Katie $682.00 Subm…" at bounding box center [360, 181] width 514 height 208
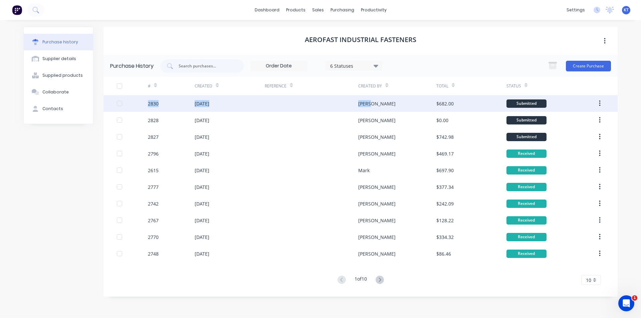
click at [377, 103] on div "[PERSON_NAME]" at bounding box center [397, 103] width 78 height 17
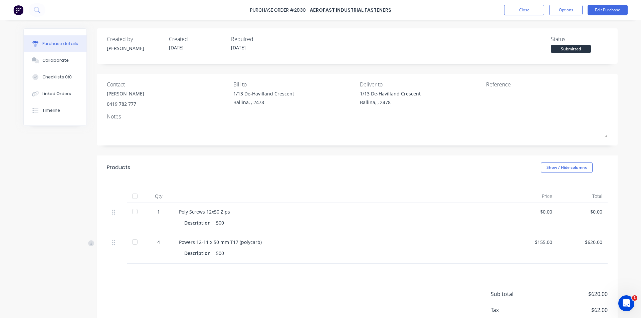
click at [533, 0] on div "Purchase Order #2830 - Aerofast Industrial Fasteners Close Options Edit Purchase" at bounding box center [320, 10] width 641 height 20
click at [533, 3] on div "Purchase Order #2830 - Aerofast Industrial Fasteners Close Options Edit Purchase" at bounding box center [320, 10] width 641 height 20
click at [527, 11] on button "Close" at bounding box center [524, 10] width 40 height 11
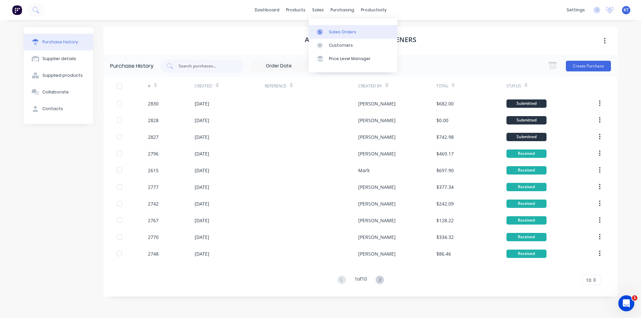
click at [323, 34] on div at bounding box center [322, 32] width 10 height 6
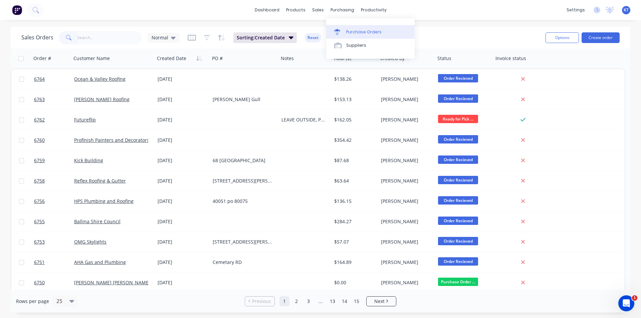
click at [359, 33] on div "Purchase Orders" at bounding box center [363, 32] width 35 height 6
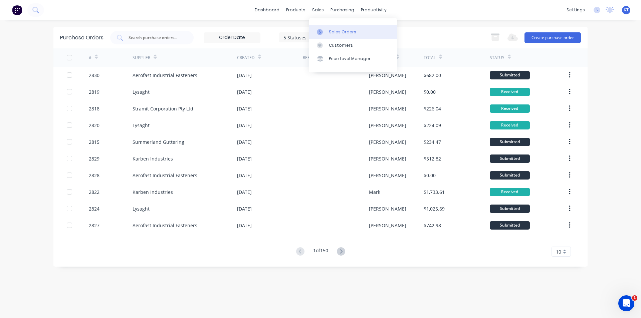
click at [327, 31] on link "Sales Orders" at bounding box center [353, 31] width 88 height 13
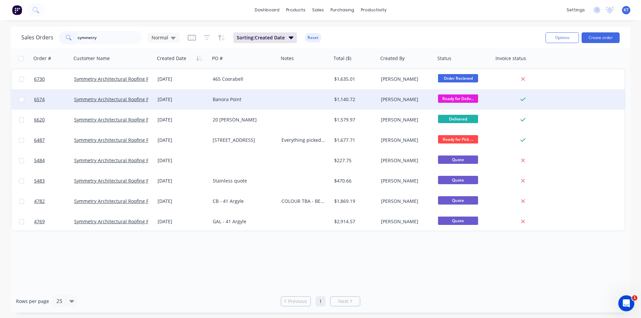
type input "symmetry"
click at [160, 103] on div "[DATE]" at bounding box center [182, 99] width 55 height 20
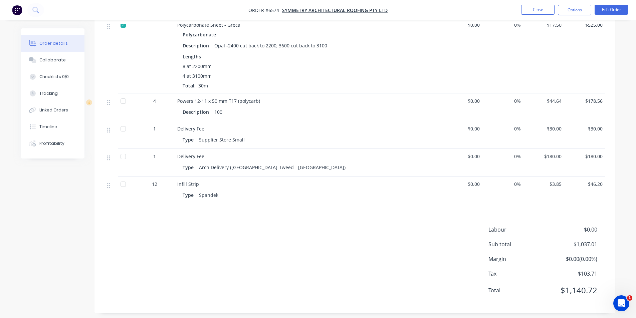
scroll to position [351, 0]
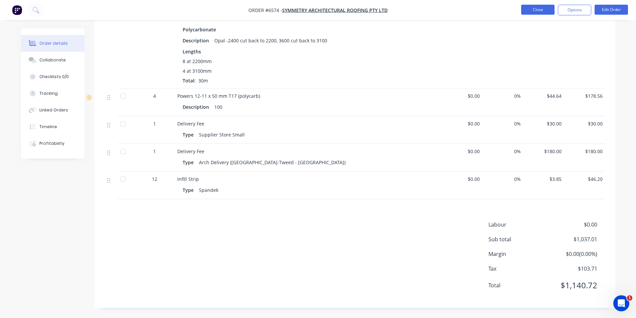
click at [525, 14] on button "Close" at bounding box center [537, 10] width 33 height 10
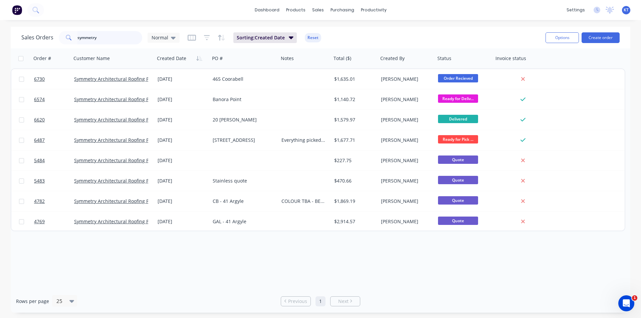
click at [121, 36] on input "symmetry" at bounding box center [109, 37] width 65 height 13
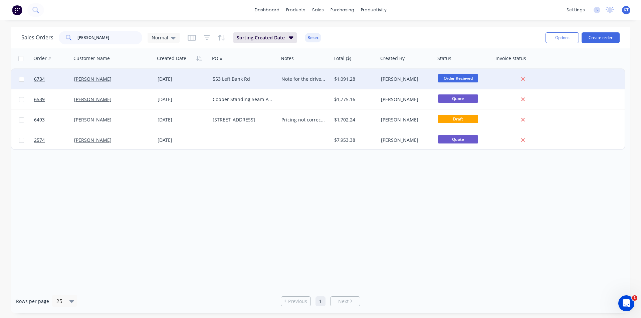
type input "[PERSON_NAME]"
click at [244, 79] on div "553 Left Bank Rd" at bounding box center [243, 79] width 60 height 7
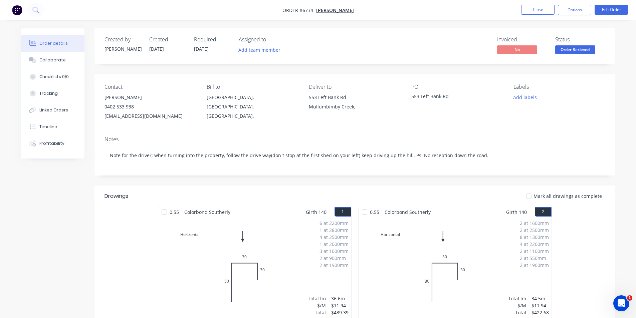
click at [578, 48] on span "Order Recieved" at bounding box center [575, 49] width 40 height 8
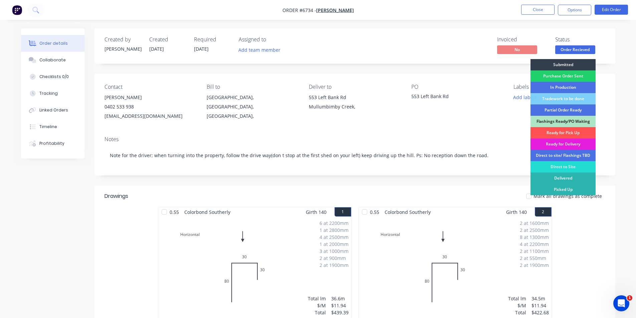
click at [568, 142] on div "Ready for Delivery" at bounding box center [562, 144] width 65 height 11
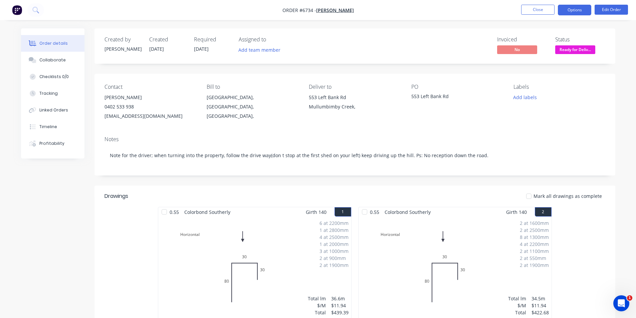
click at [576, 5] on button "Options" at bounding box center [574, 10] width 33 height 11
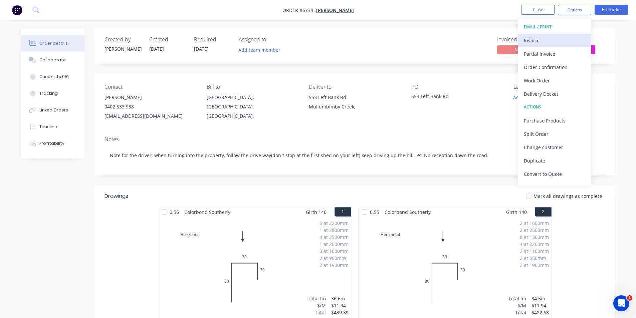
click at [532, 40] on div "Invoice" at bounding box center [554, 41] width 61 height 10
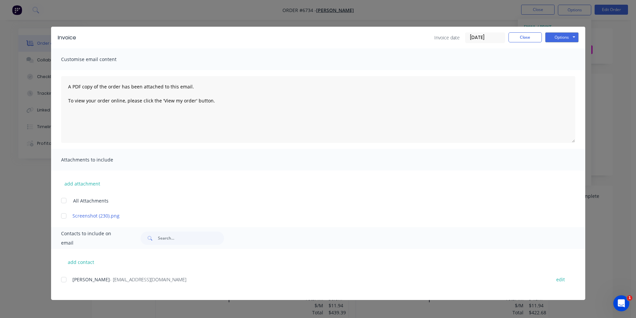
click at [59, 278] on div "add contact Bastien Demeure - ecotinyaustralia@gmail.com edit" at bounding box center [318, 274] width 534 height 51
click at [66, 282] on div at bounding box center [63, 279] width 13 height 13
click at [565, 34] on button "Options" at bounding box center [561, 37] width 33 height 10
click at [573, 70] on button "Email" at bounding box center [566, 71] width 43 height 11
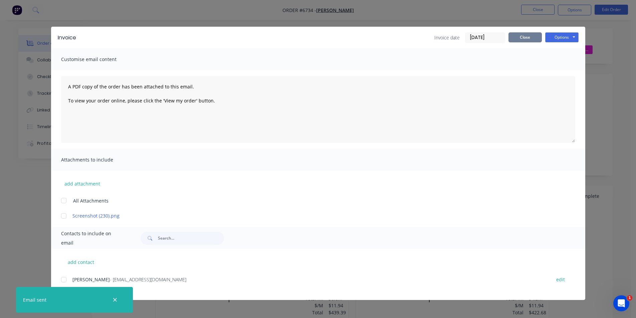
click at [523, 36] on button "Close" at bounding box center [524, 37] width 33 height 10
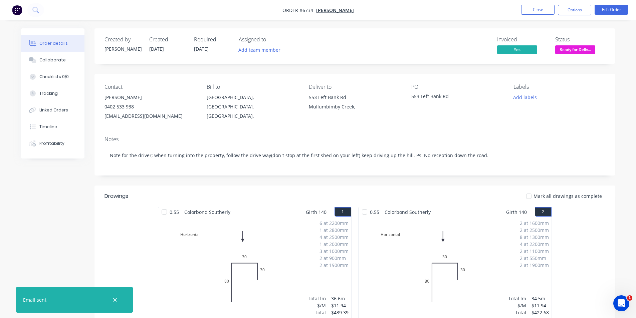
click at [533, 196] on div at bounding box center [528, 196] width 13 height 13
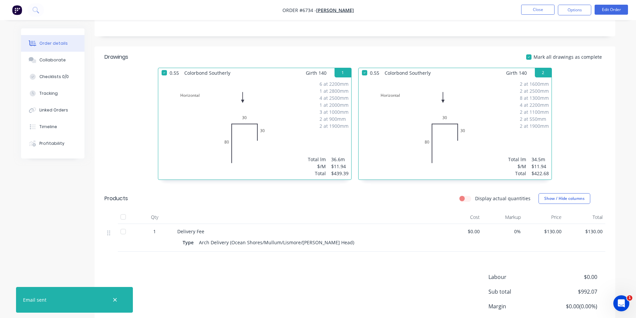
scroll to position [192, 0]
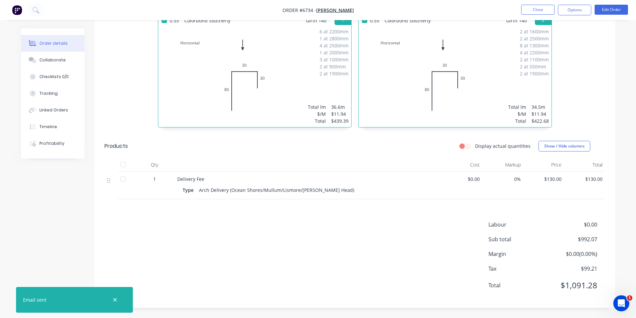
drag, startPoint x: 116, startPoint y: 161, endPoint x: 122, endPoint y: 162, distance: 6.1
click at [116, 161] on div at bounding box center [110, 164] width 13 height 13
drag, startPoint x: 123, startPoint y: 164, endPoint x: 242, endPoint y: 223, distance: 132.7
click at [123, 164] on div at bounding box center [123, 164] width 13 height 13
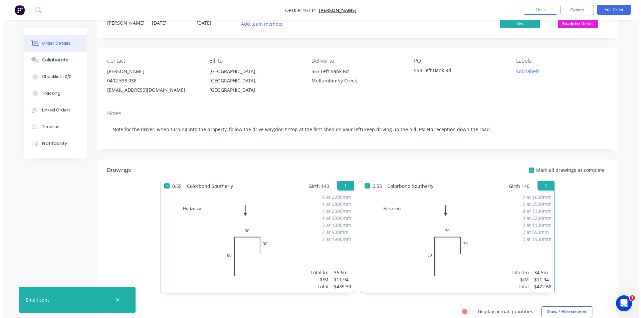
scroll to position [0, 0]
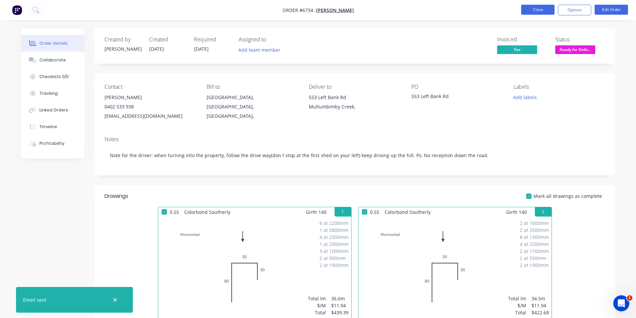
click at [538, 6] on button "Close" at bounding box center [537, 10] width 33 height 10
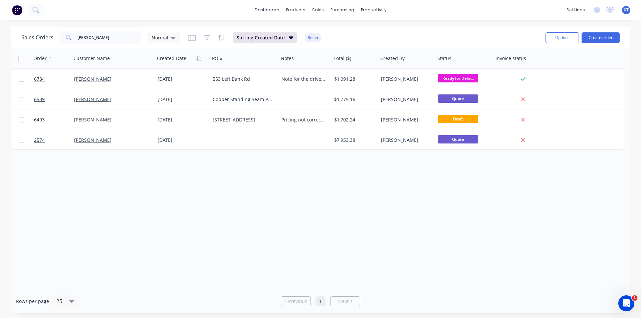
click at [485, 14] on div "dashboard products sales purchasing productivity dashboard products Product Cat…" at bounding box center [320, 10] width 641 height 20
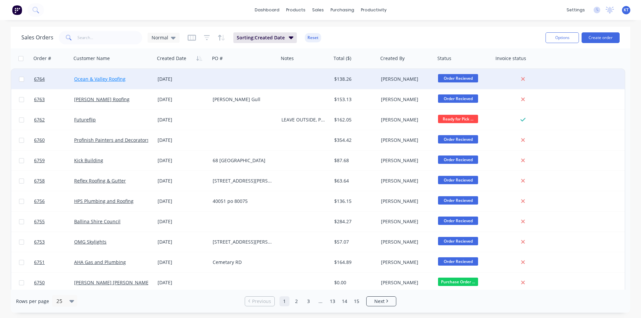
click at [120, 79] on link "Ocean & Valley Roofing" at bounding box center [99, 79] width 51 height 6
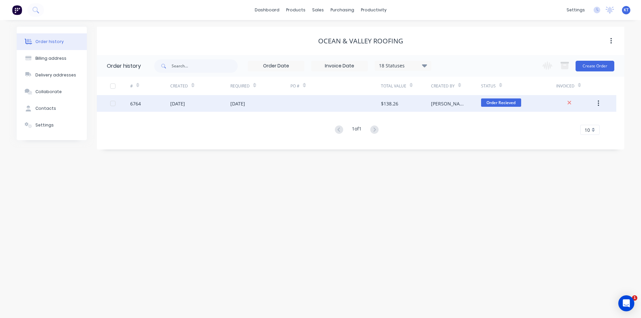
click at [425, 110] on div "$138.26" at bounding box center [406, 103] width 50 height 17
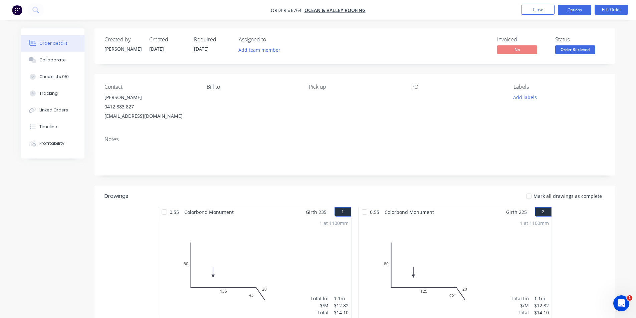
drag, startPoint x: 570, startPoint y: 4, endPoint x: 570, endPoint y: 9, distance: 5.3
click at [570, 8] on nav "Order #6764 - Ocean & Valley Roofing Close Options Edit Order" at bounding box center [318, 10] width 636 height 20
click at [574, 11] on button "Options" at bounding box center [574, 10] width 33 height 11
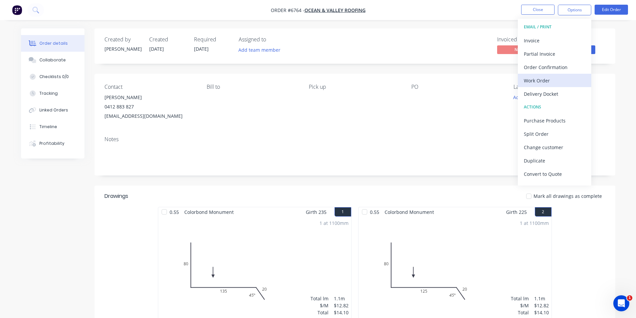
click at [541, 78] on div "Work Order" at bounding box center [554, 81] width 61 height 10
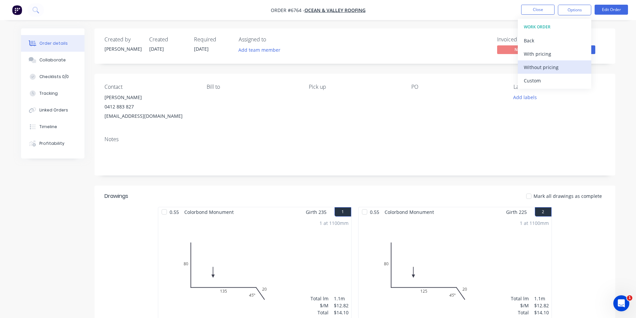
click at [541, 69] on div "Without pricing" at bounding box center [554, 67] width 61 height 10
